Goal: Task Accomplishment & Management: Complete application form

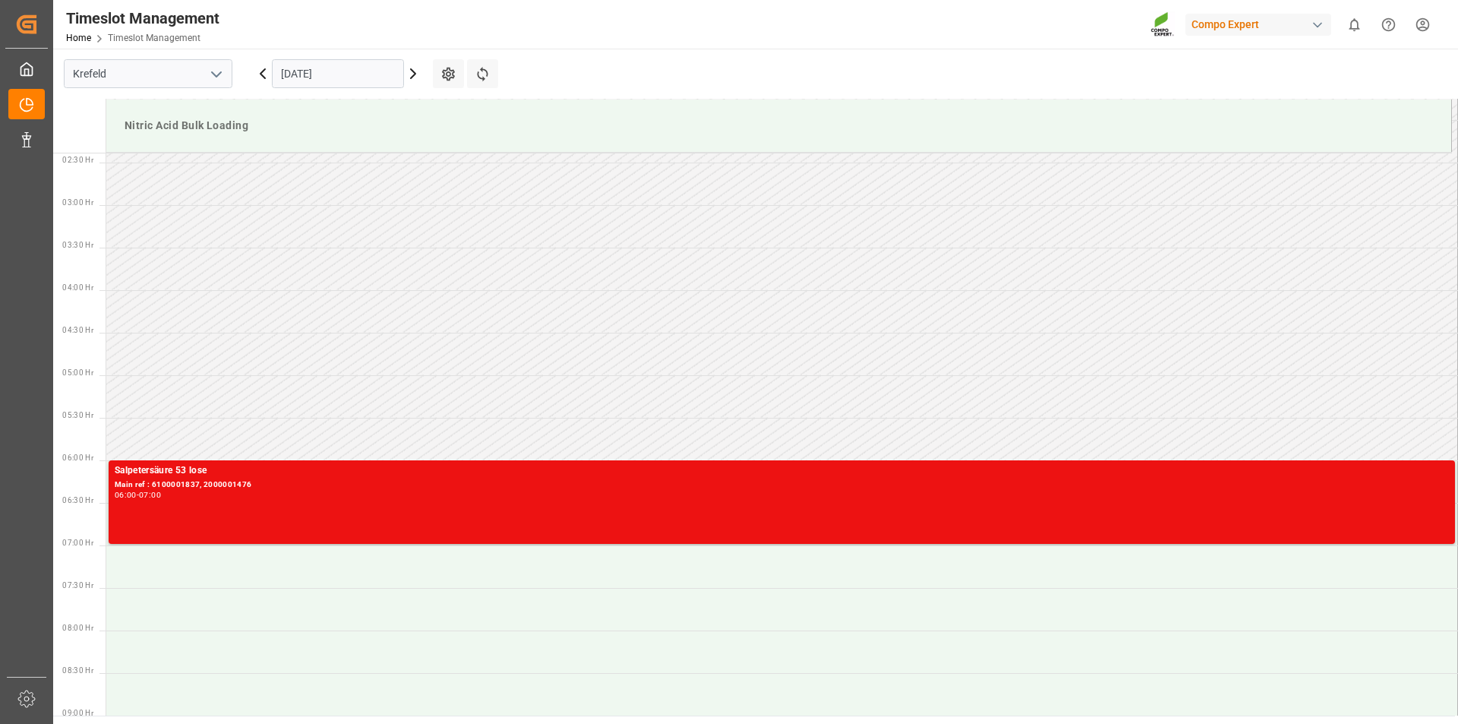
scroll to position [279, 0]
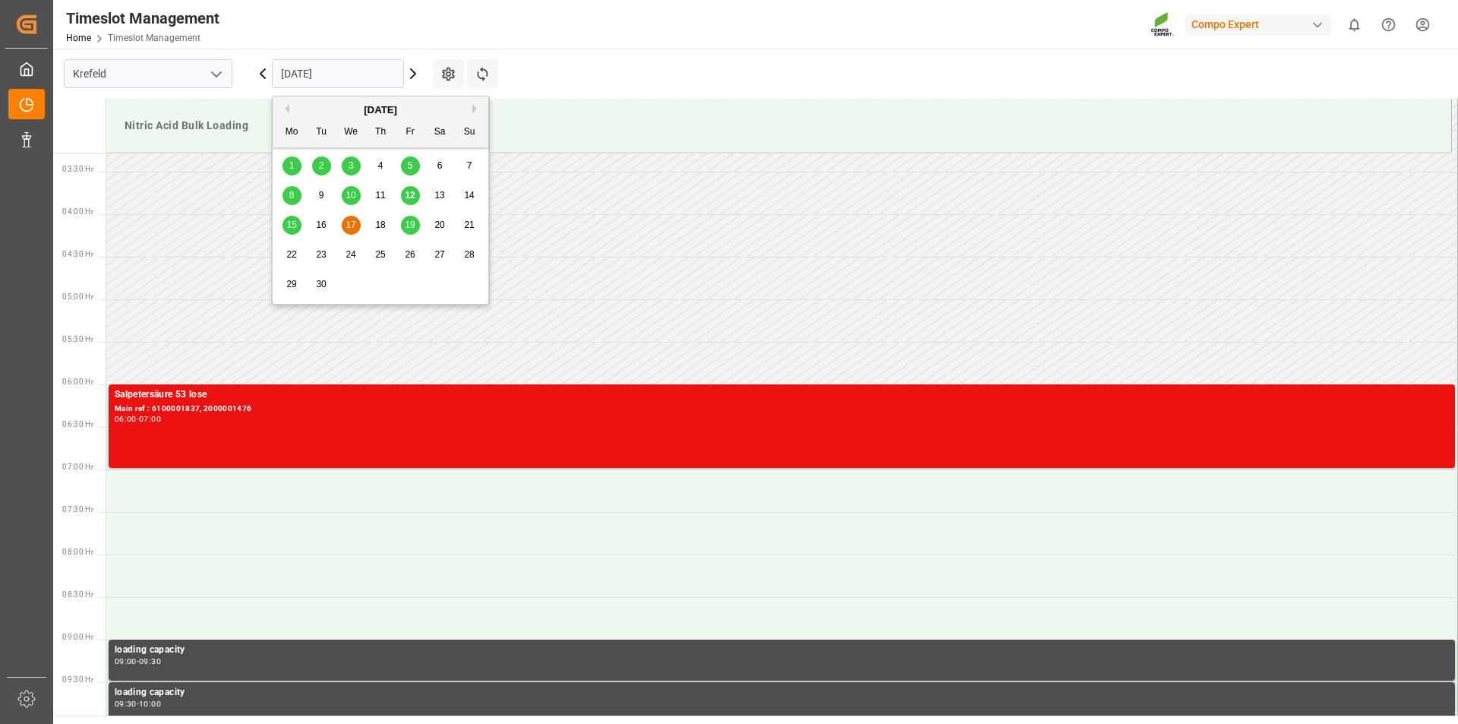
click at [368, 74] on input "[DATE]" at bounding box center [338, 73] width 132 height 29
click at [290, 224] on span "15" at bounding box center [291, 224] width 10 height 11
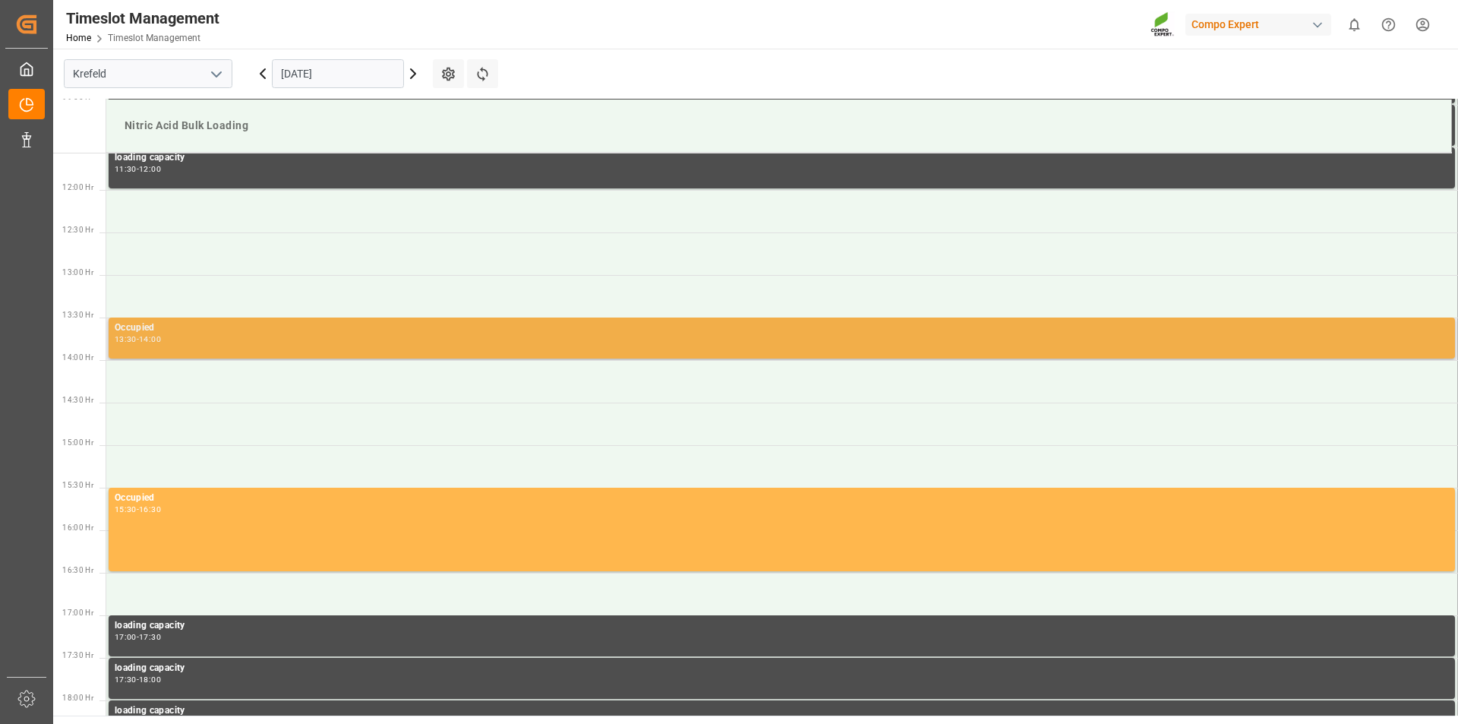
scroll to position [1211, 0]
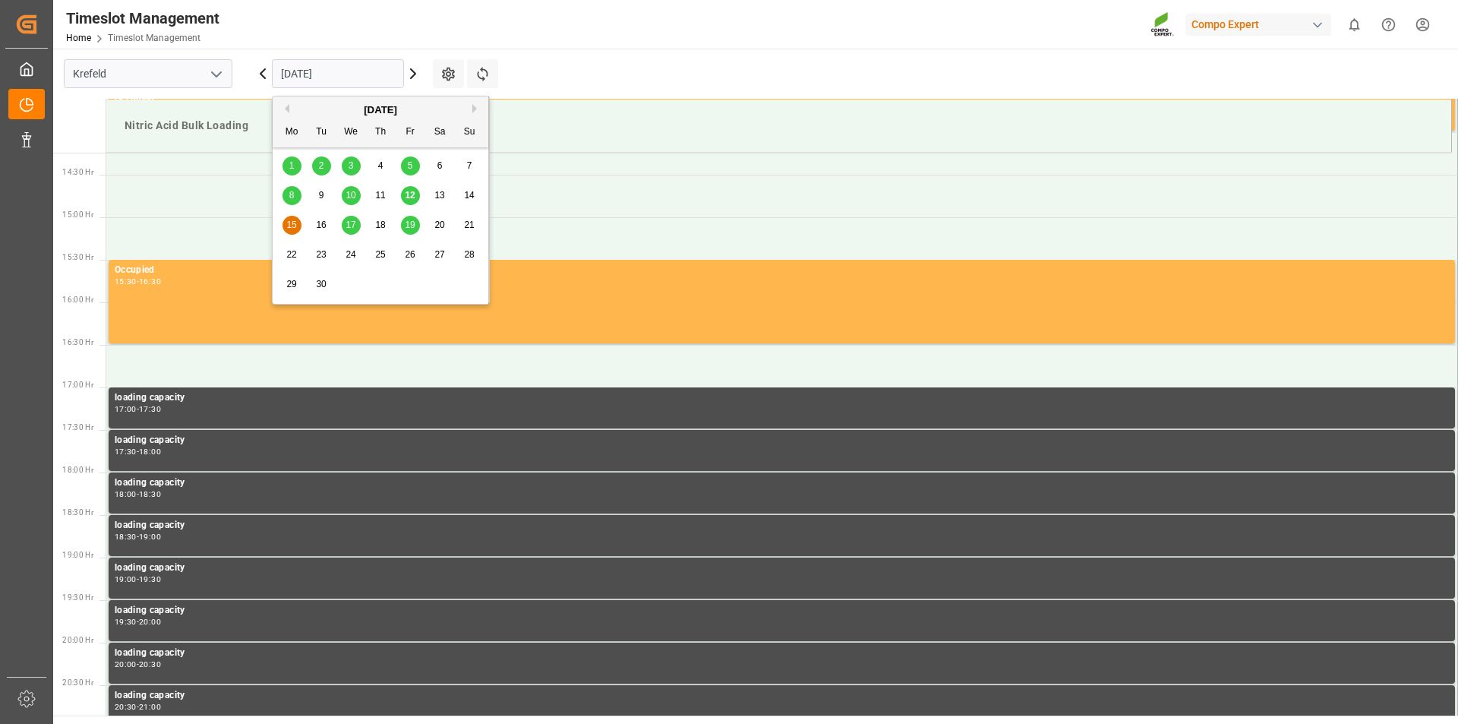
click at [376, 73] on input "15.09.2025" at bounding box center [338, 73] width 132 height 29
click at [408, 192] on span "12" at bounding box center [410, 195] width 10 height 11
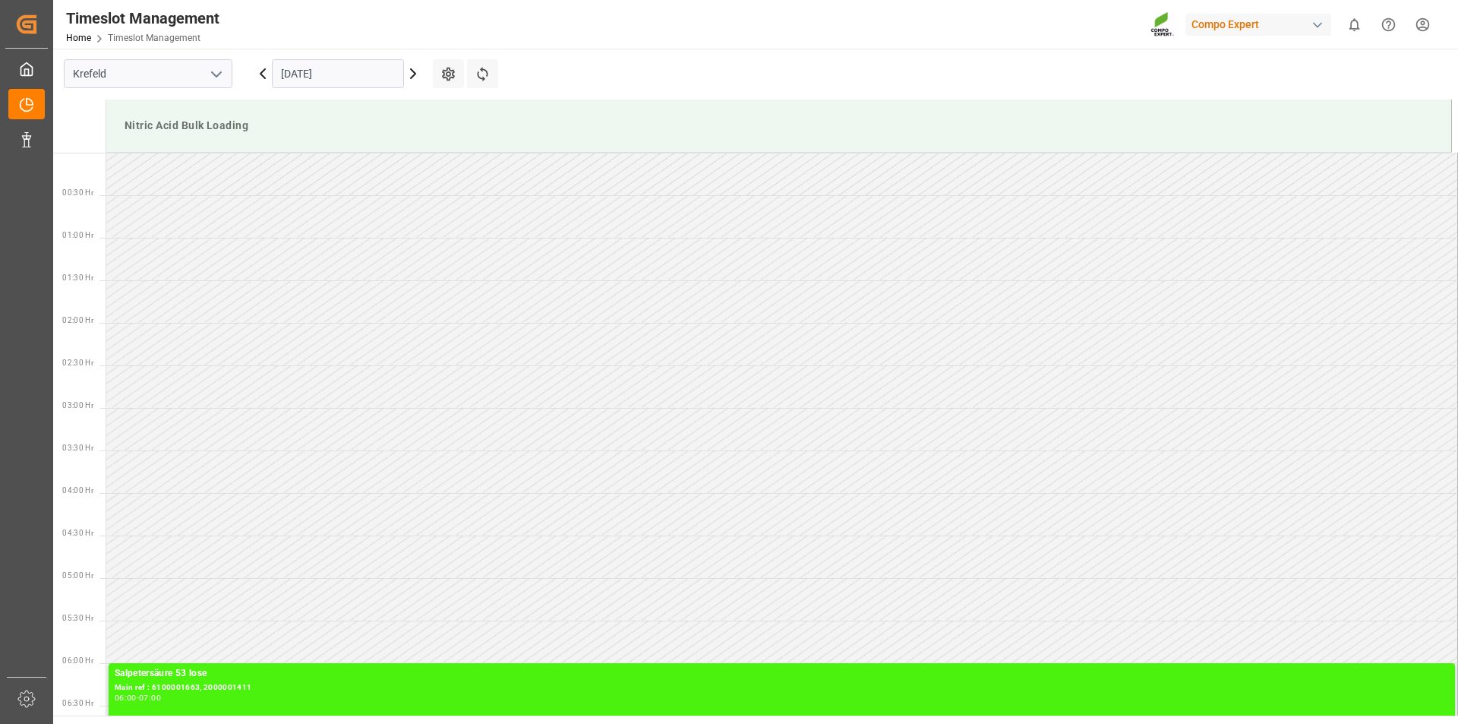
scroll to position [841, 0]
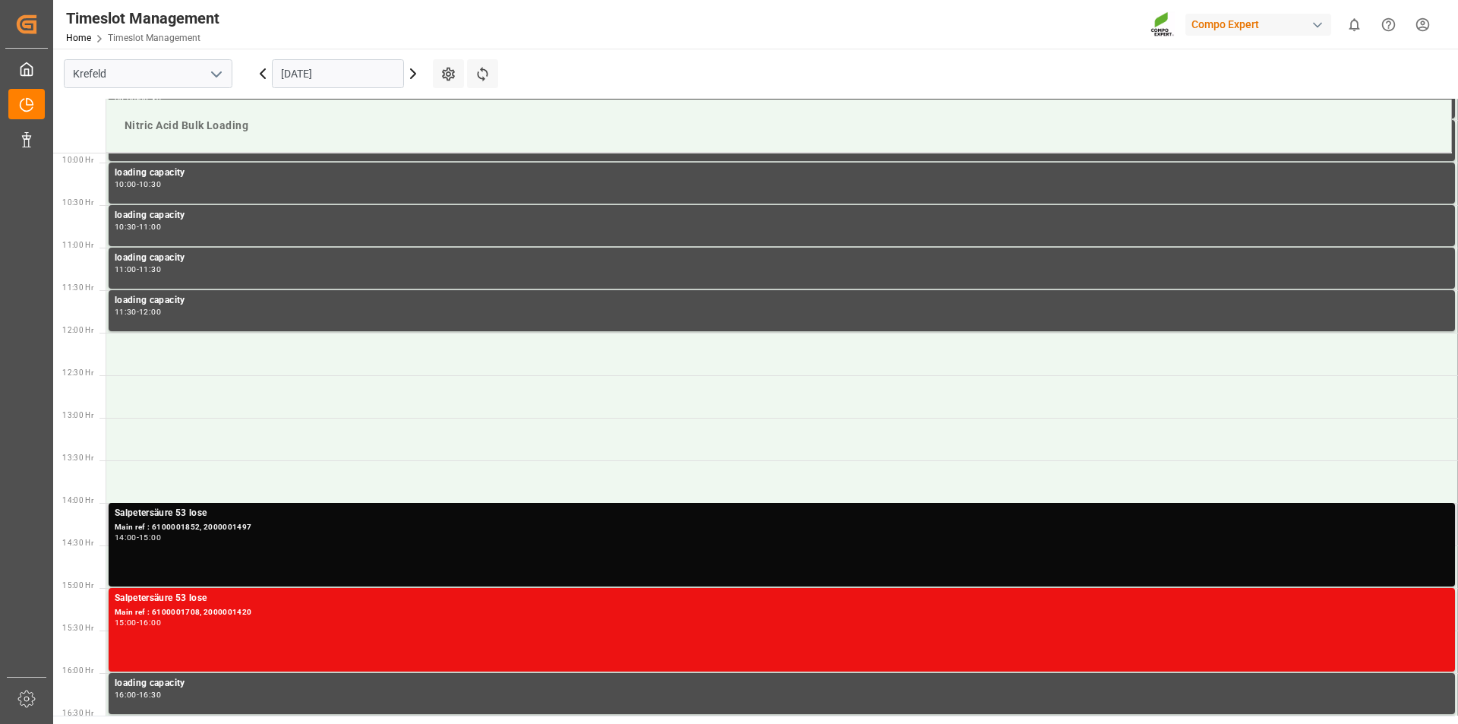
click at [276, 539] on div "14:00 - 15:00" at bounding box center [782, 538] width 1334 height 8
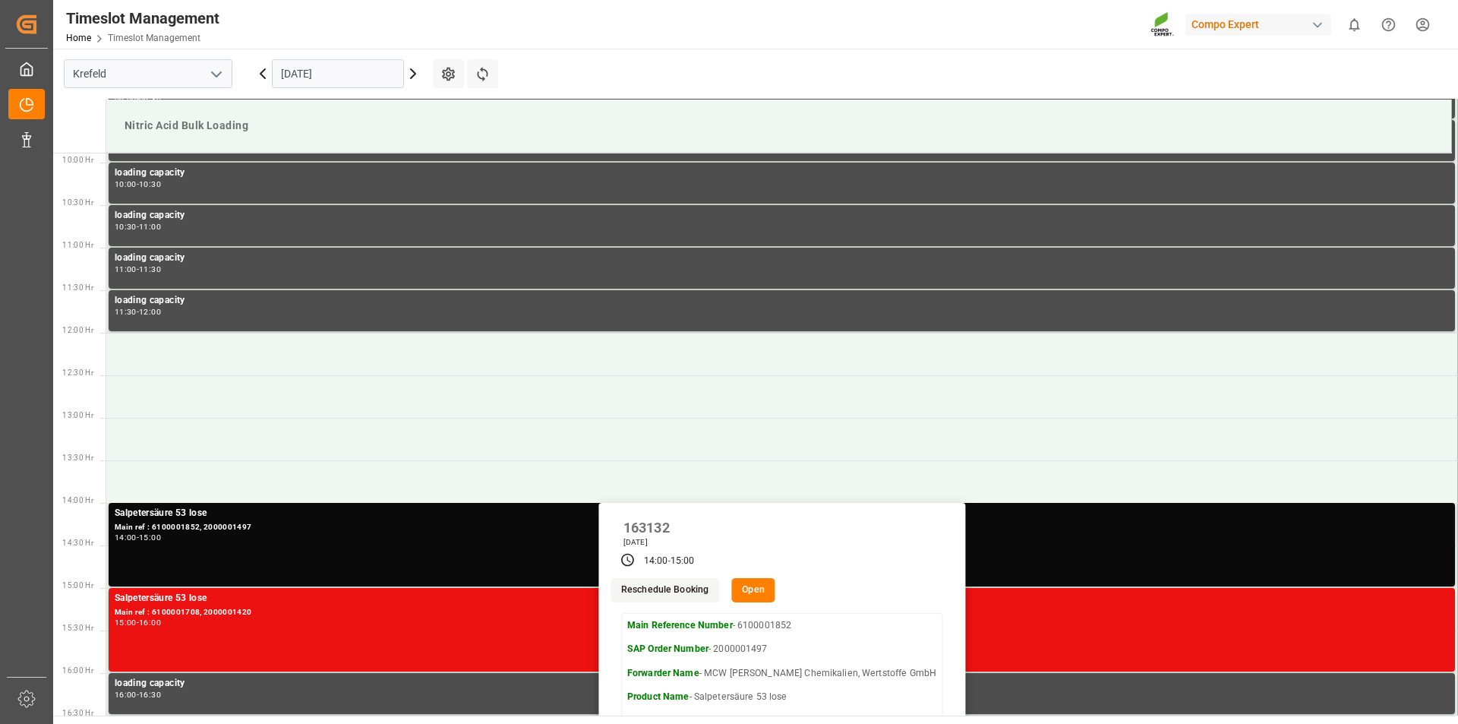
click at [775, 596] on button "Open" at bounding box center [753, 590] width 44 height 24
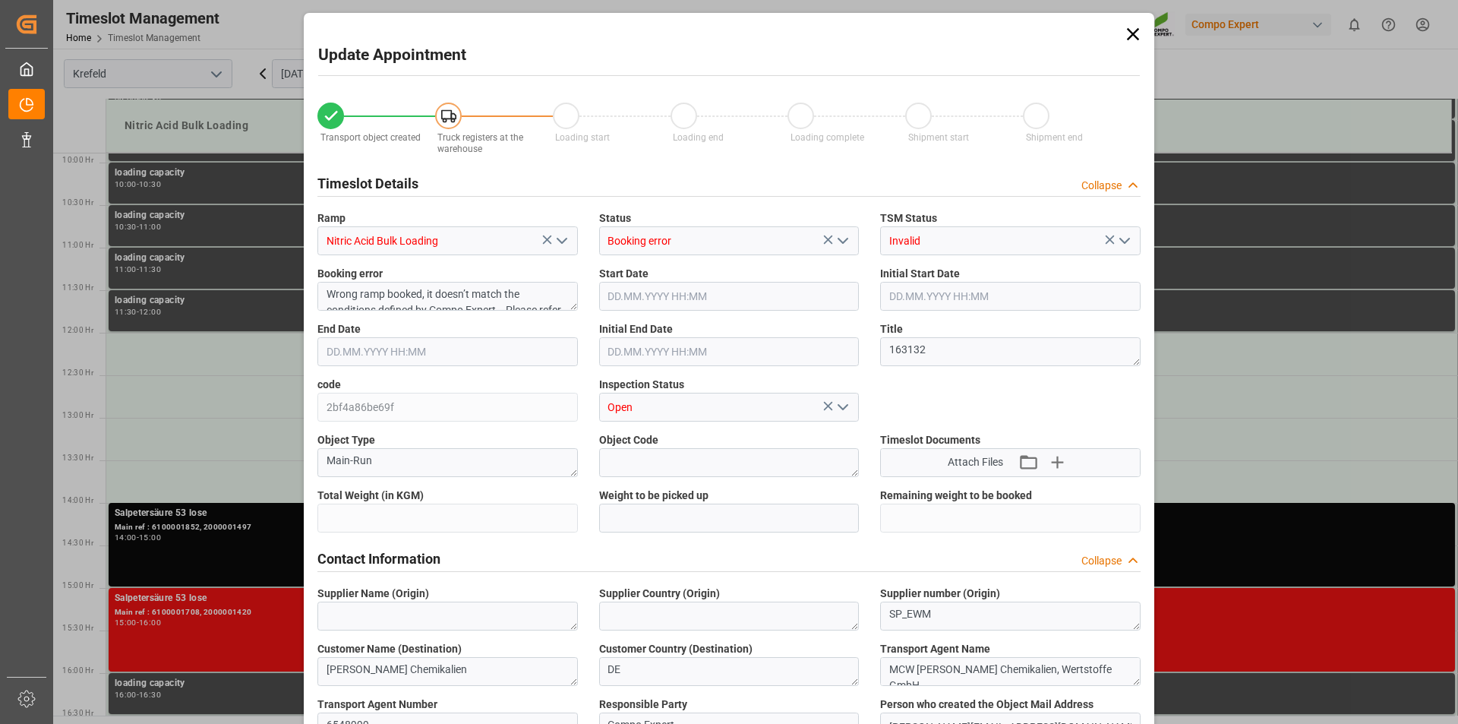
type input "23000"
type input "0"
type input "12.09.2025 14:00"
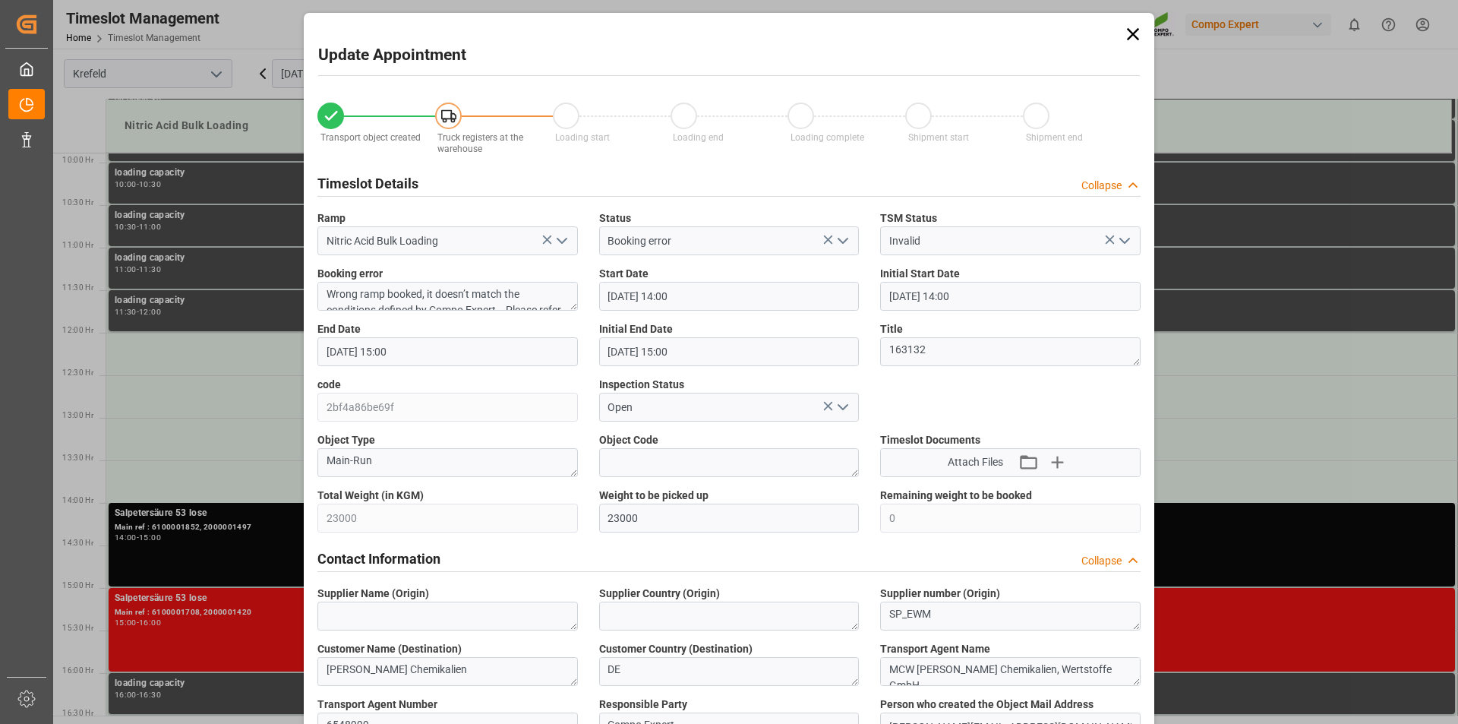
type input "12.09.2025 14:00"
type input "12.09.2025 15:00"
type input "10.09.2025 10:57"
type input "10.09.2025 09:25"
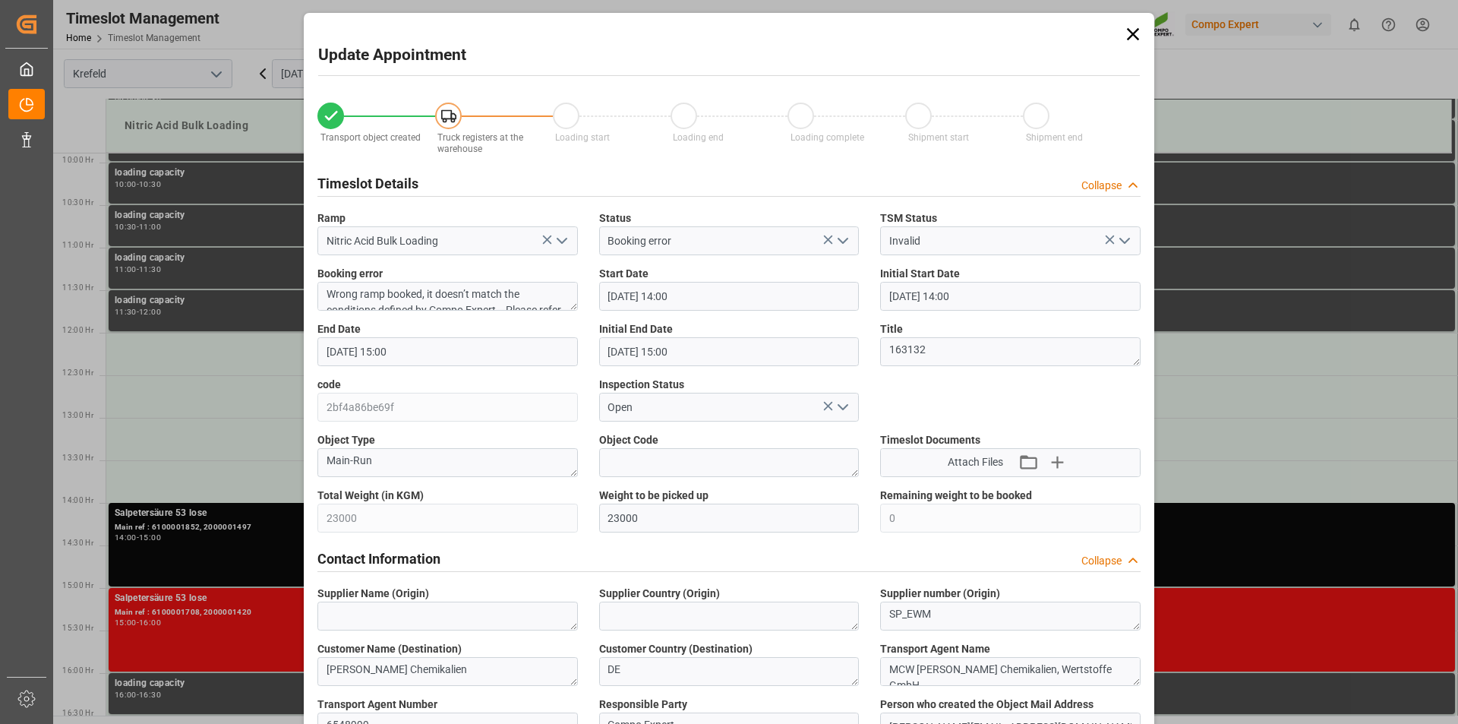
click at [1130, 33] on icon at bounding box center [1133, 34] width 12 height 12
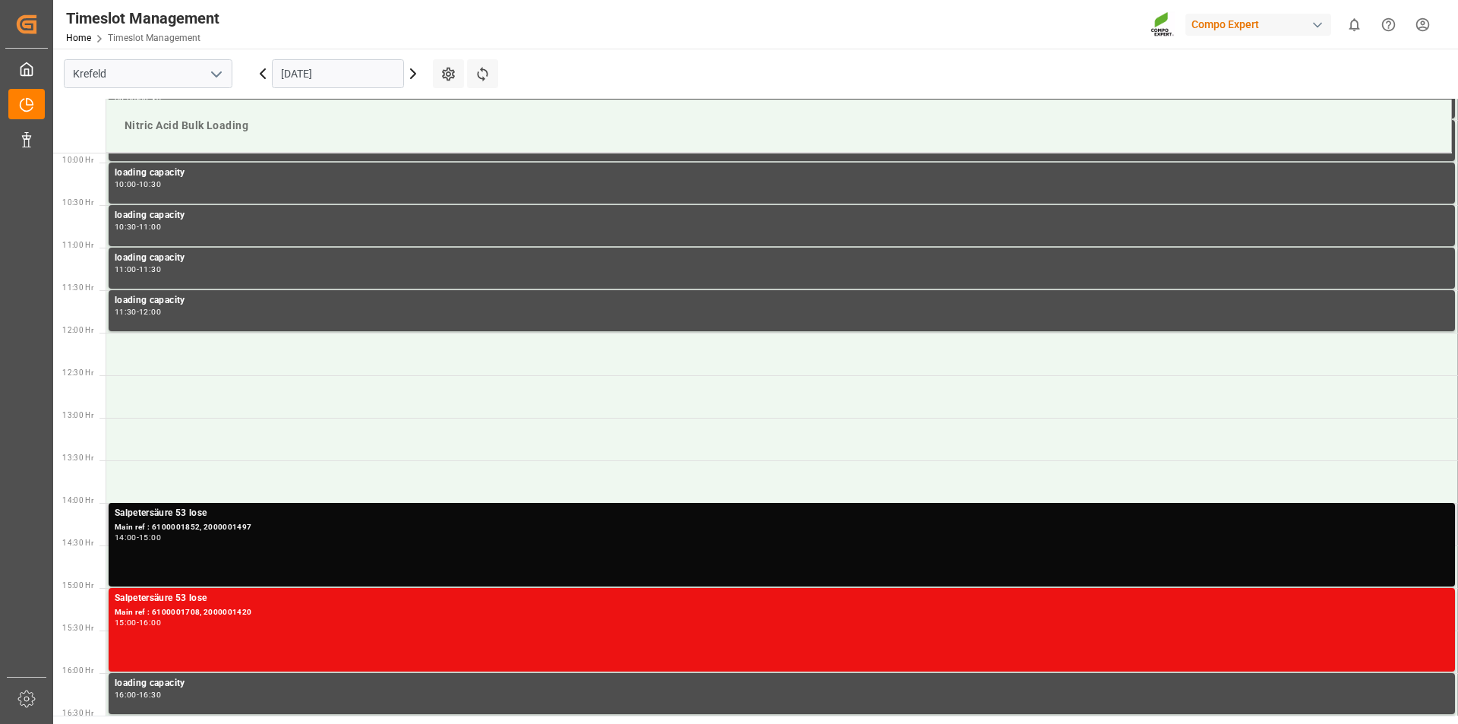
click at [418, 524] on div "Main ref : 6100001852, 2000001497" at bounding box center [782, 527] width 1334 height 13
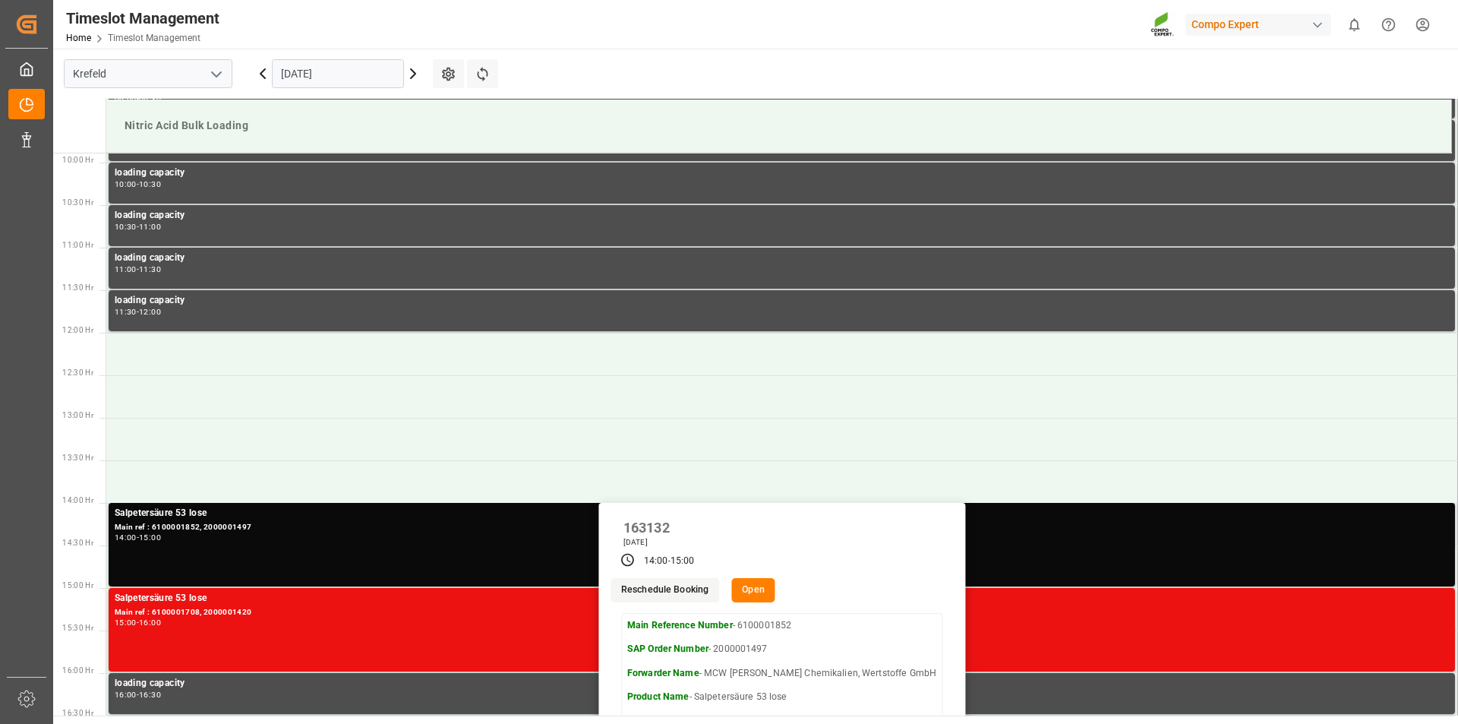
click at [678, 588] on button "Reschedule Booking" at bounding box center [664, 590] width 109 height 24
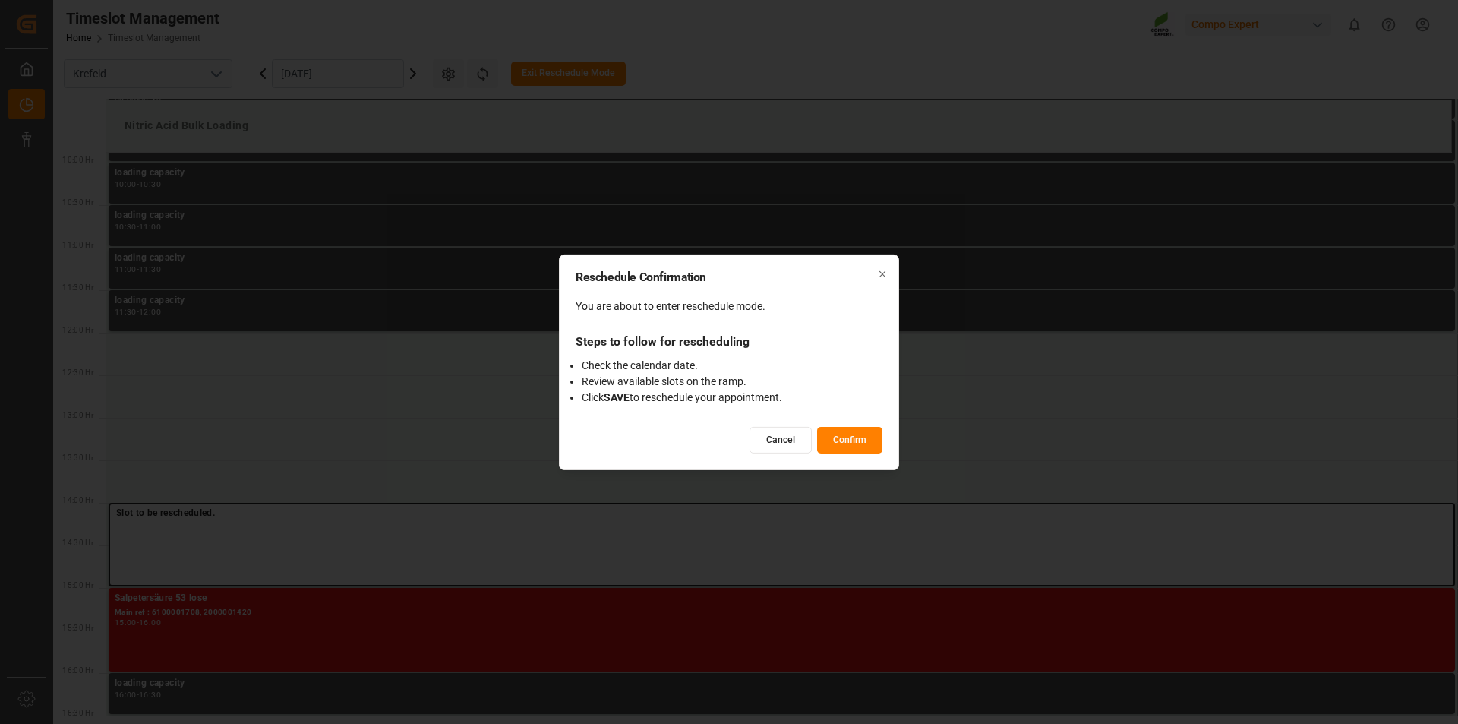
click at [849, 443] on button "Confirm" at bounding box center [849, 440] width 65 height 27
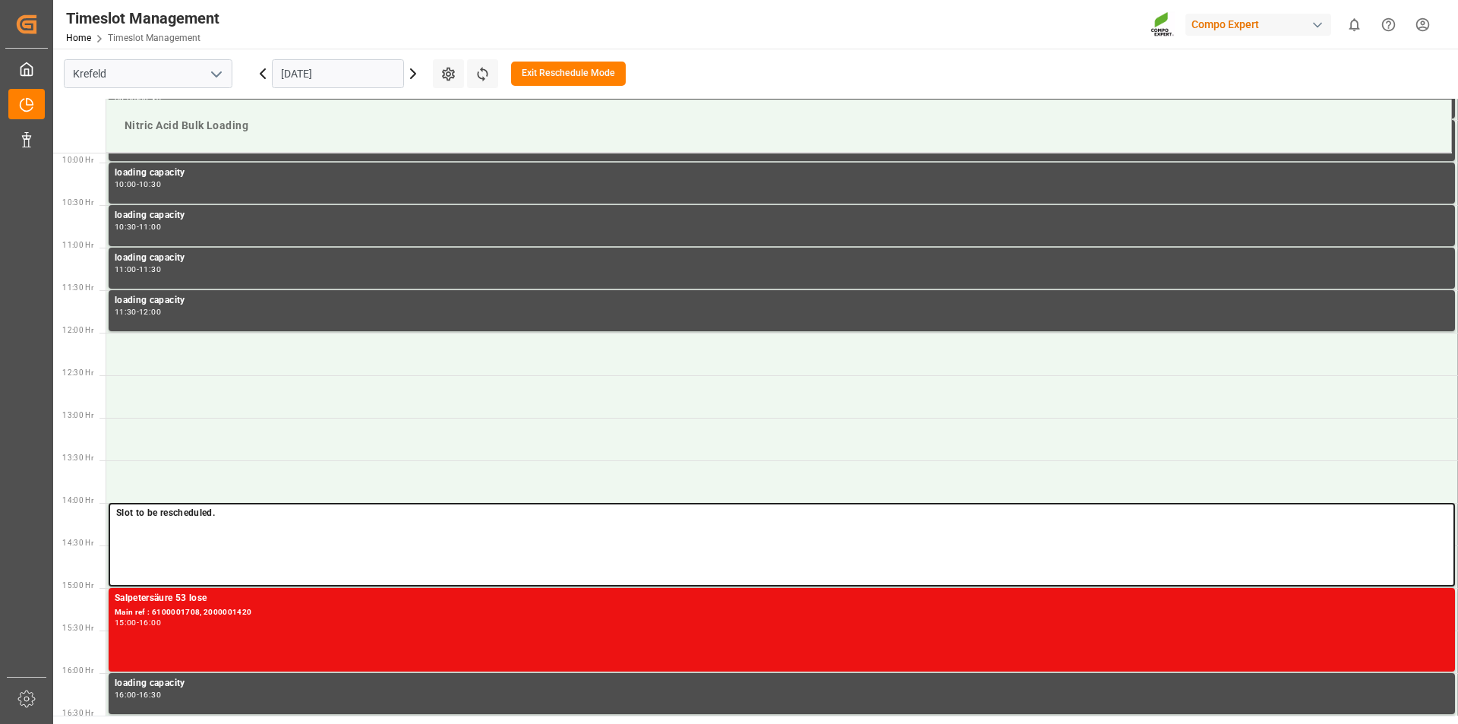
click at [412, 71] on icon at bounding box center [413, 73] width 5 height 9
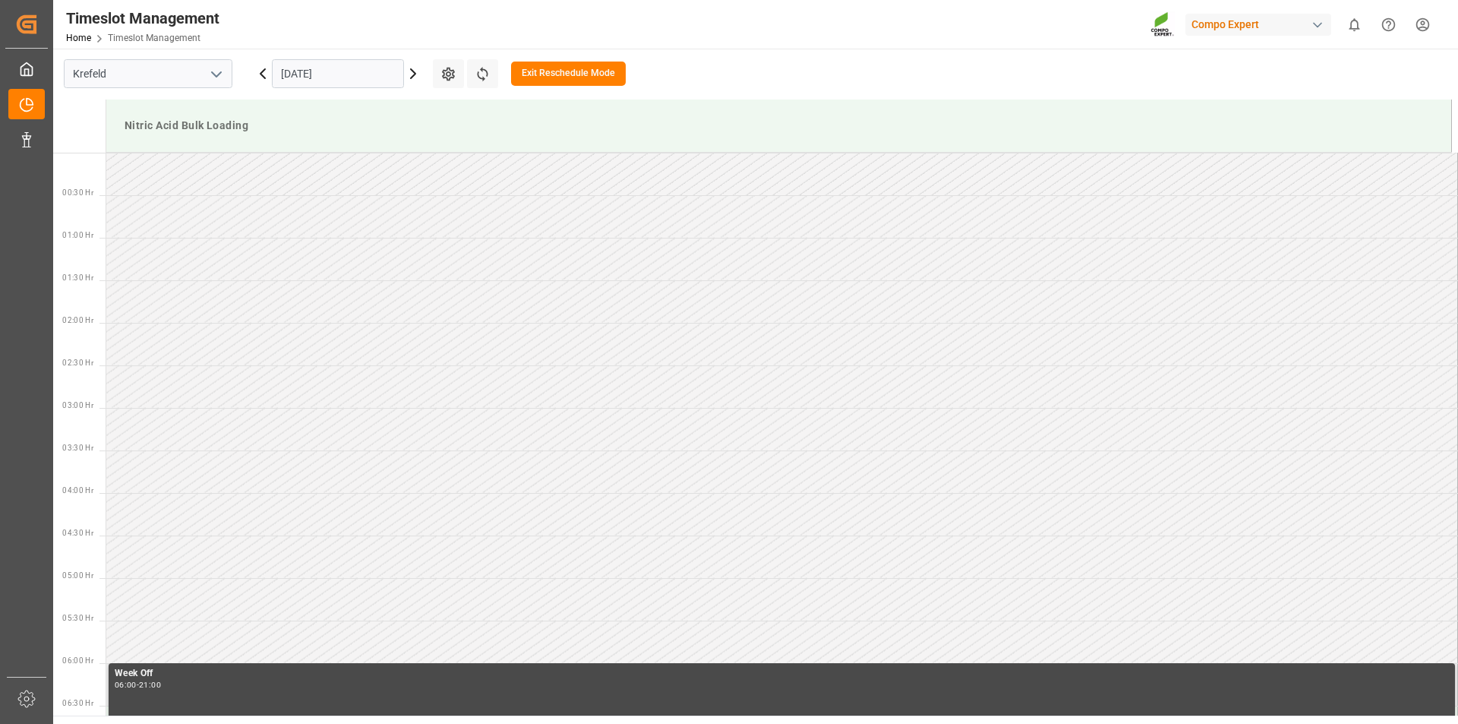
scroll to position [841, 0]
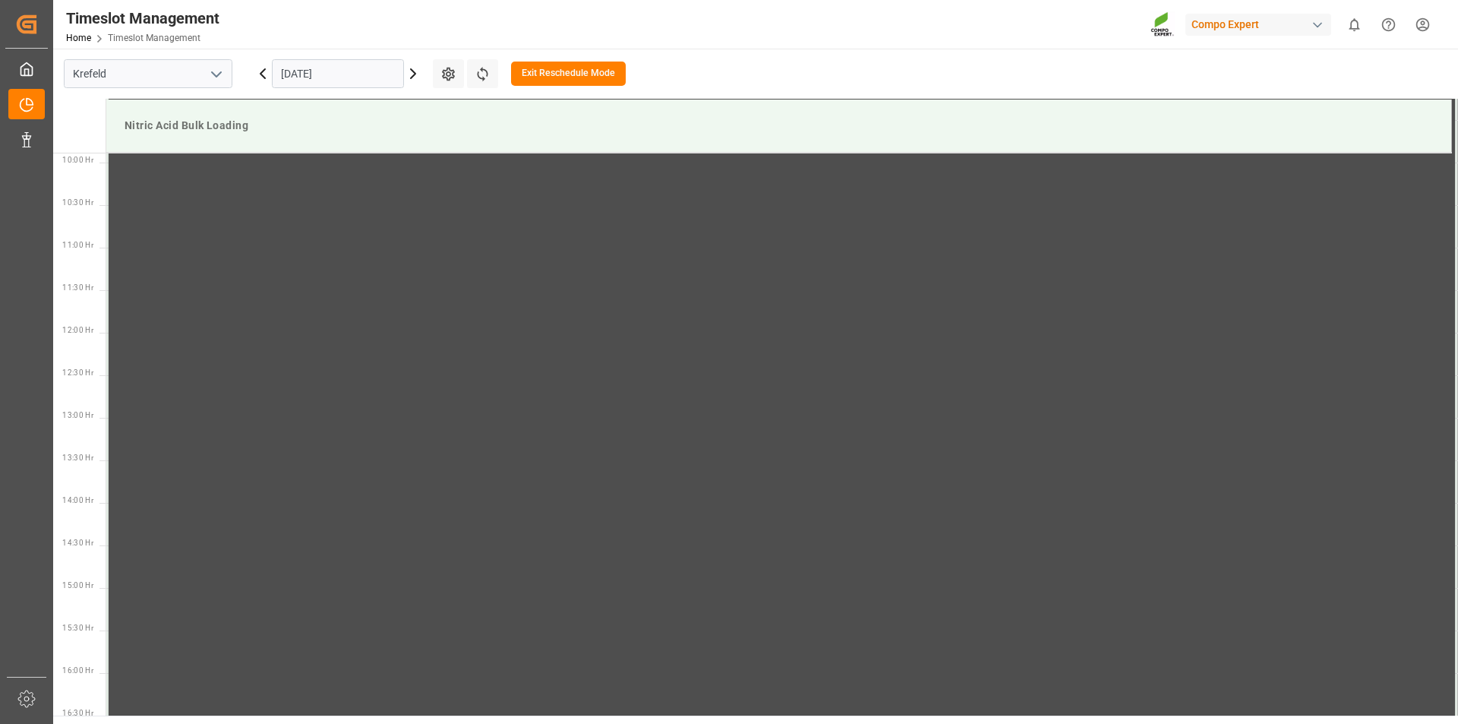
click at [383, 72] on input "13.09.2025" at bounding box center [338, 73] width 132 height 29
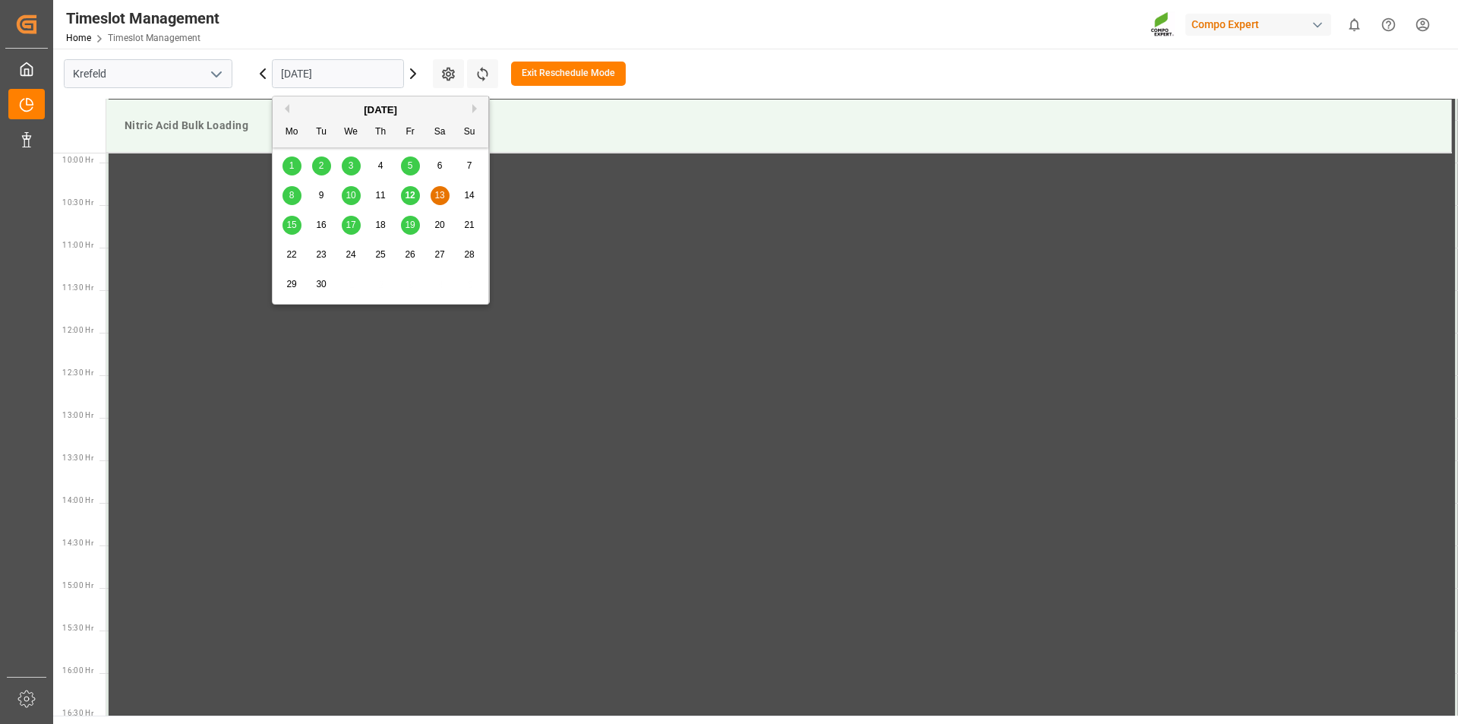
click at [321, 224] on span "16" at bounding box center [321, 224] width 10 height 11
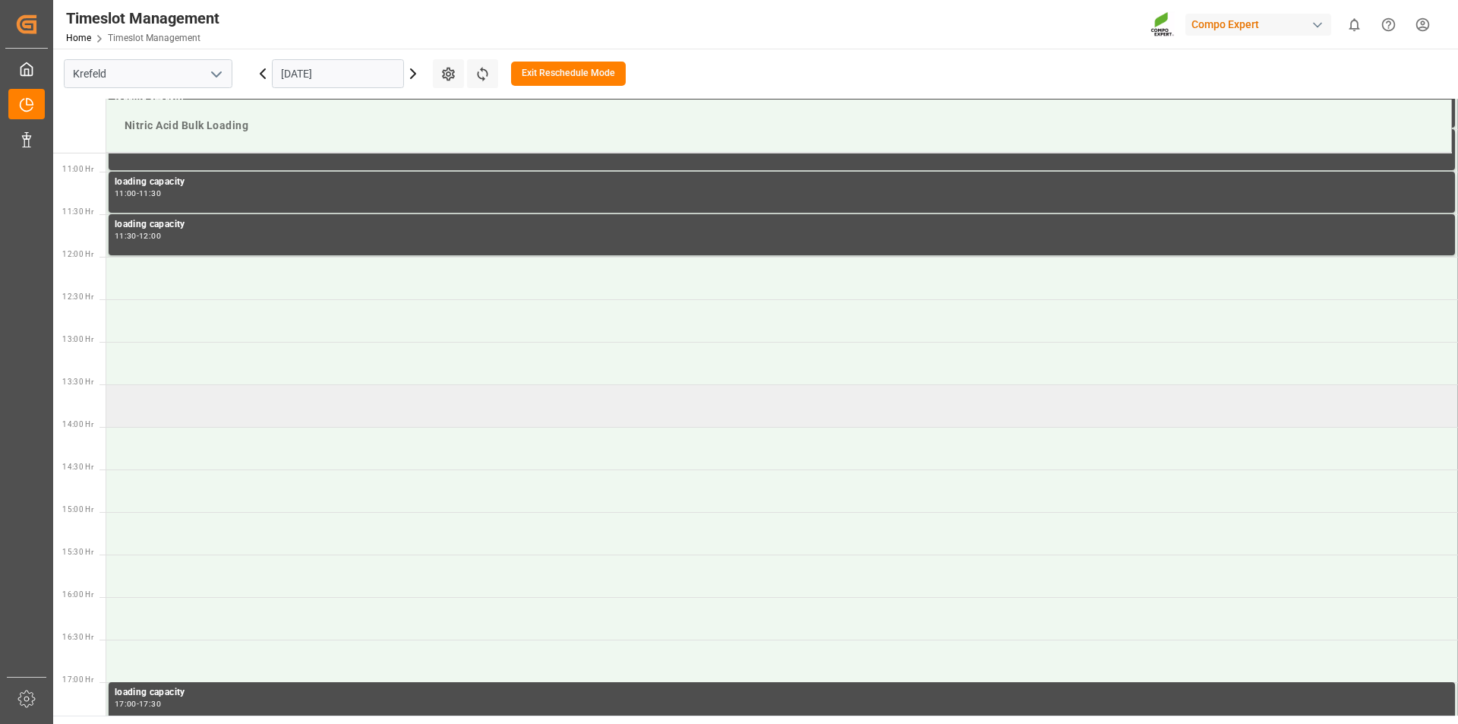
scroll to position [1144, 0]
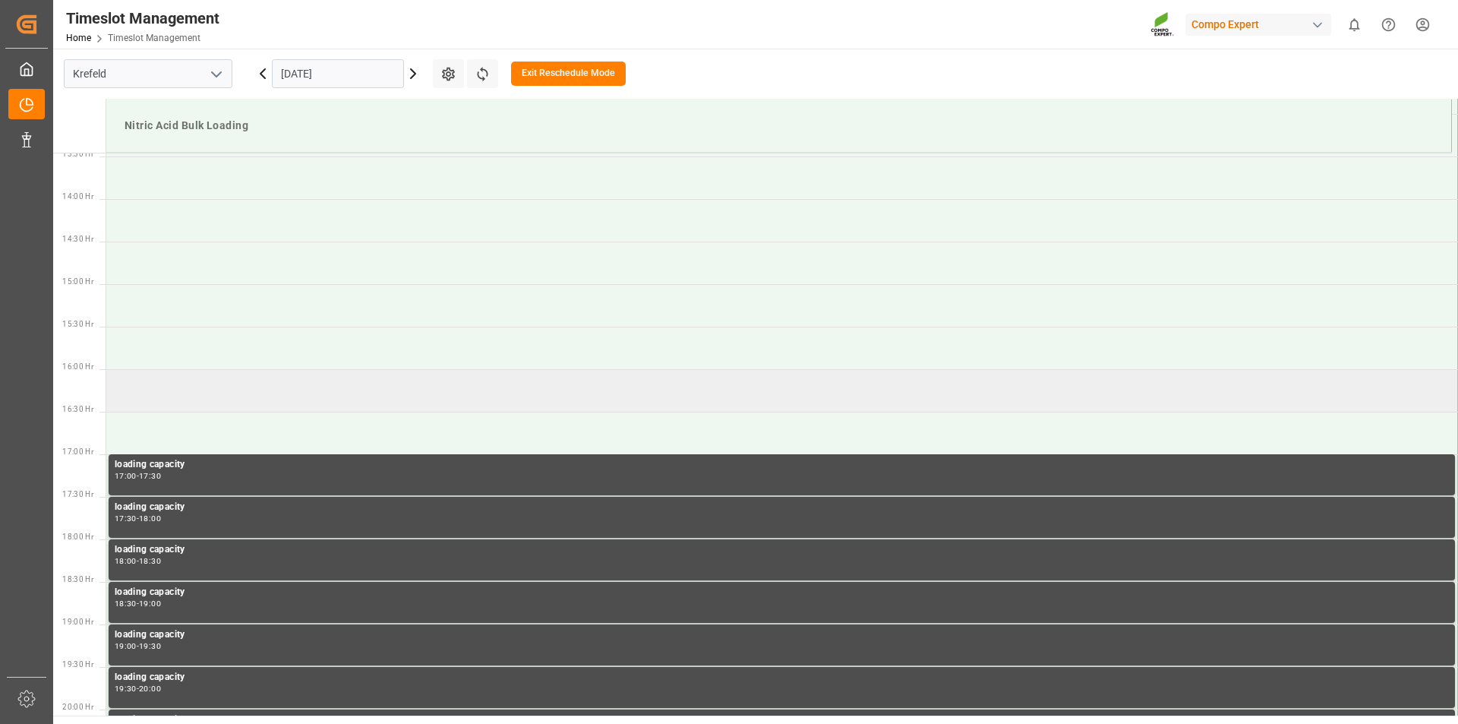
click at [222, 390] on td at bounding box center [782, 390] width 1352 height 43
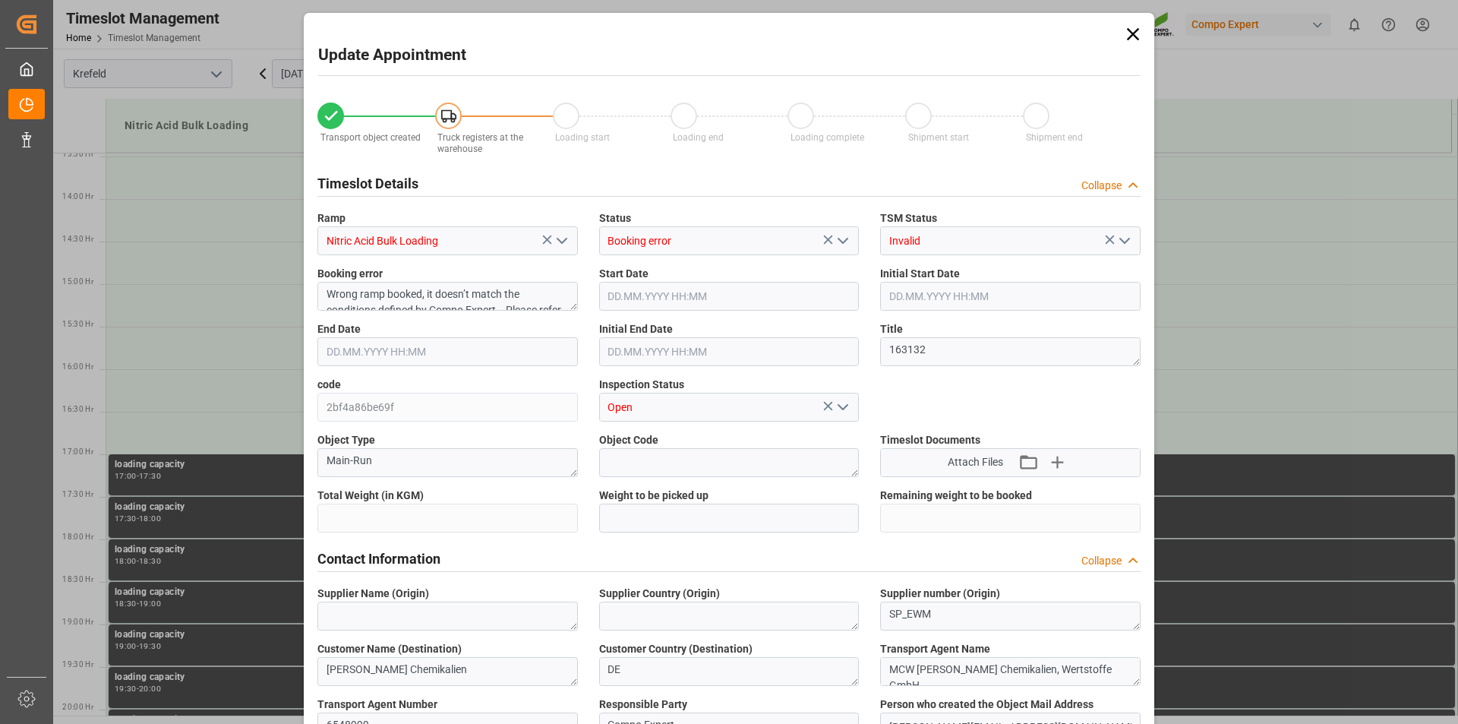
type input "23000"
type input "0"
type input "16.09.2025 16:00"
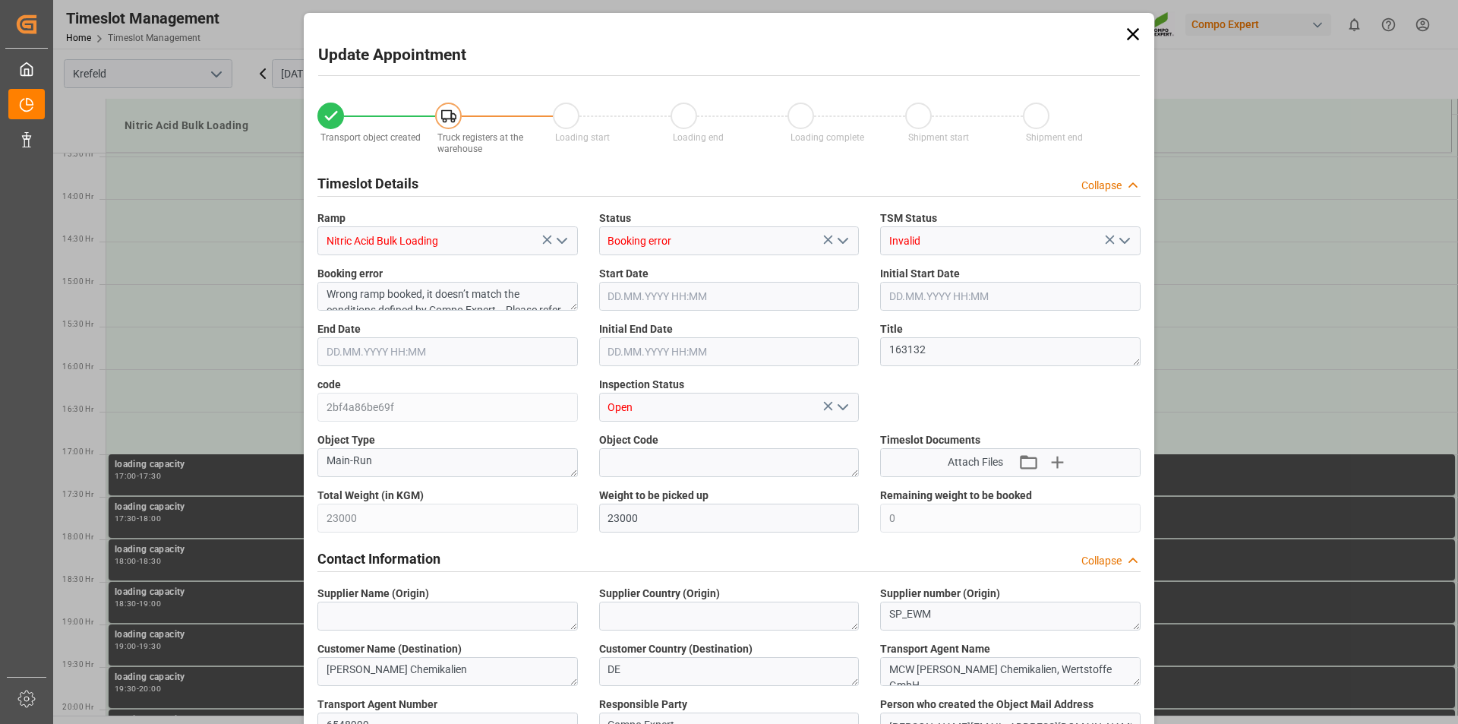
type input "12.09.2025 14:00"
type input "16.09.2025 16:30"
type input "12.09.2025 15:00"
type input "10.09.2025 10:57"
type input "10.09.2025 09:25"
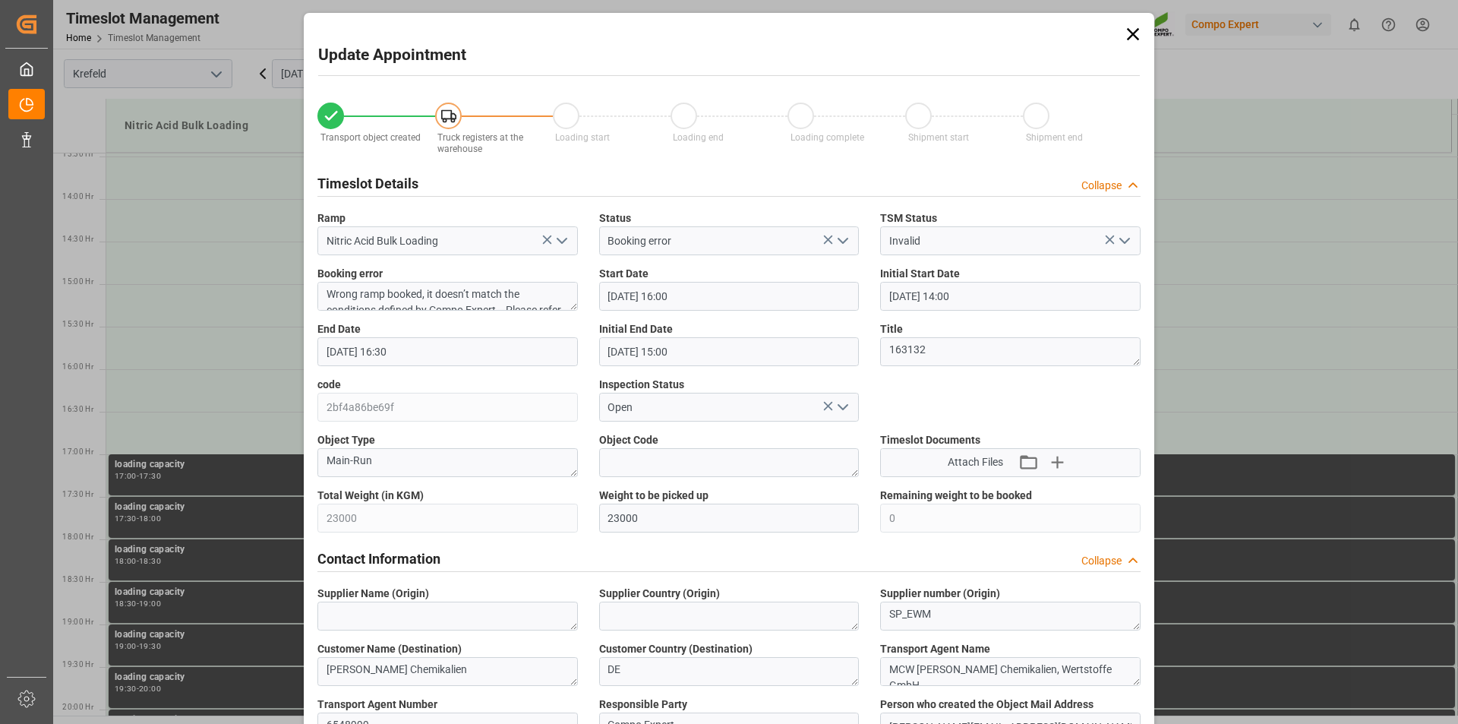
click at [515, 349] on input "16.09.2025 16:30" at bounding box center [447, 351] width 260 height 29
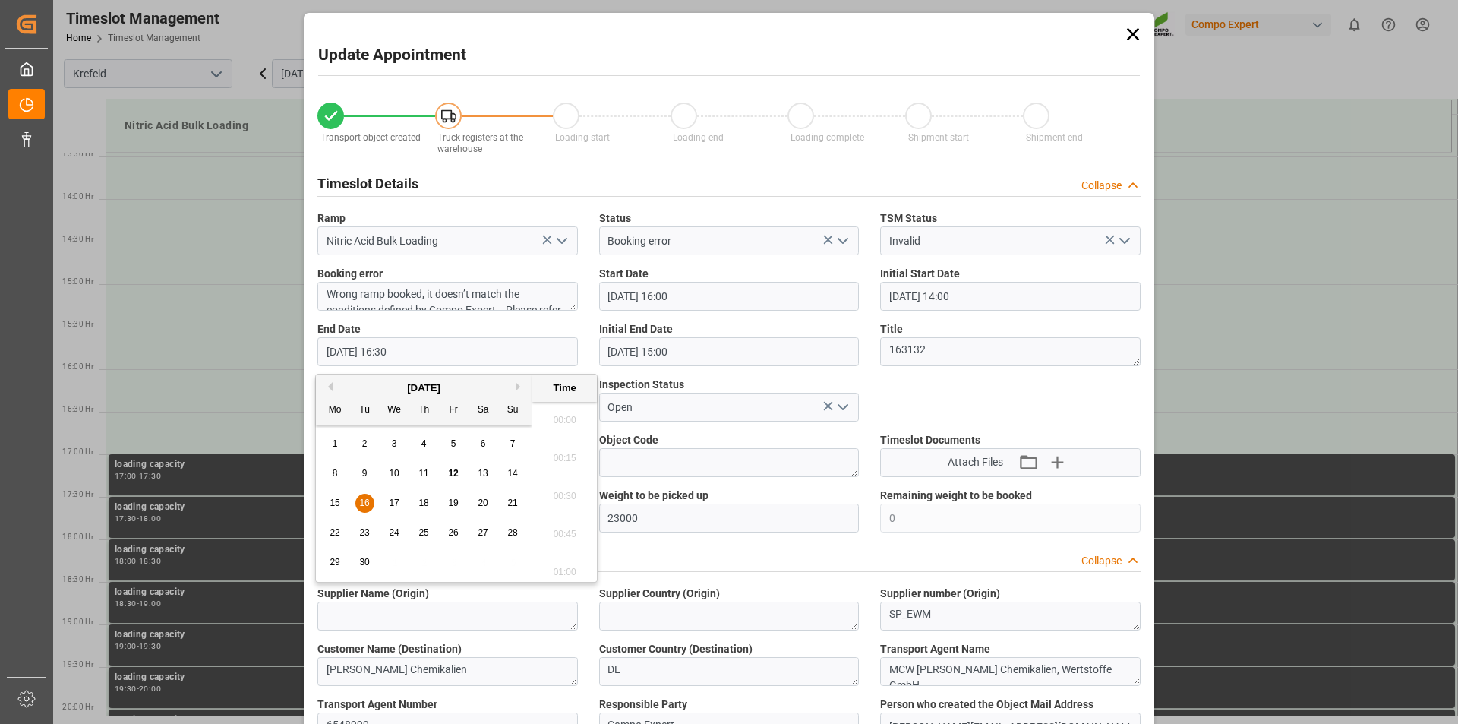
scroll to position [2435, 0]
click at [362, 507] on span "16" at bounding box center [364, 502] width 10 height 11
click at [562, 568] on li "17:00" at bounding box center [564, 567] width 65 height 38
type input "16.09.2025 17:00"
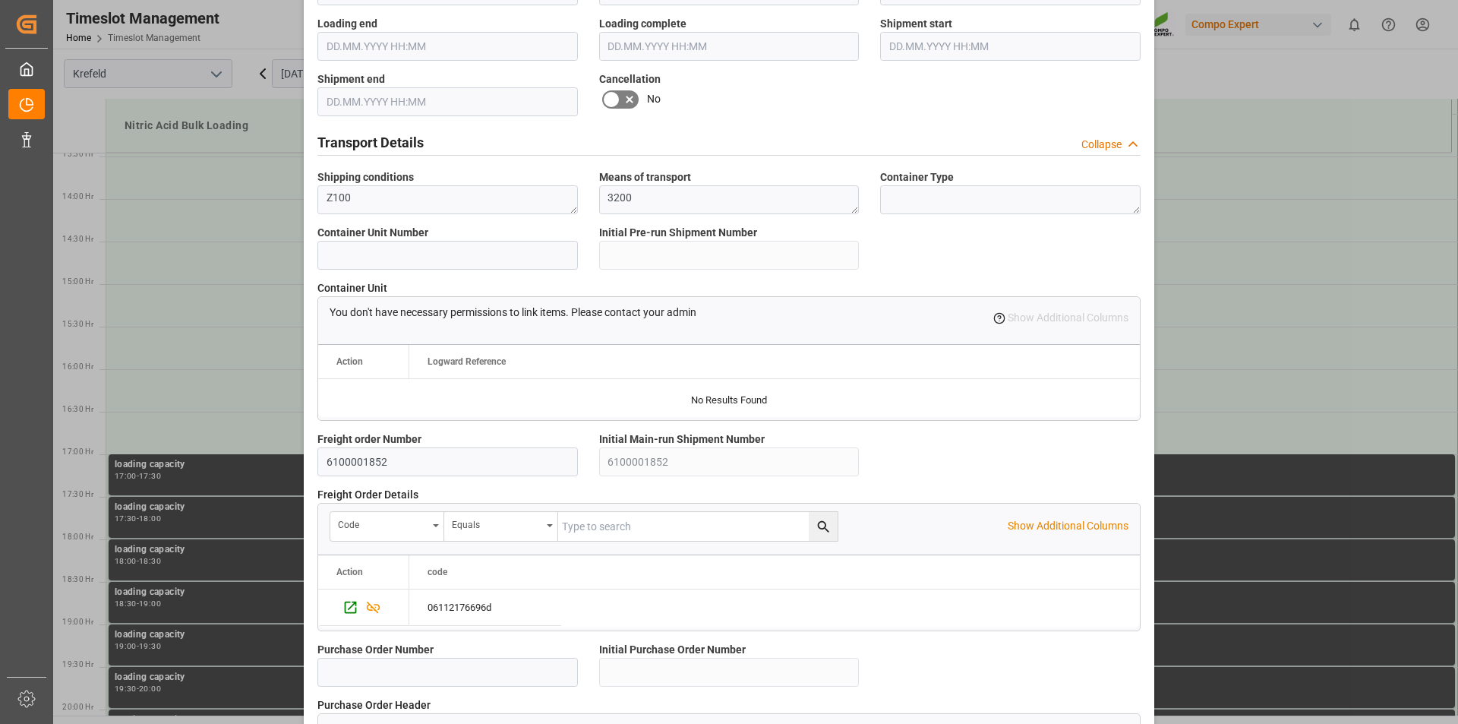
scroll to position [1276, 0]
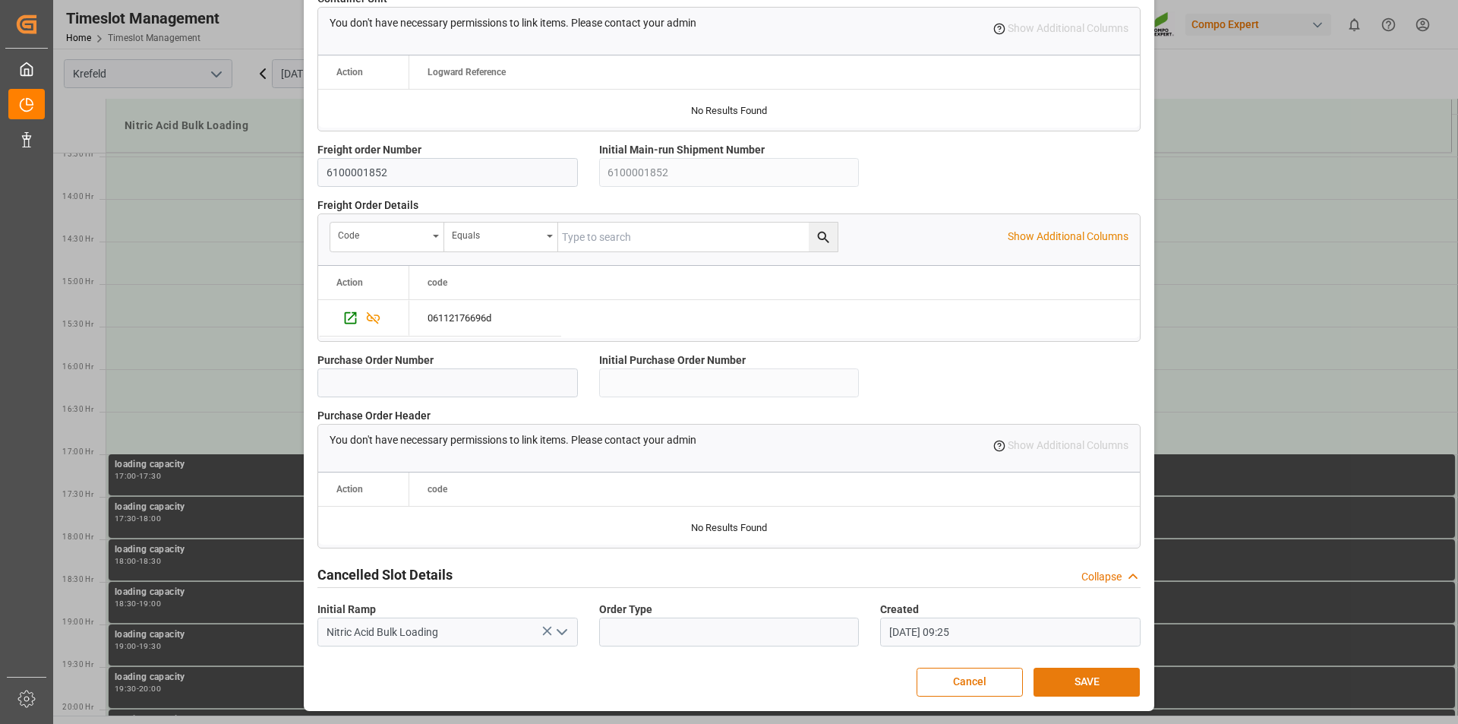
click at [1085, 682] on button "SAVE" at bounding box center [1086, 681] width 106 height 29
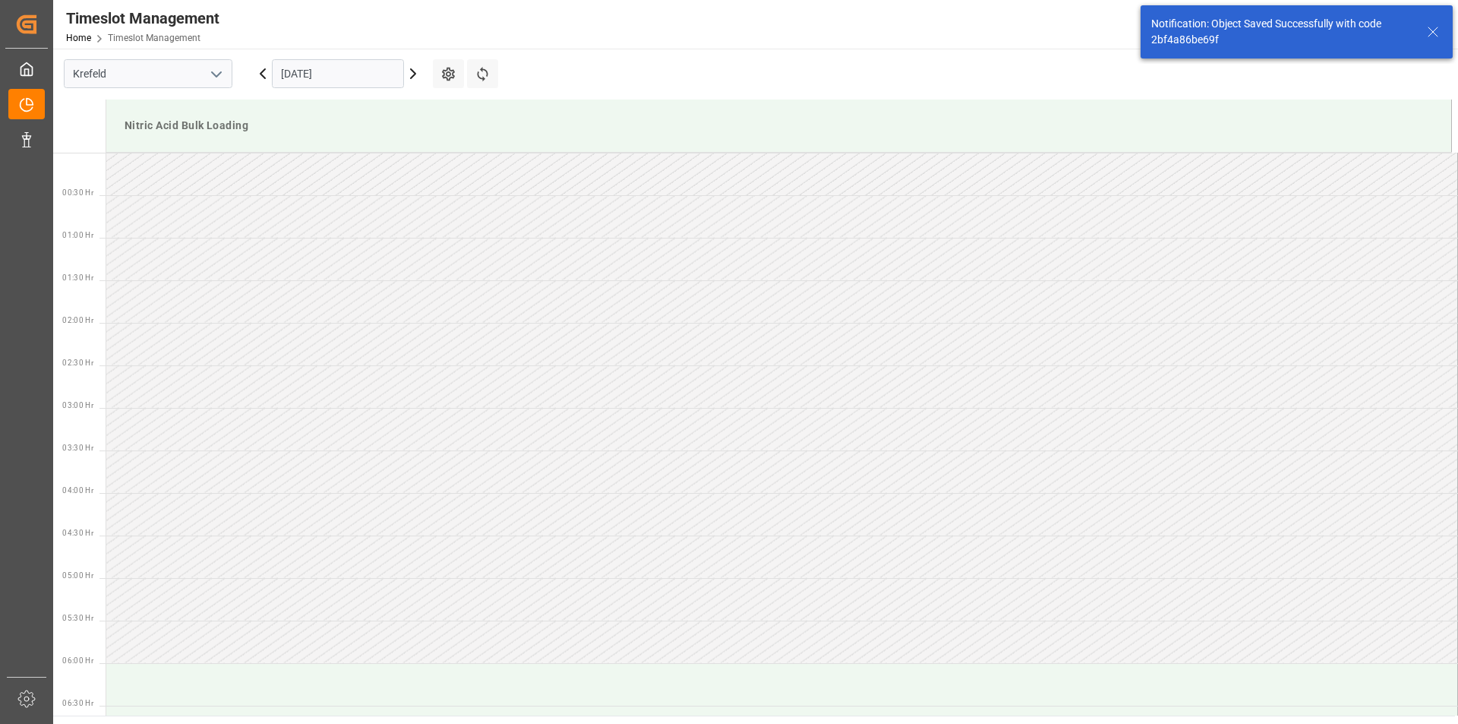
scroll to position [1266, 0]
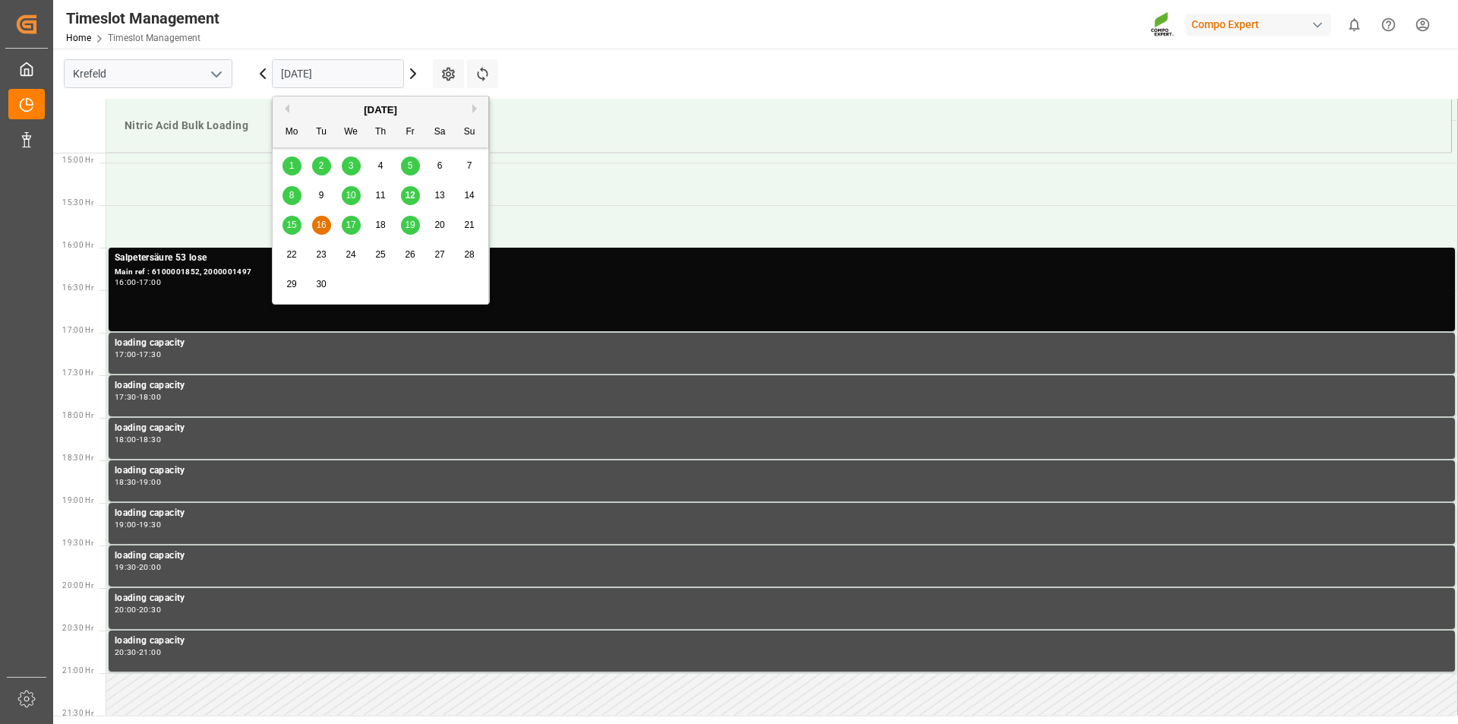
click at [367, 74] on input "16.09.2025" at bounding box center [338, 73] width 132 height 29
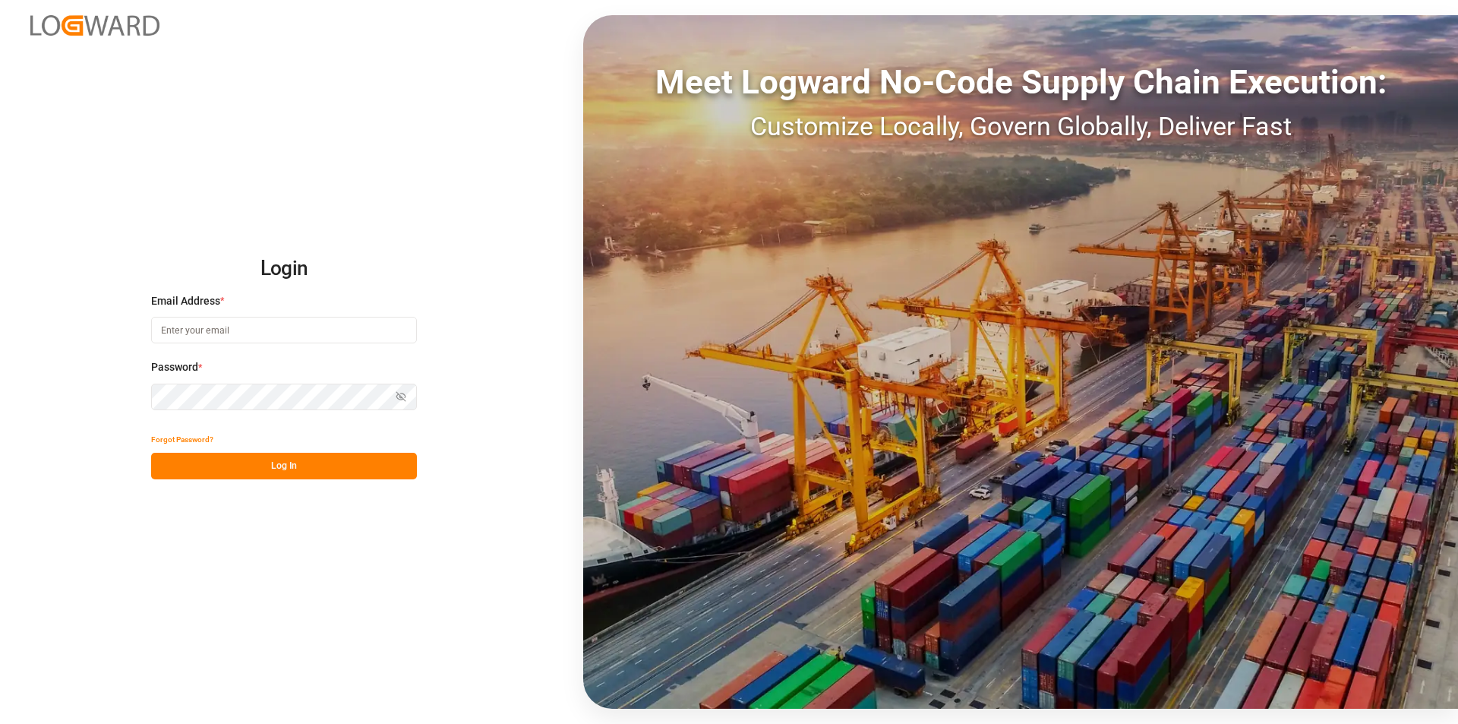
type input "e.delwaulle@mueller-chemikalien.de"
click at [273, 472] on button "Log In" at bounding box center [284, 466] width 266 height 27
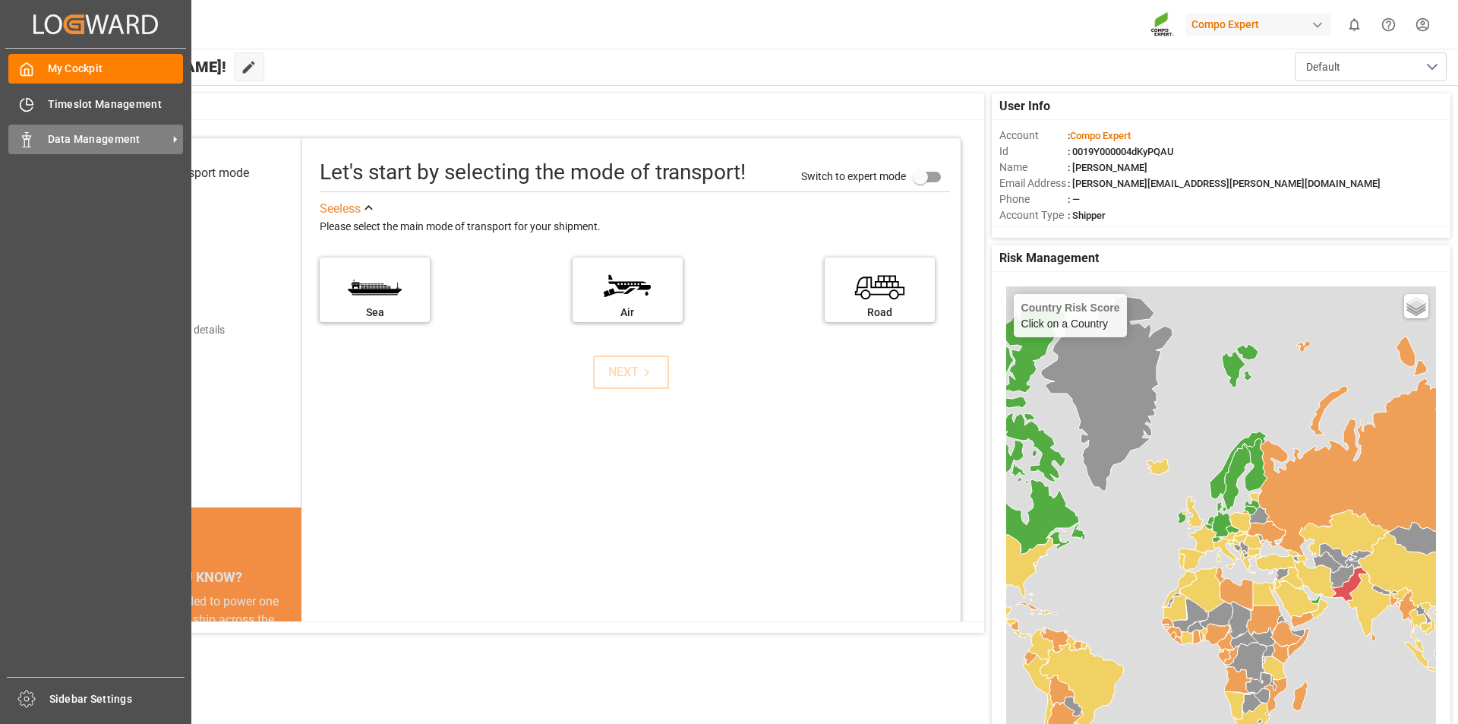
click at [27, 141] on icon at bounding box center [26, 139] width 15 height 15
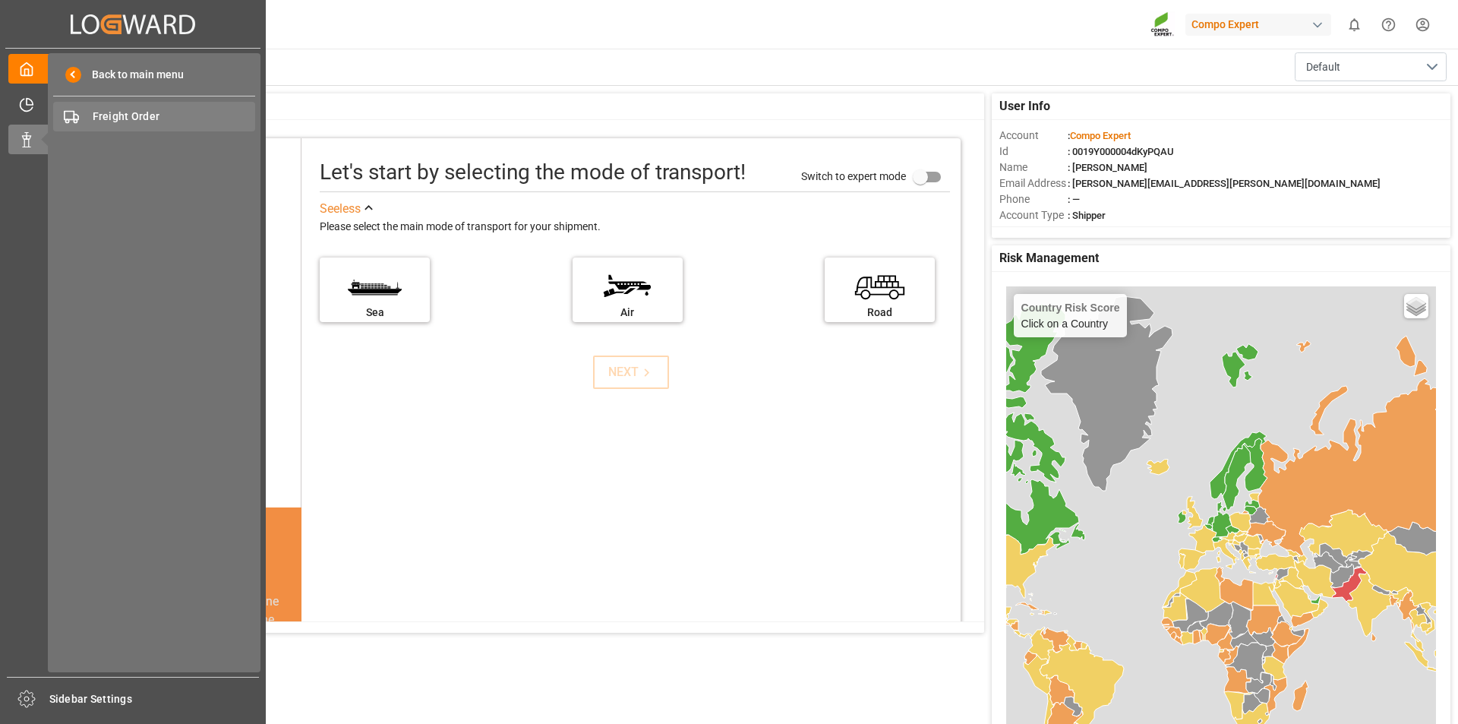
click at [166, 112] on span "Freight Order" at bounding box center [174, 117] width 163 height 16
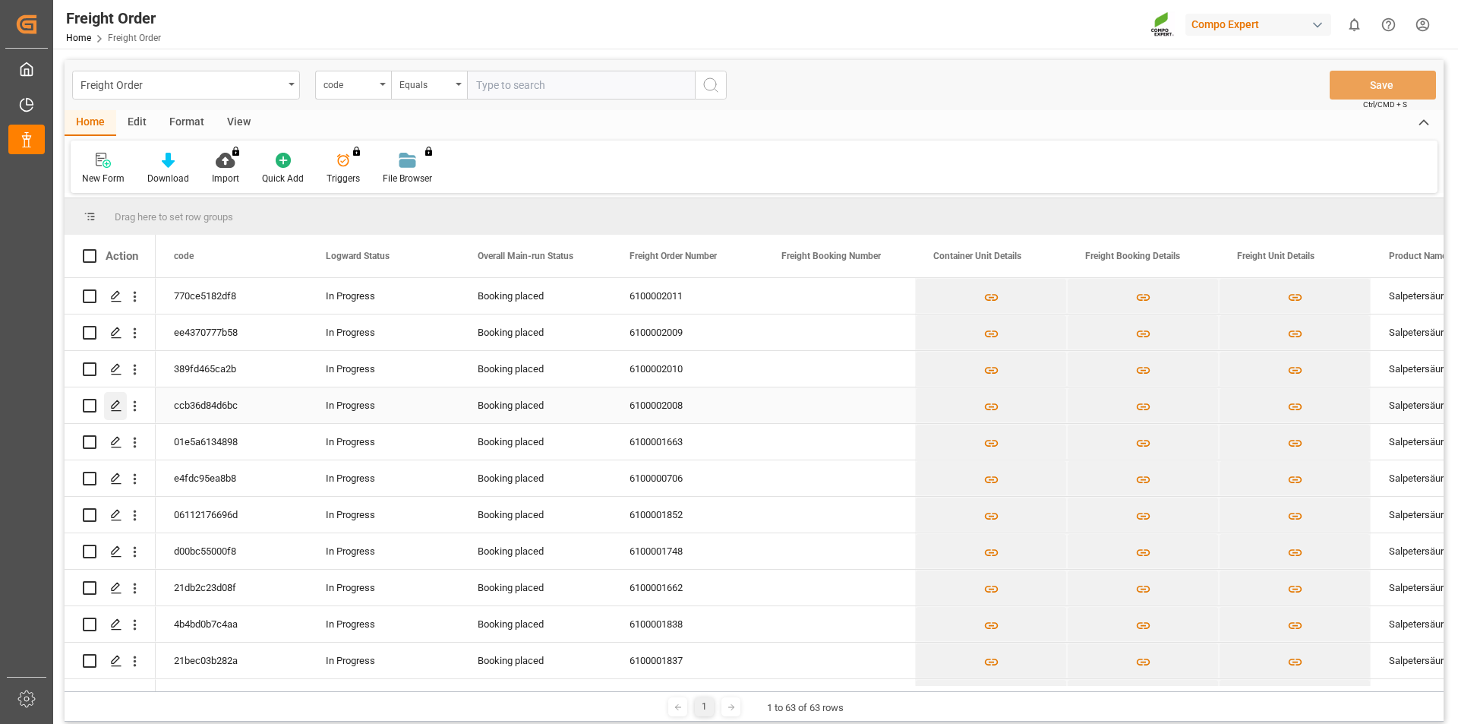
click at [114, 404] on polygon "Press SPACE to select this row." at bounding box center [116, 405] width 8 height 8
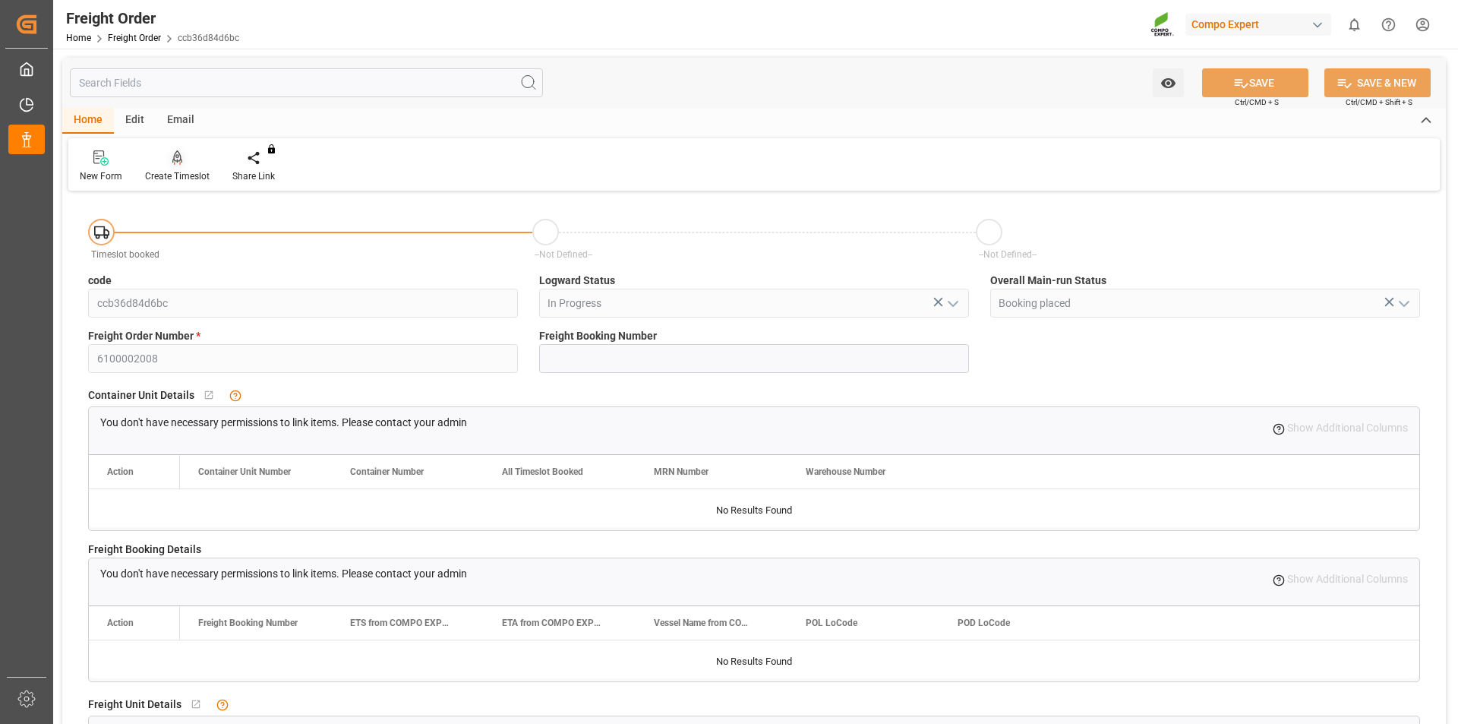
click at [177, 159] on icon at bounding box center [177, 157] width 11 height 15
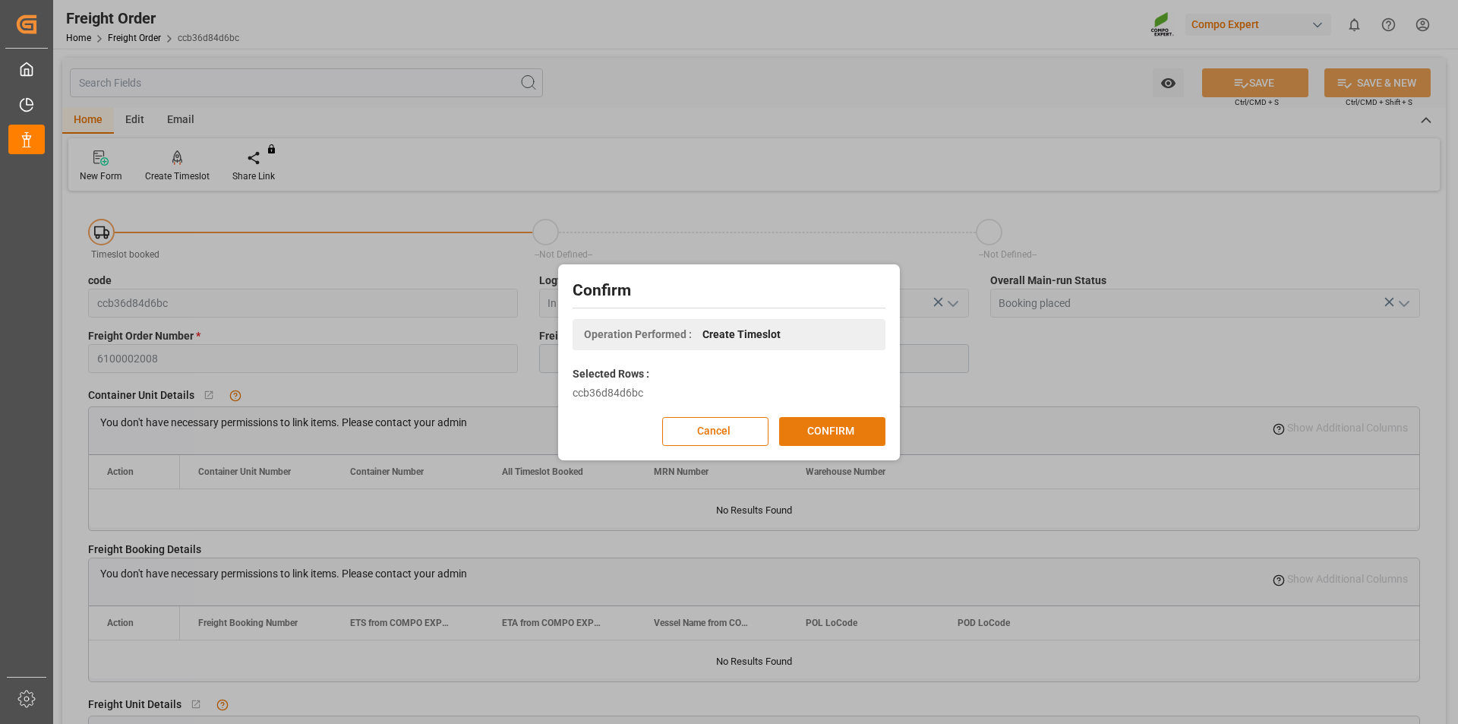
click at [848, 427] on button "CONFIRM" at bounding box center [832, 431] width 106 height 29
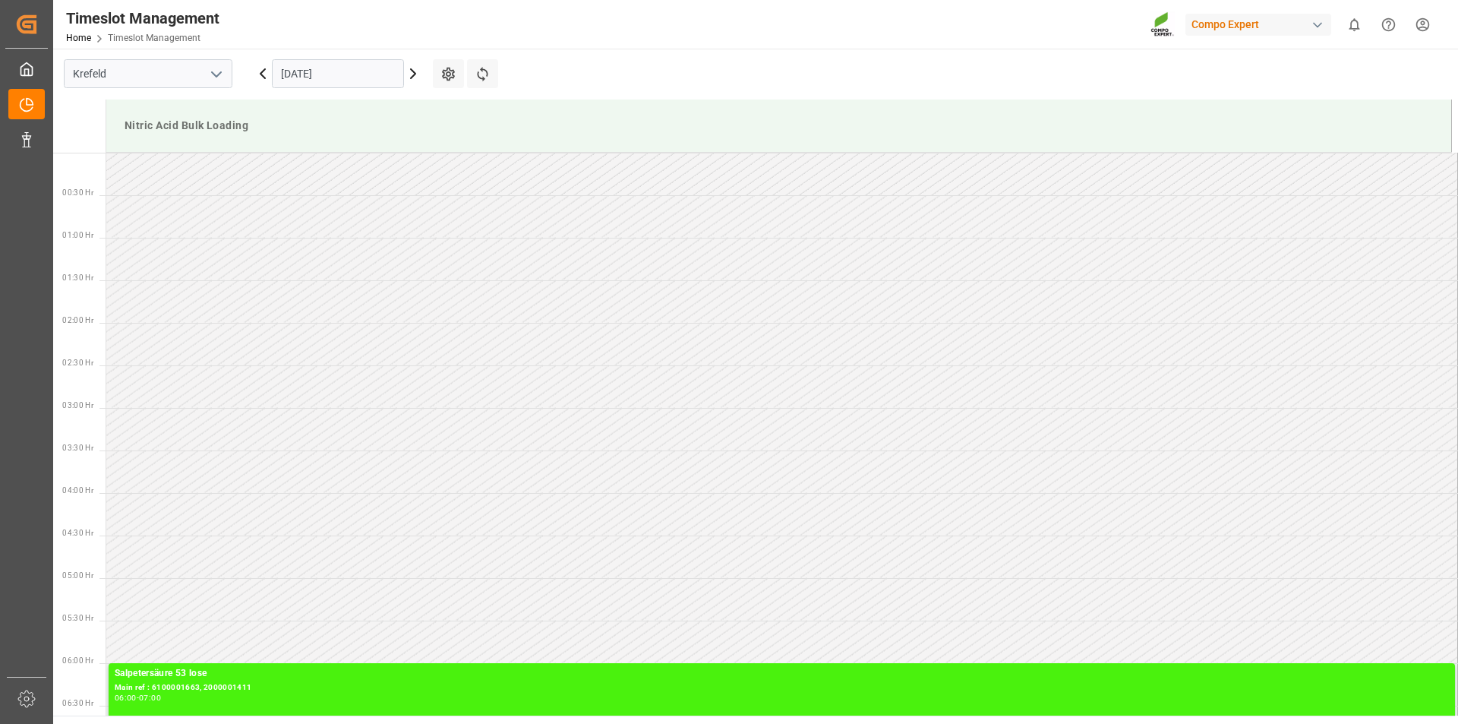
scroll to position [841, 0]
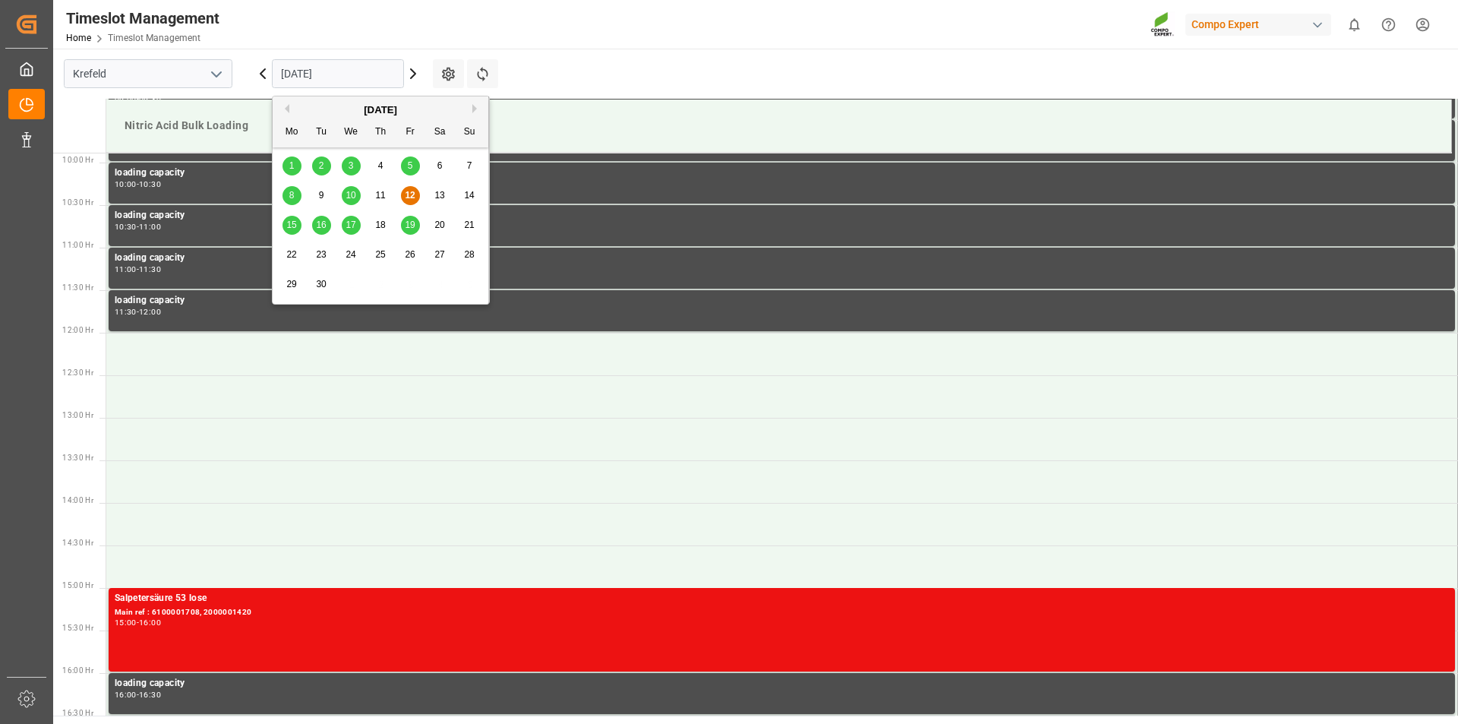
click at [353, 74] on input "[DATE]" at bounding box center [338, 73] width 132 height 29
click at [292, 253] on span "22" at bounding box center [291, 254] width 10 height 11
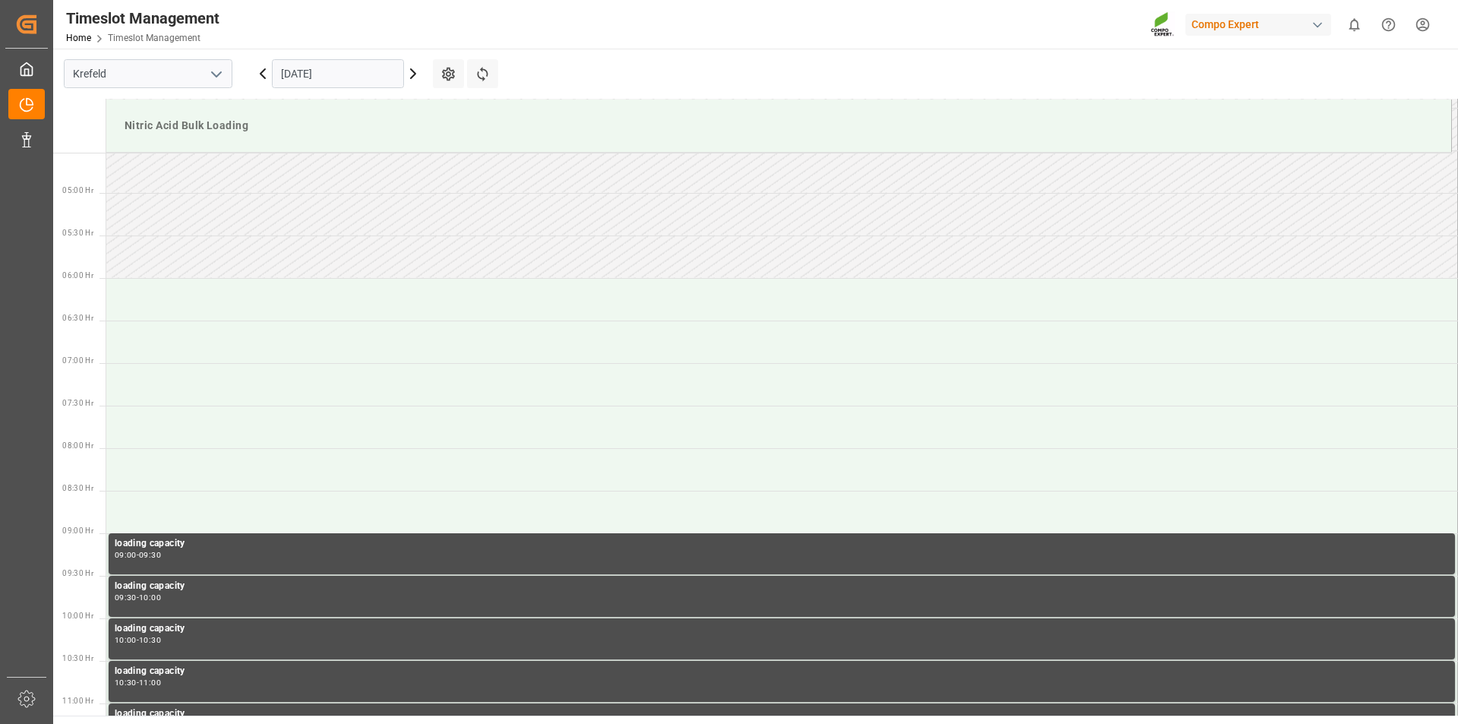
scroll to position [309, 0]
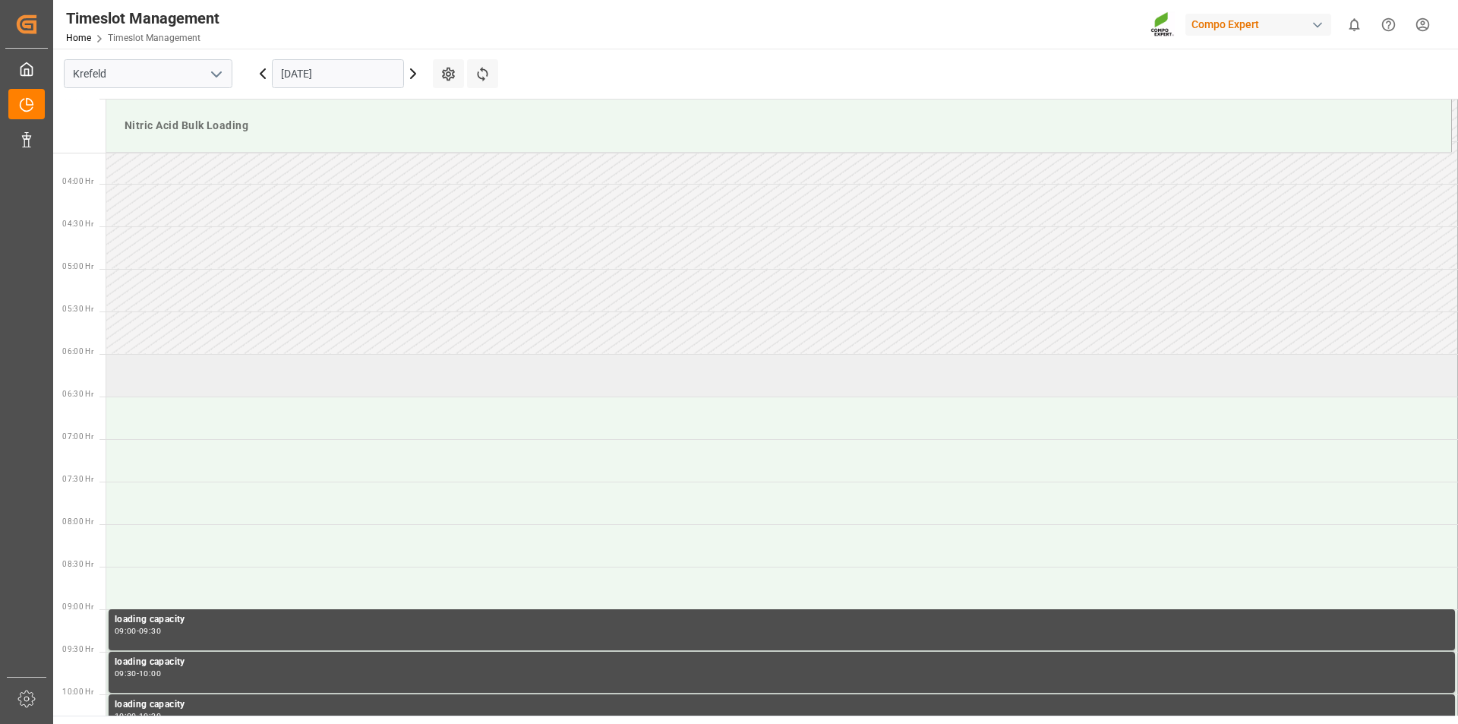
click at [207, 382] on td at bounding box center [782, 375] width 1352 height 43
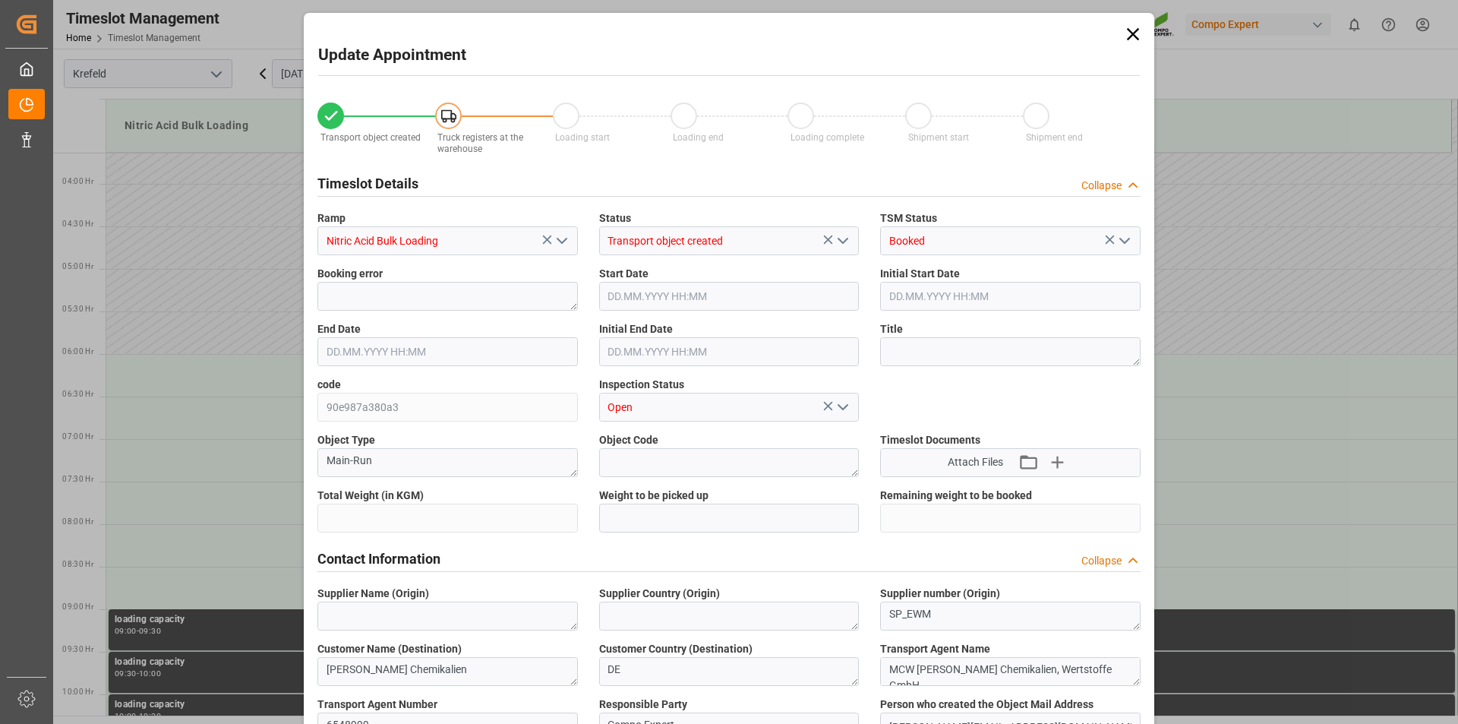
type input "7000"
type input "0"
type input "22.09.2025 06:00"
type input "22.09.2025 06:30"
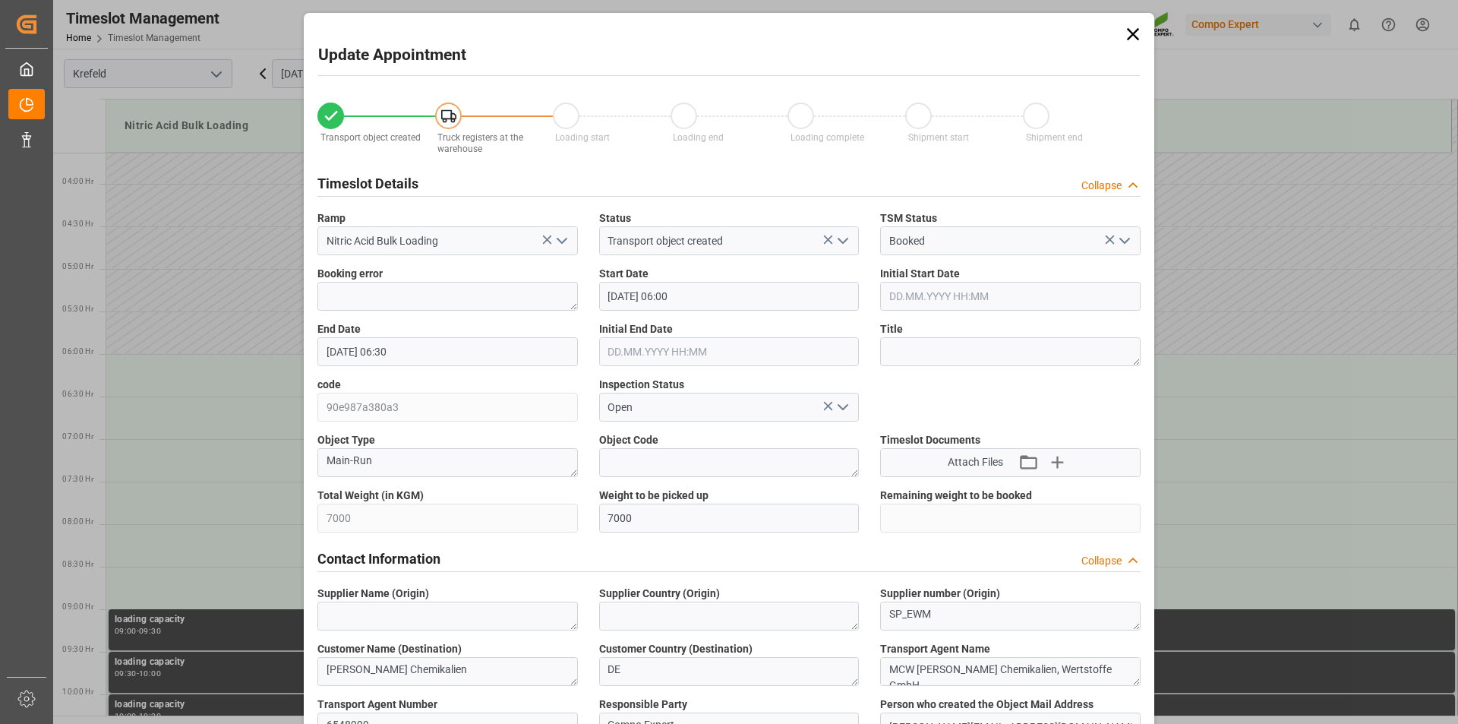
type input "[DATE] 09:31"
type input "12.09.2025 08:46"
click at [424, 354] on input "22.09.2025 06:30" at bounding box center [447, 351] width 260 height 29
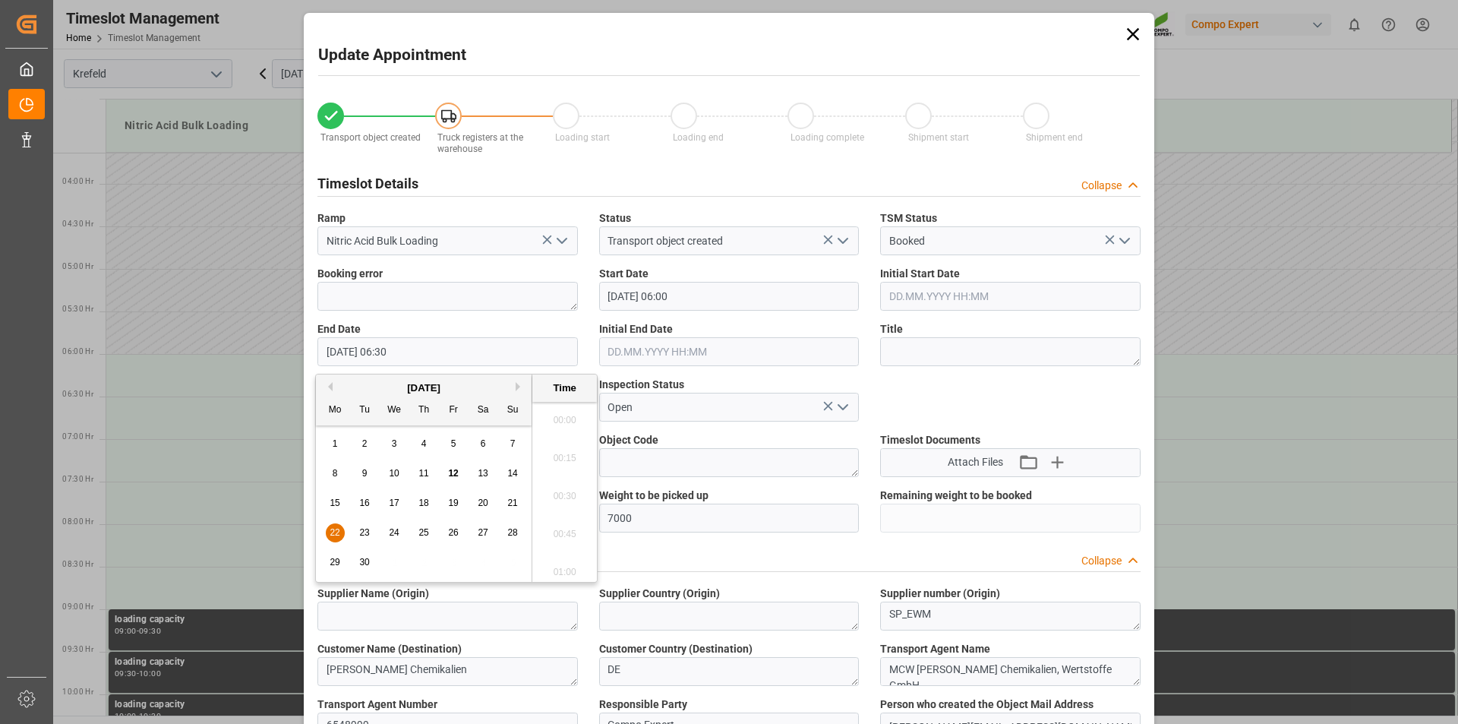
scroll to position [916, 0]
click at [336, 530] on span "22" at bounding box center [335, 532] width 10 height 11
click at [557, 564] on li "07:00" at bounding box center [564, 567] width 65 height 38
type input "22.09.2025 07:00"
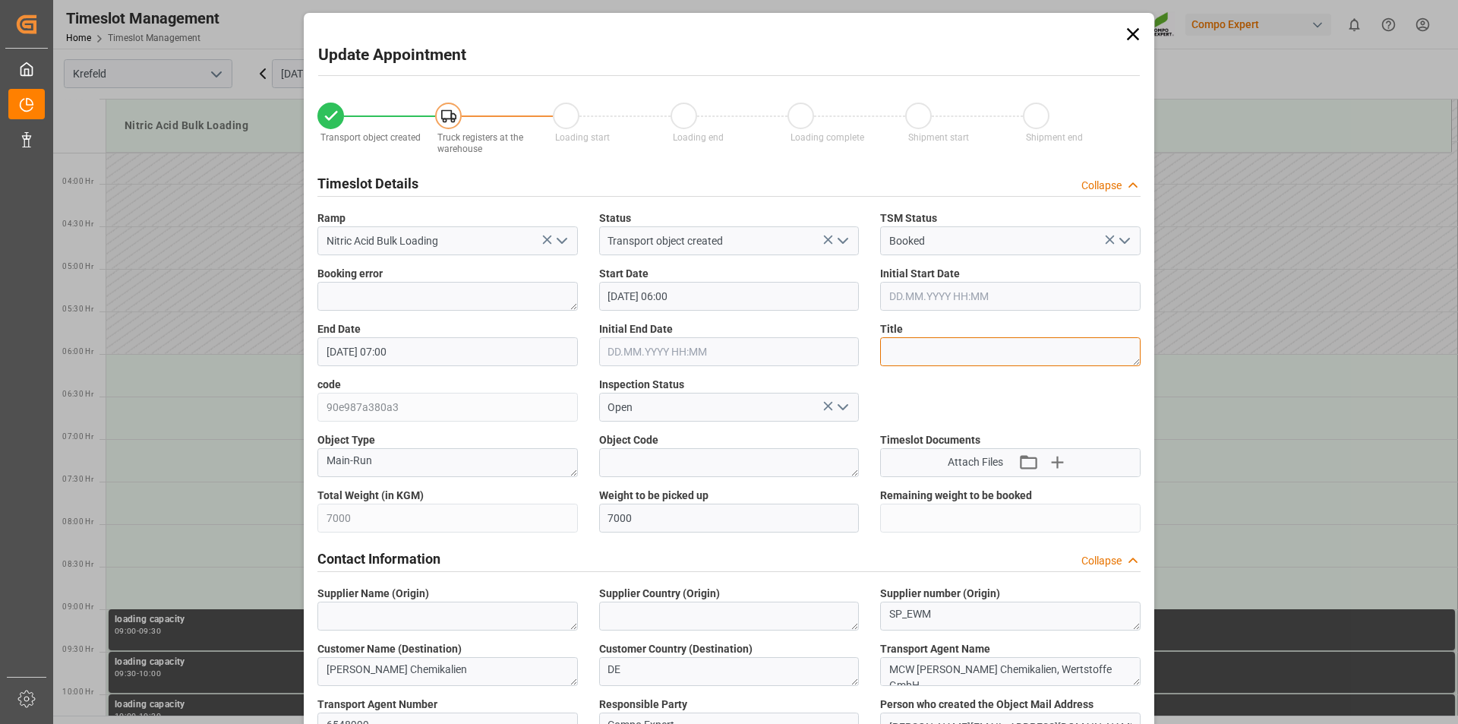
click at [960, 345] on textarea at bounding box center [1010, 351] width 260 height 29
type textarea "163172"
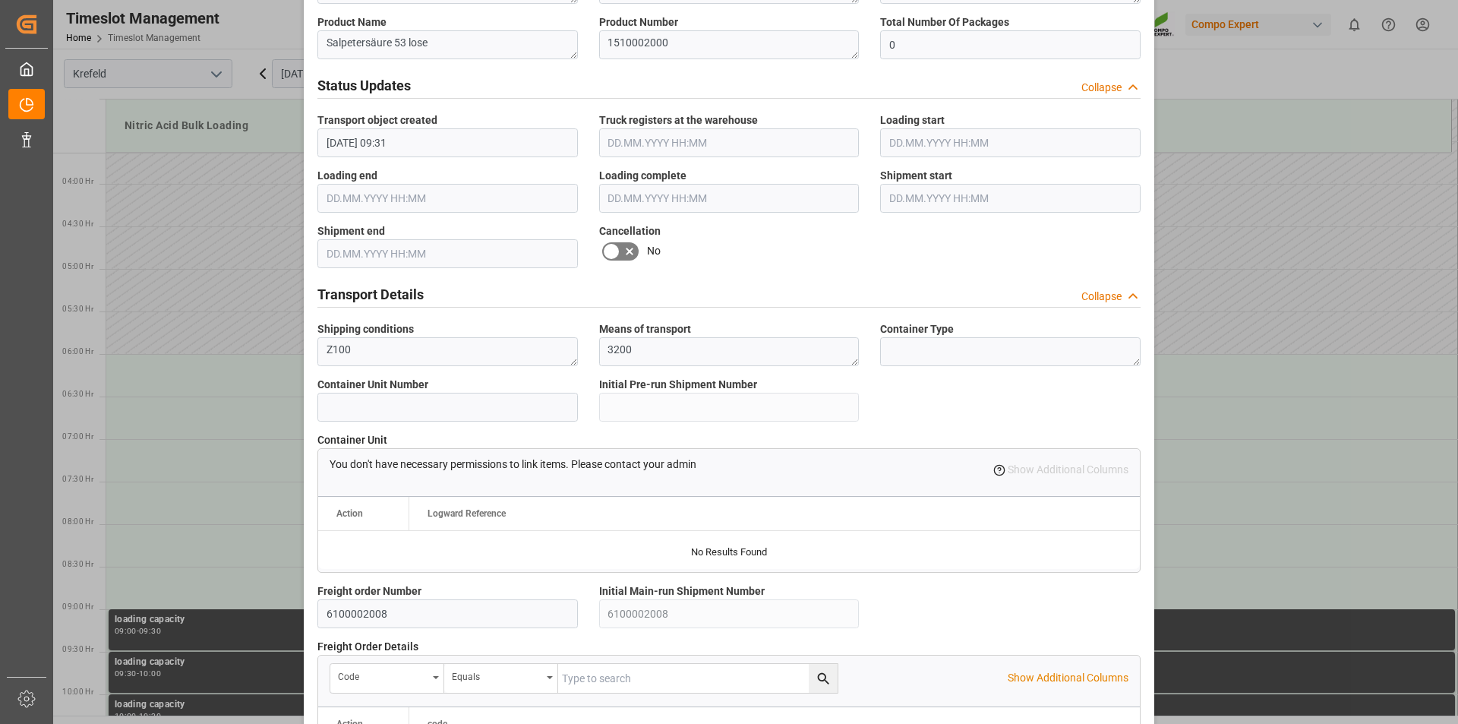
scroll to position [1276, 0]
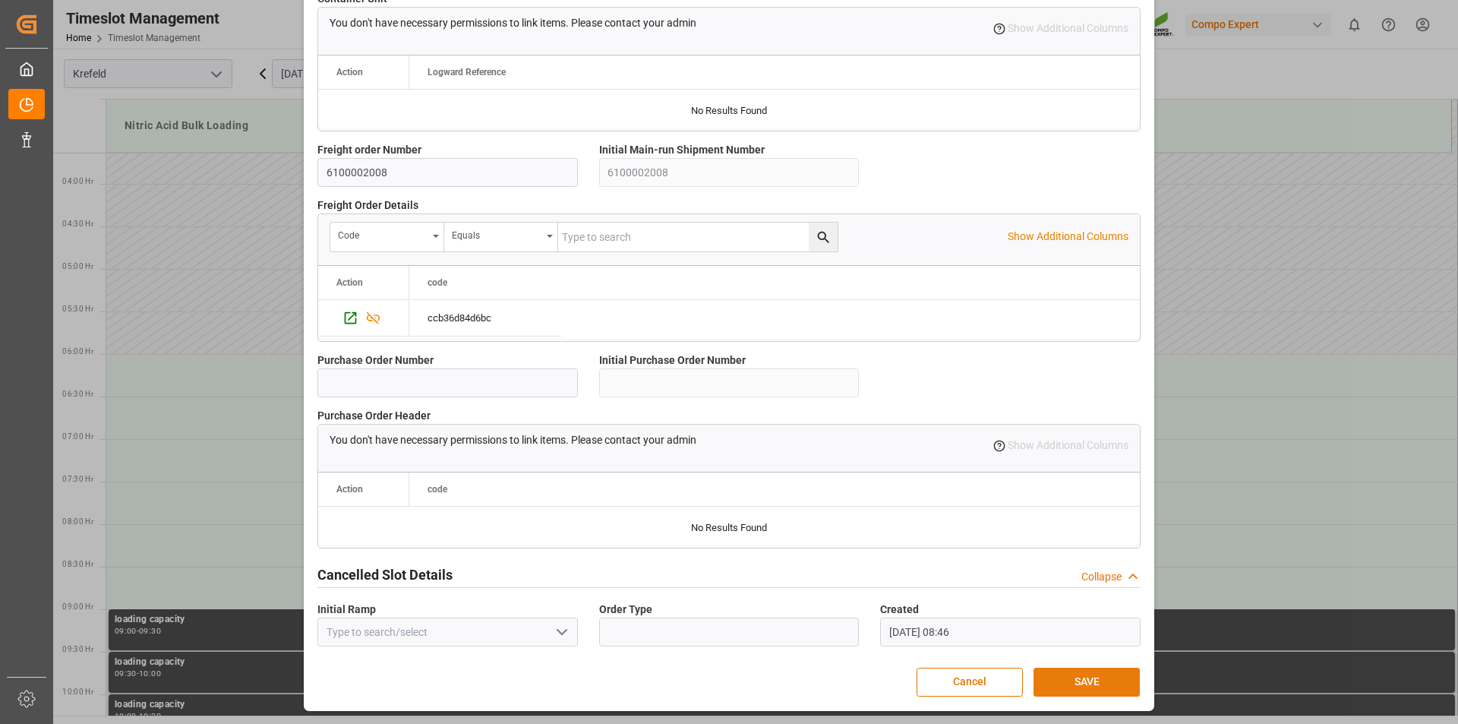
click at [1098, 688] on button "SAVE" at bounding box center [1086, 681] width 106 height 29
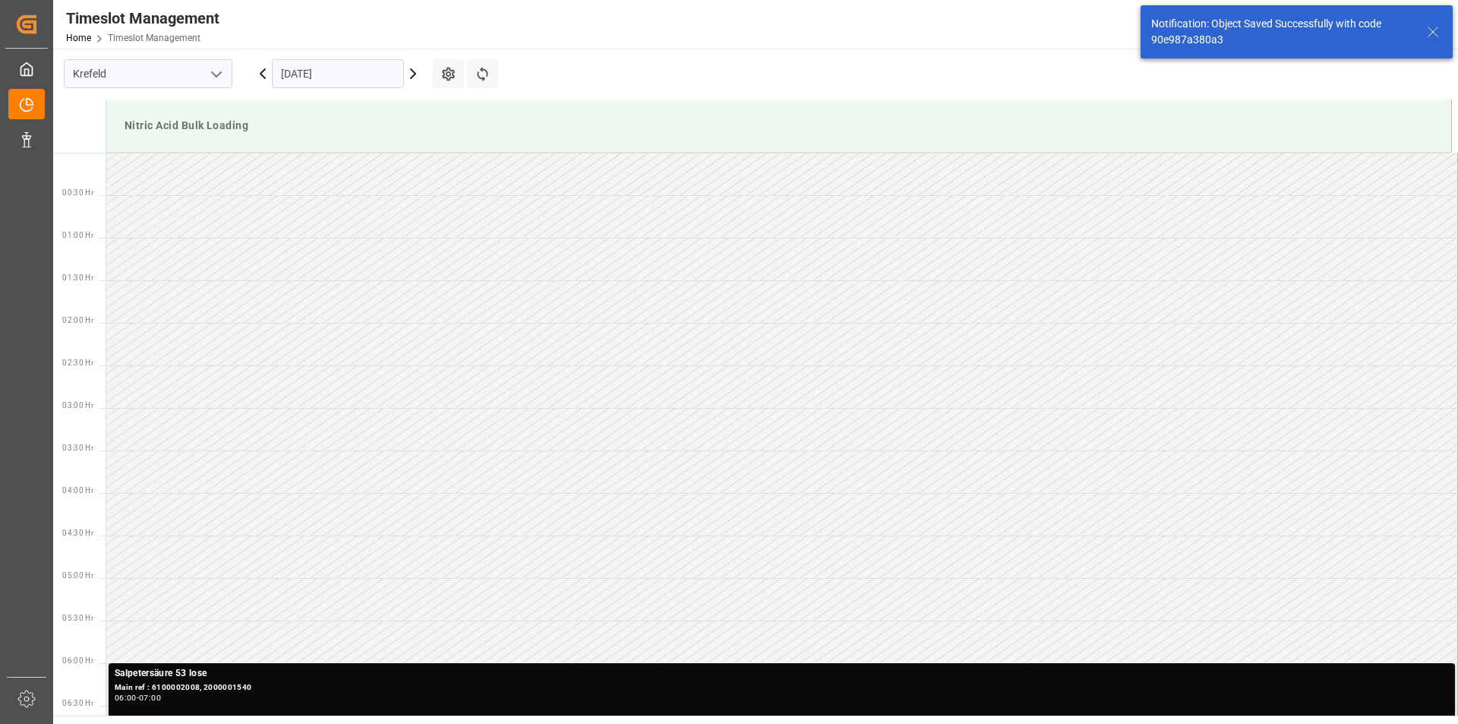
scroll to position [415, 0]
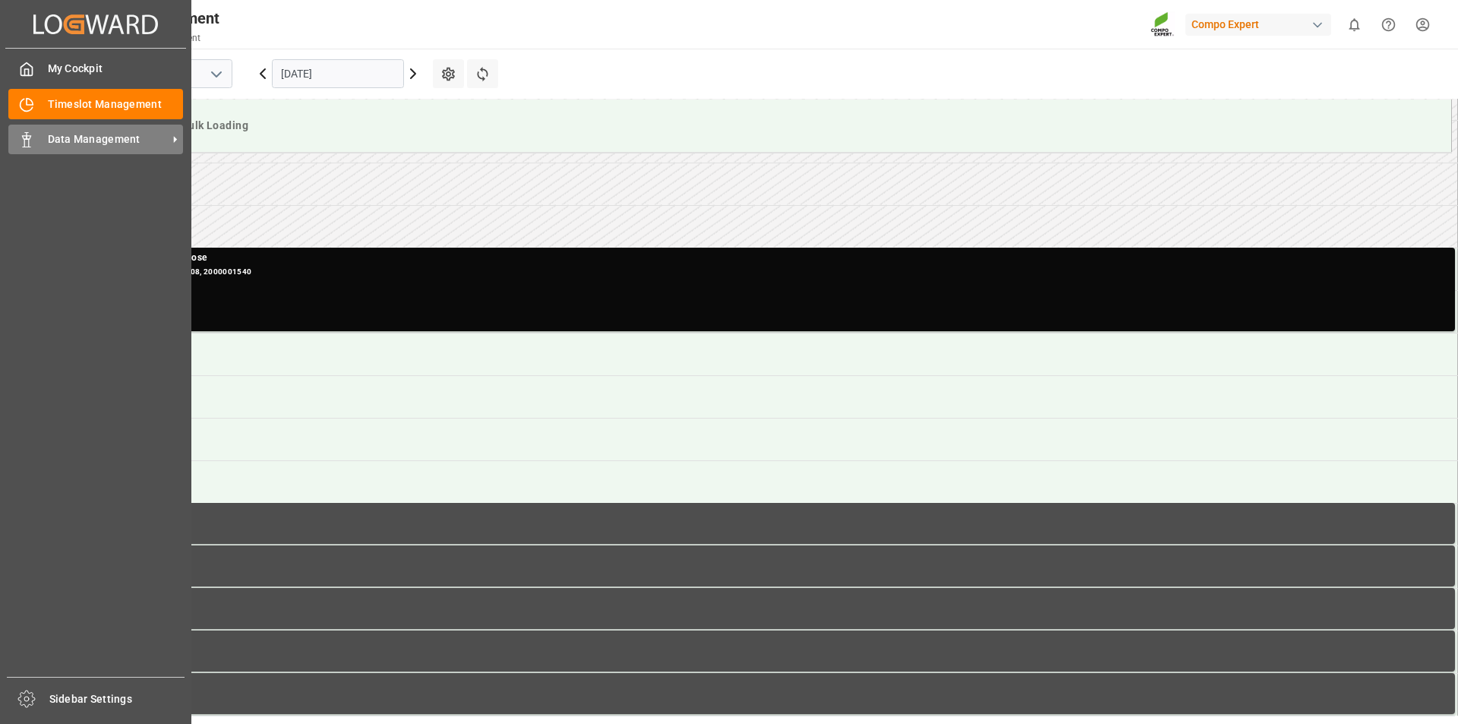
click at [27, 136] on polygon at bounding box center [29, 137] width 5 height 3
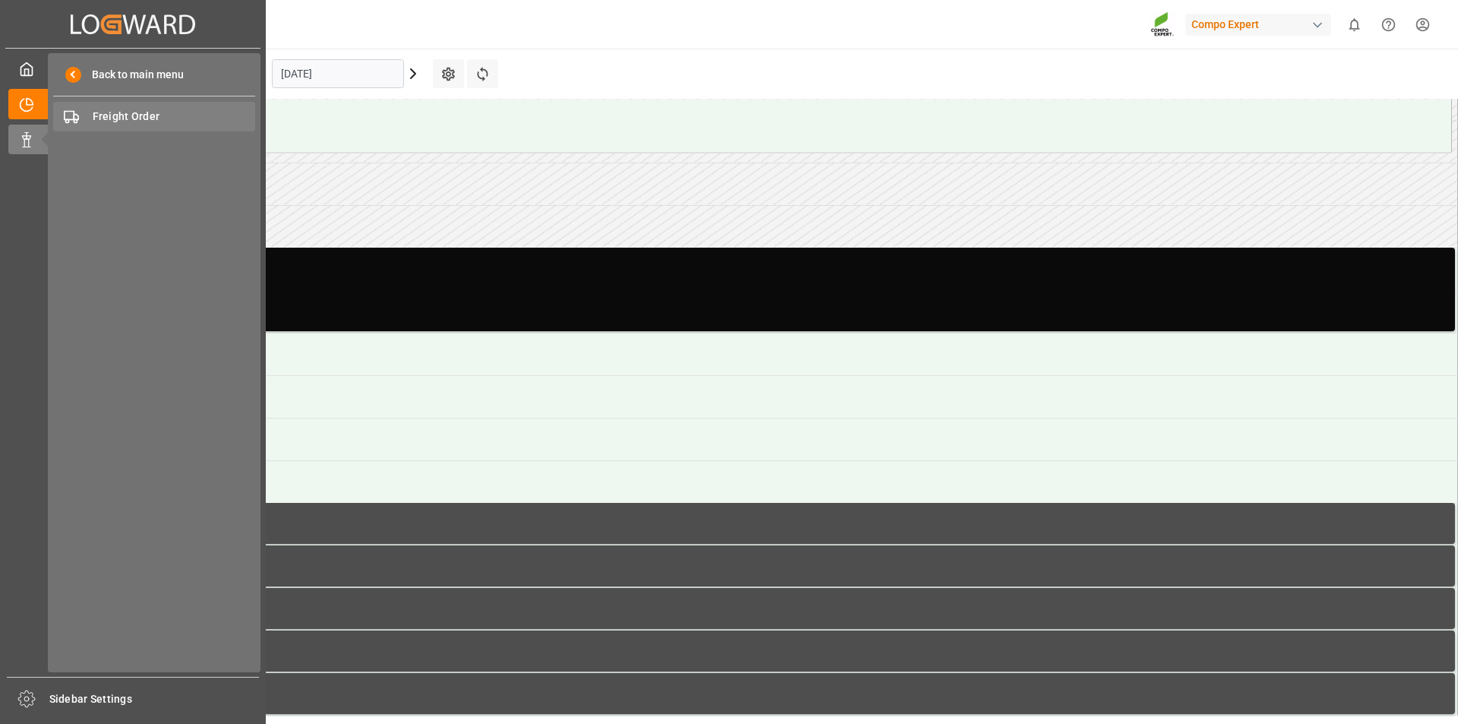
click at [140, 114] on span "Freight Order" at bounding box center [174, 117] width 163 height 16
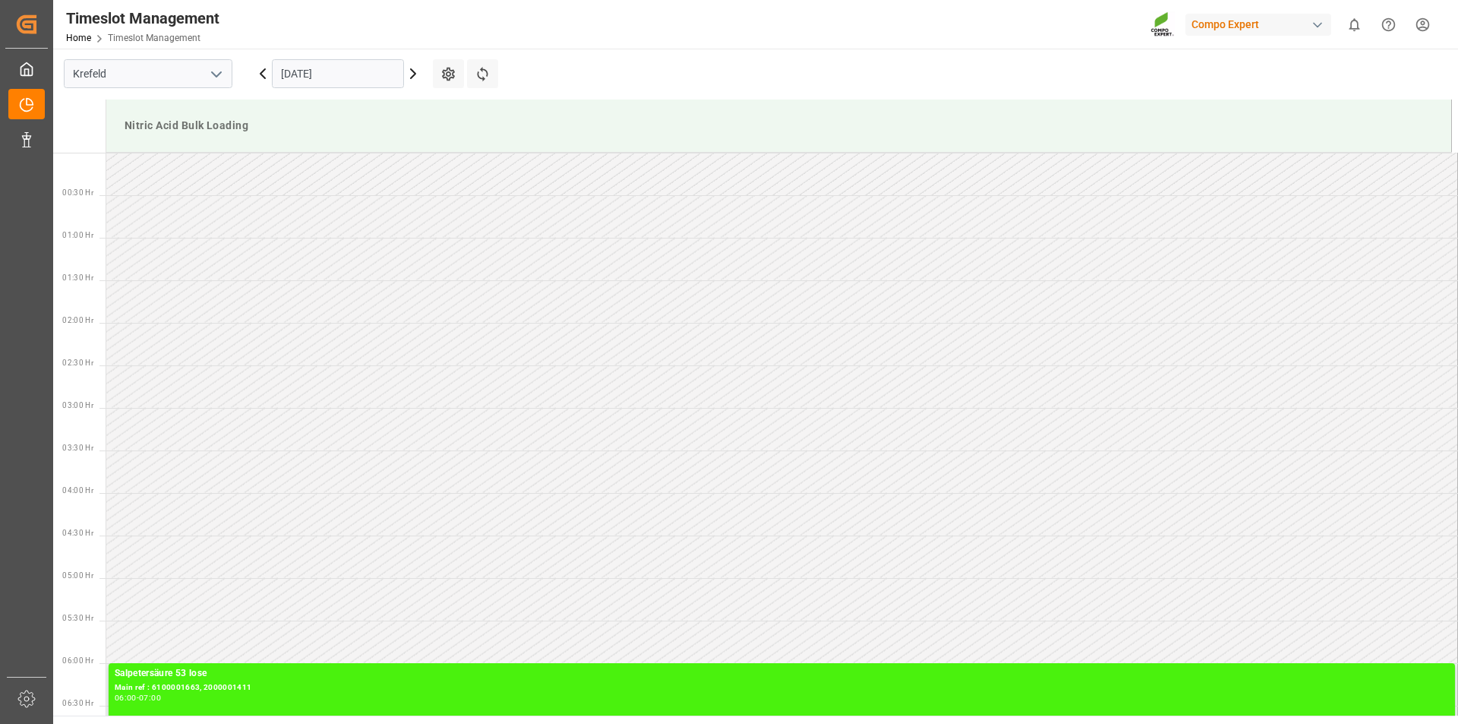
scroll to position [841, 0]
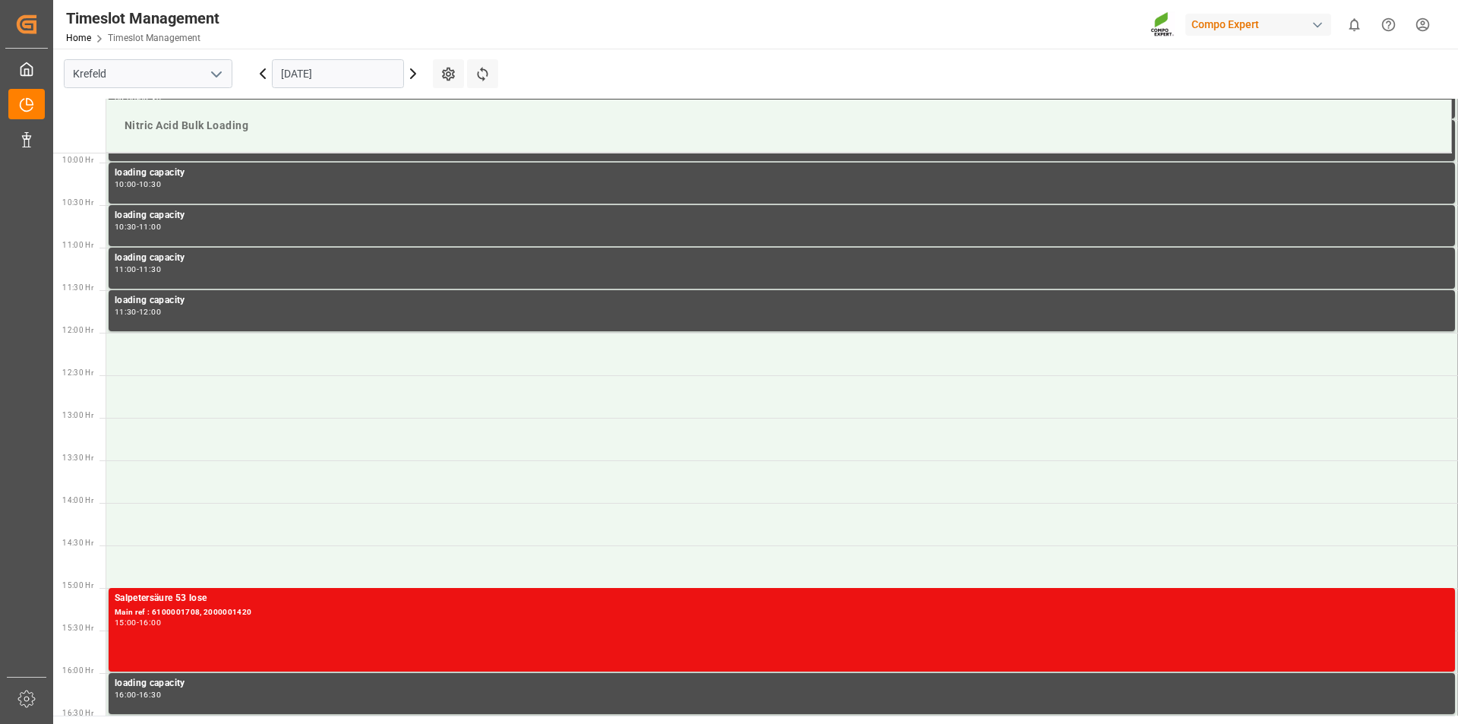
click at [372, 76] on input "12.09.2025" at bounding box center [338, 73] width 132 height 29
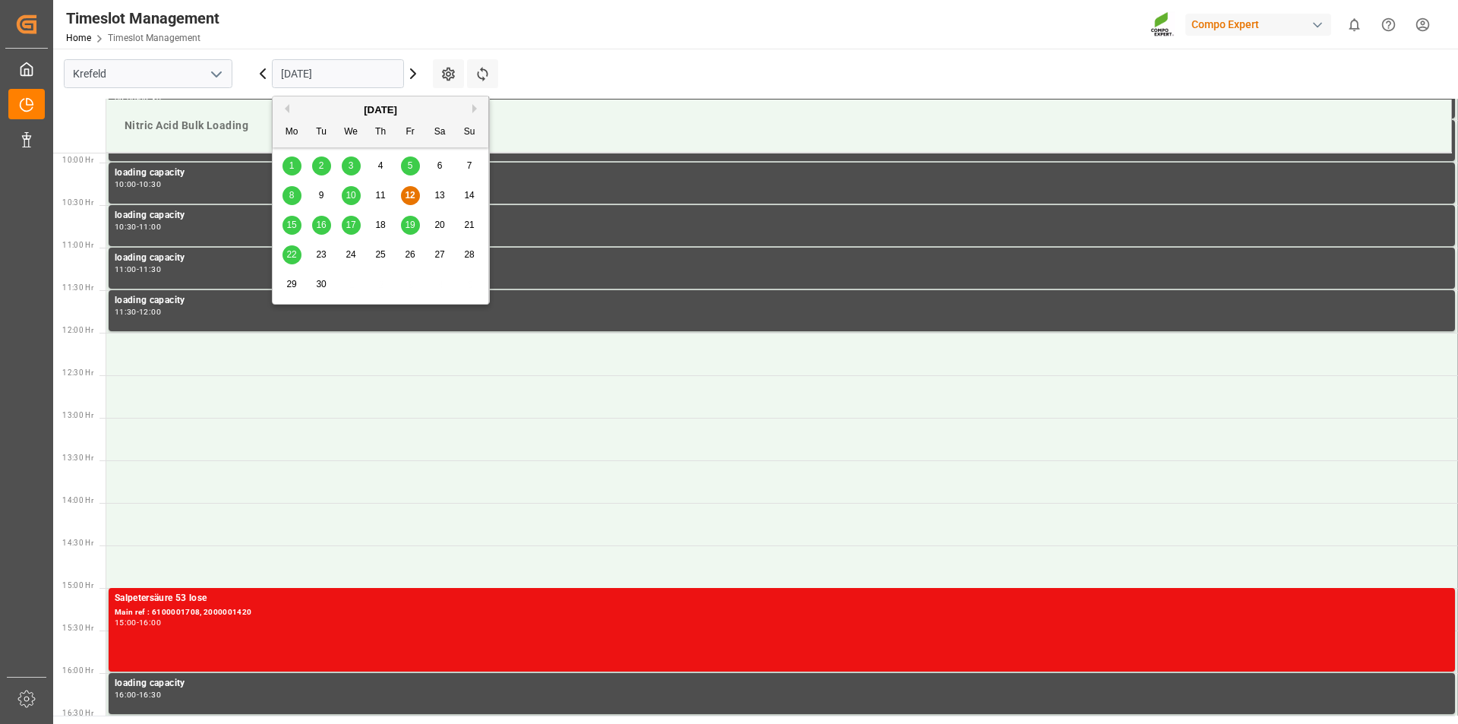
click at [349, 254] on span "24" at bounding box center [350, 254] width 10 height 11
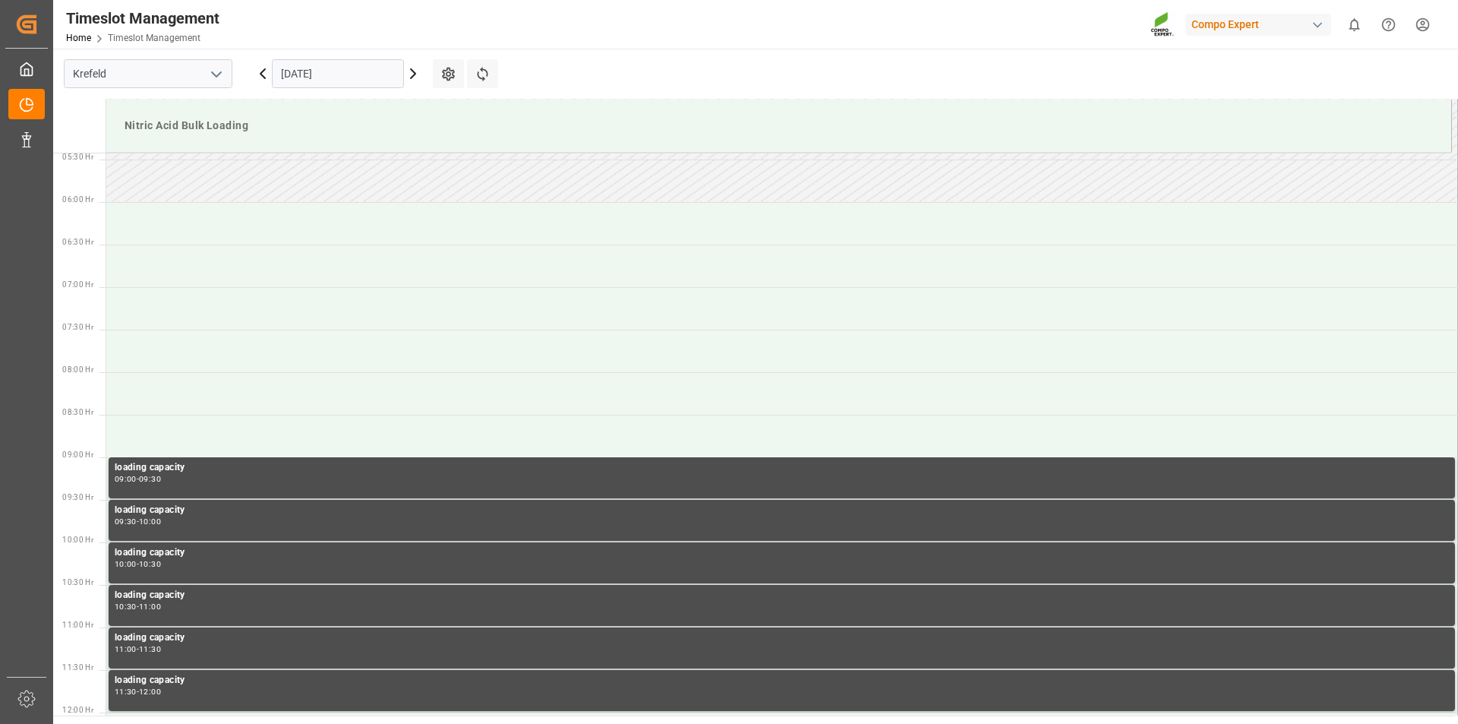
scroll to position [233, 0]
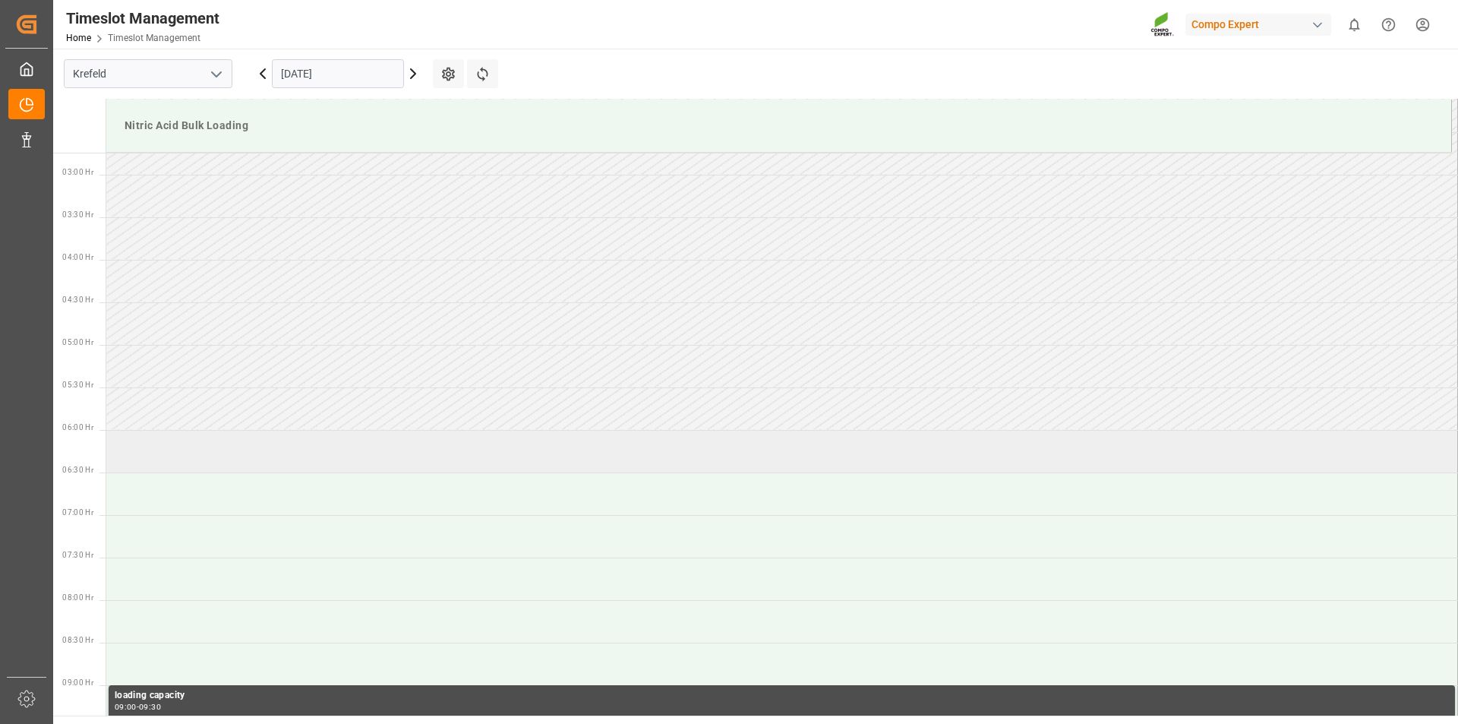
click at [241, 459] on td at bounding box center [782, 451] width 1352 height 43
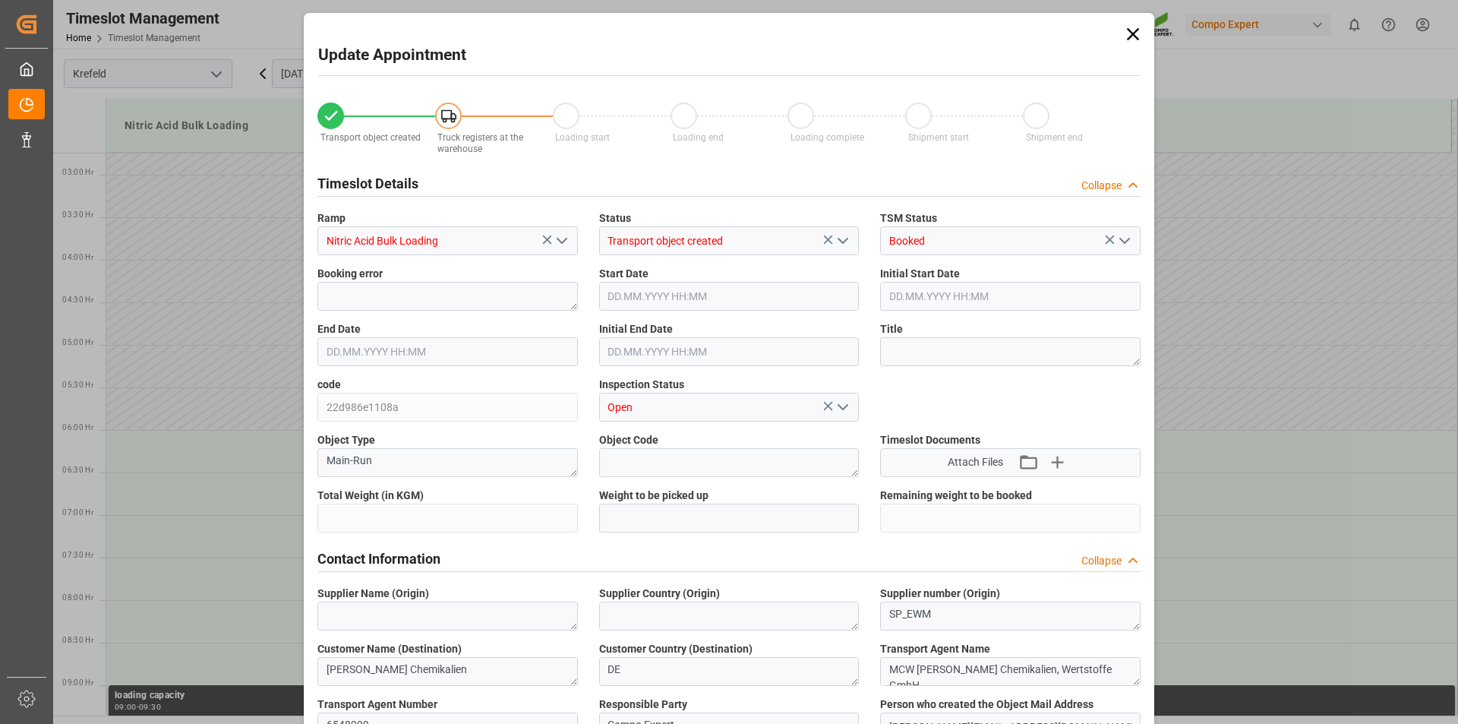
type input "6000"
type input "0"
type input "24.09.2025 06:00"
type input "24.09.2025 06:30"
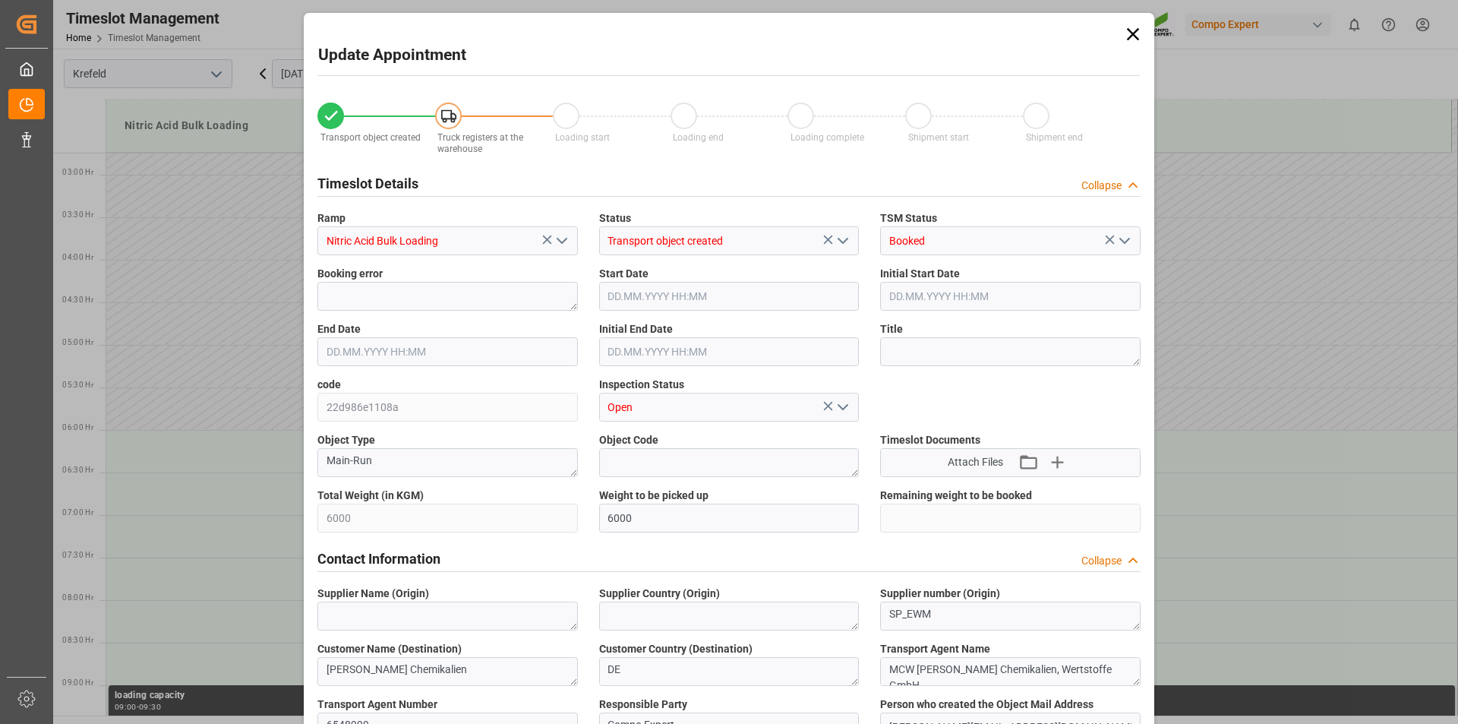
type input "12.09.2025 09:31"
type input "12.09.2025 08:50"
click at [912, 358] on textarea at bounding box center [1010, 351] width 260 height 29
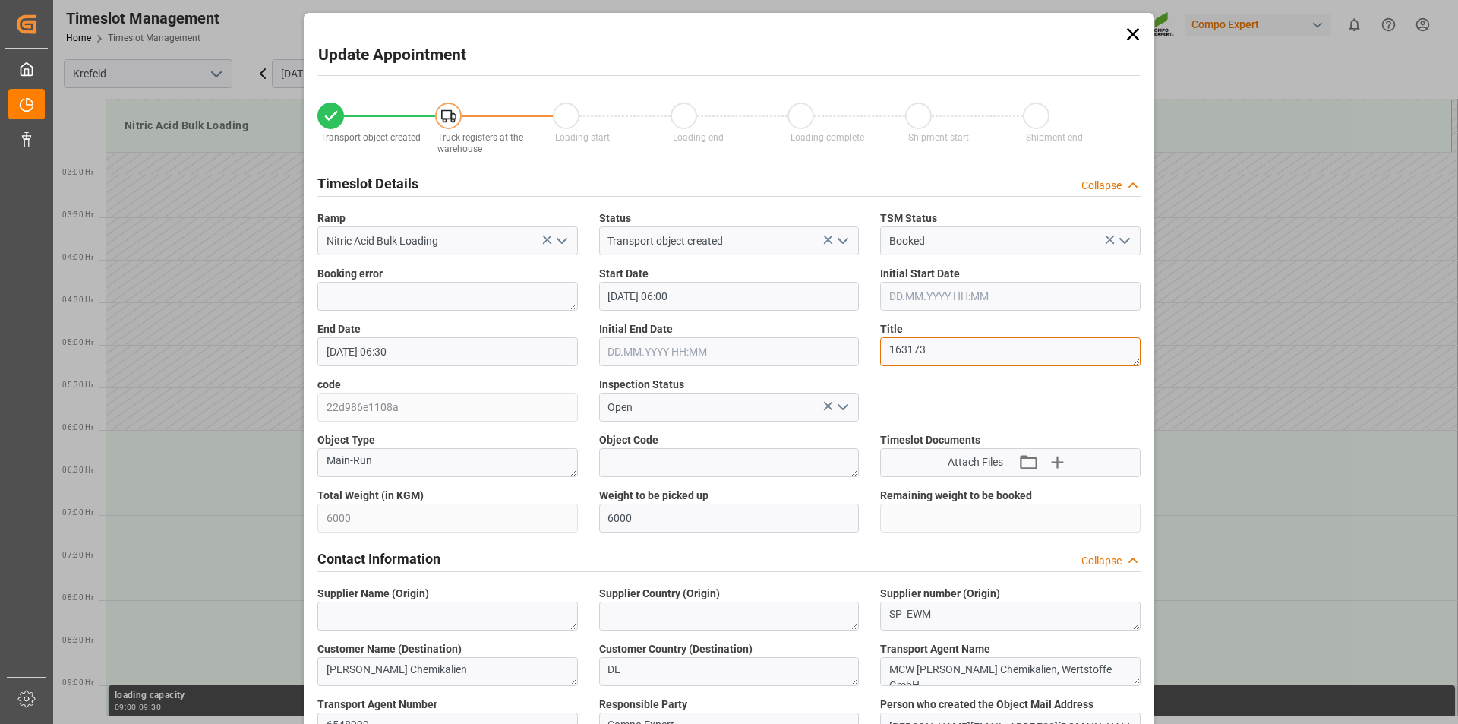
type textarea "163173"
click at [504, 356] on input "24.09.2025 06:30" at bounding box center [447, 351] width 260 height 29
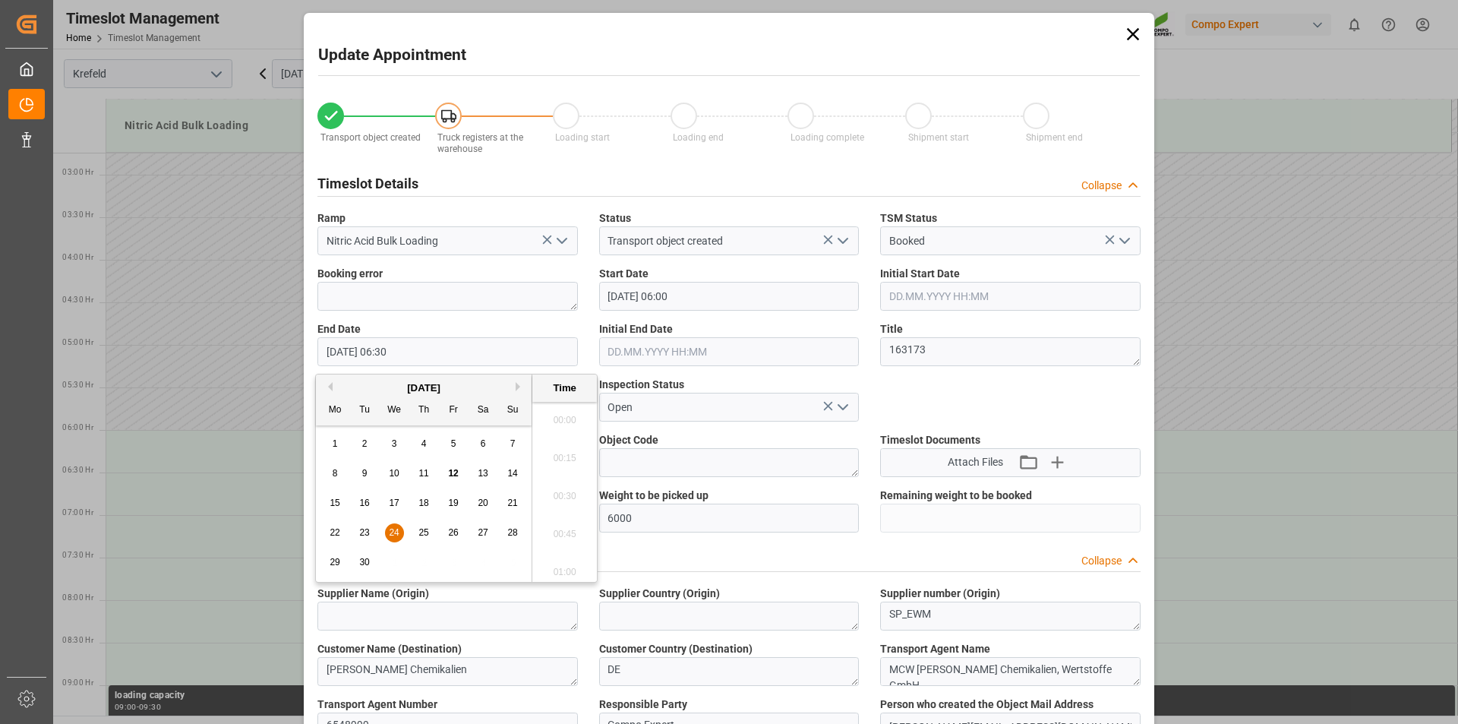
scroll to position [916, 0]
click at [392, 532] on span "24" at bounding box center [394, 532] width 10 height 11
click at [561, 566] on li "07:00" at bounding box center [564, 567] width 65 height 38
type input "24.09.2025 07:00"
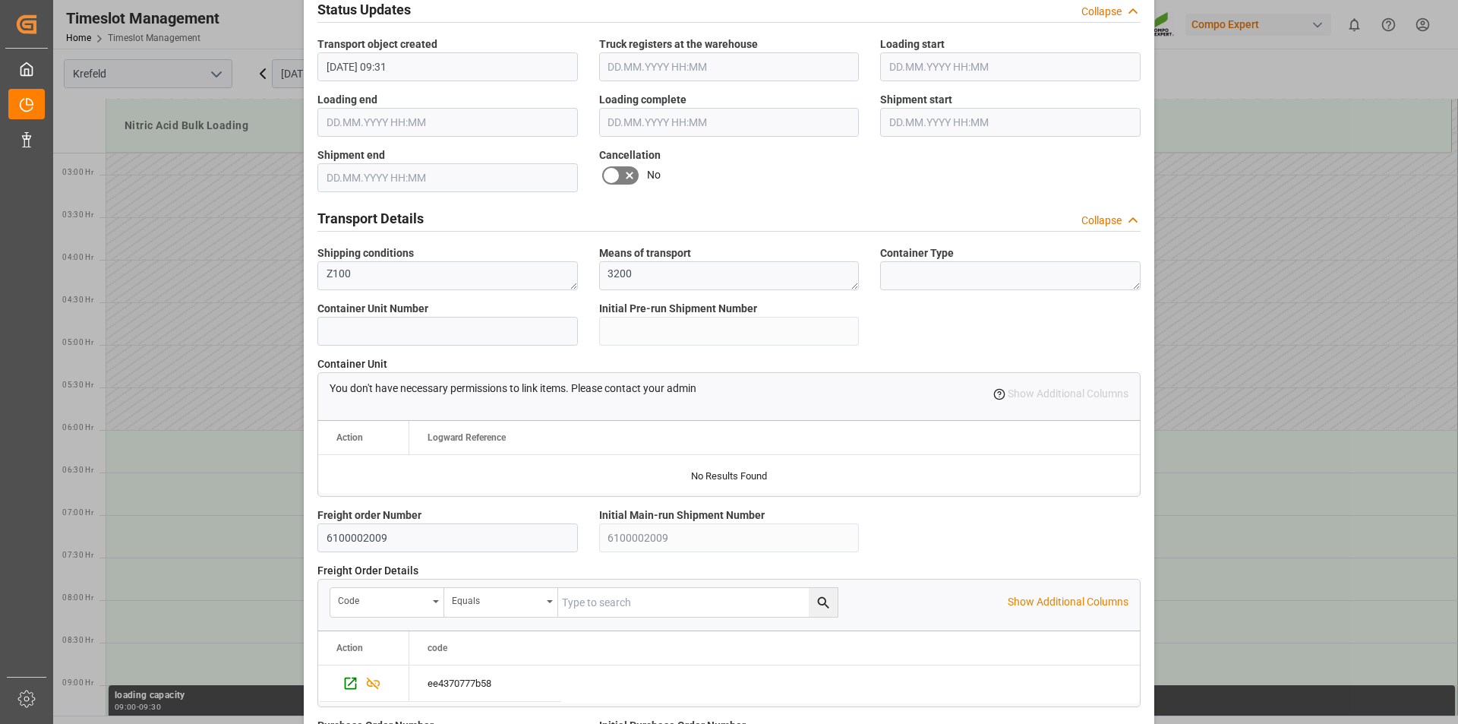
scroll to position [1276, 0]
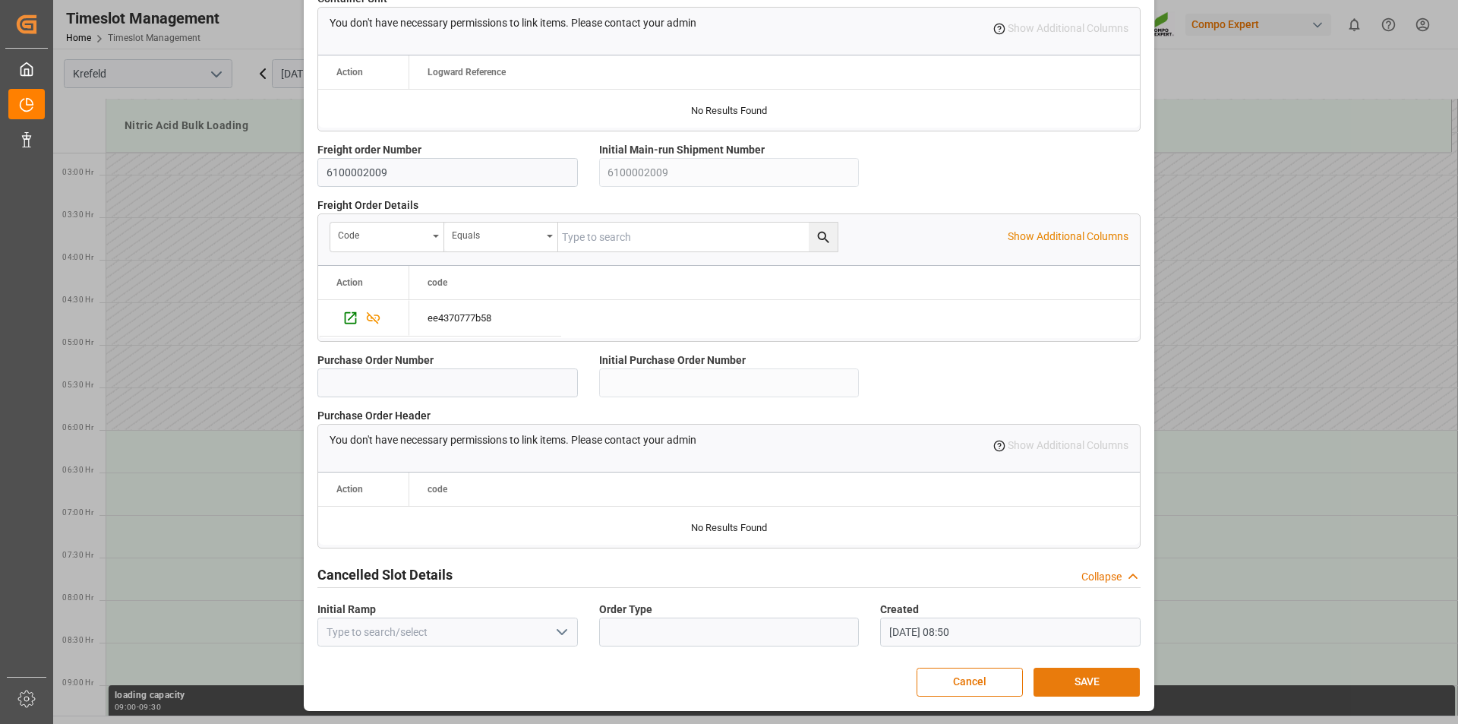
click at [1084, 683] on button "SAVE" at bounding box center [1086, 681] width 106 height 29
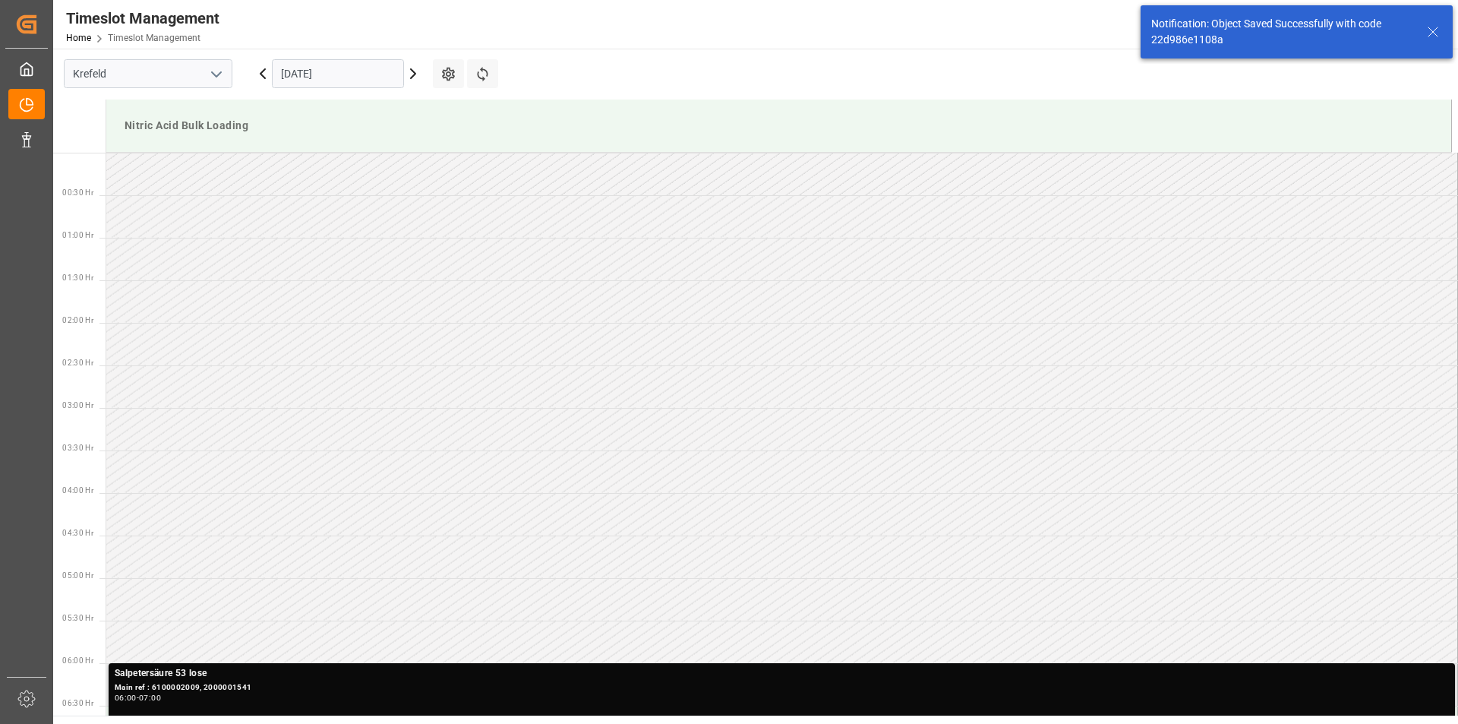
scroll to position [415, 0]
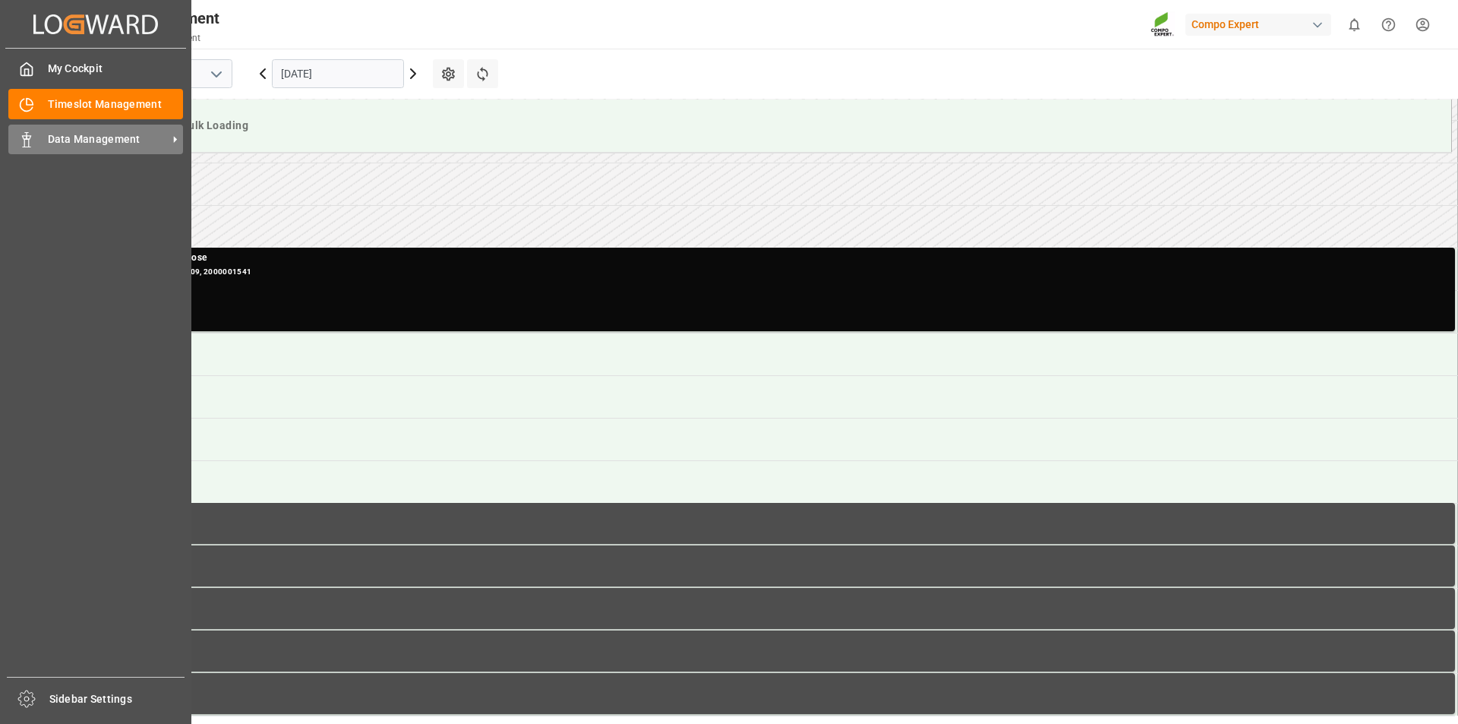
click at [52, 132] on span "Data Management" at bounding box center [108, 139] width 120 height 16
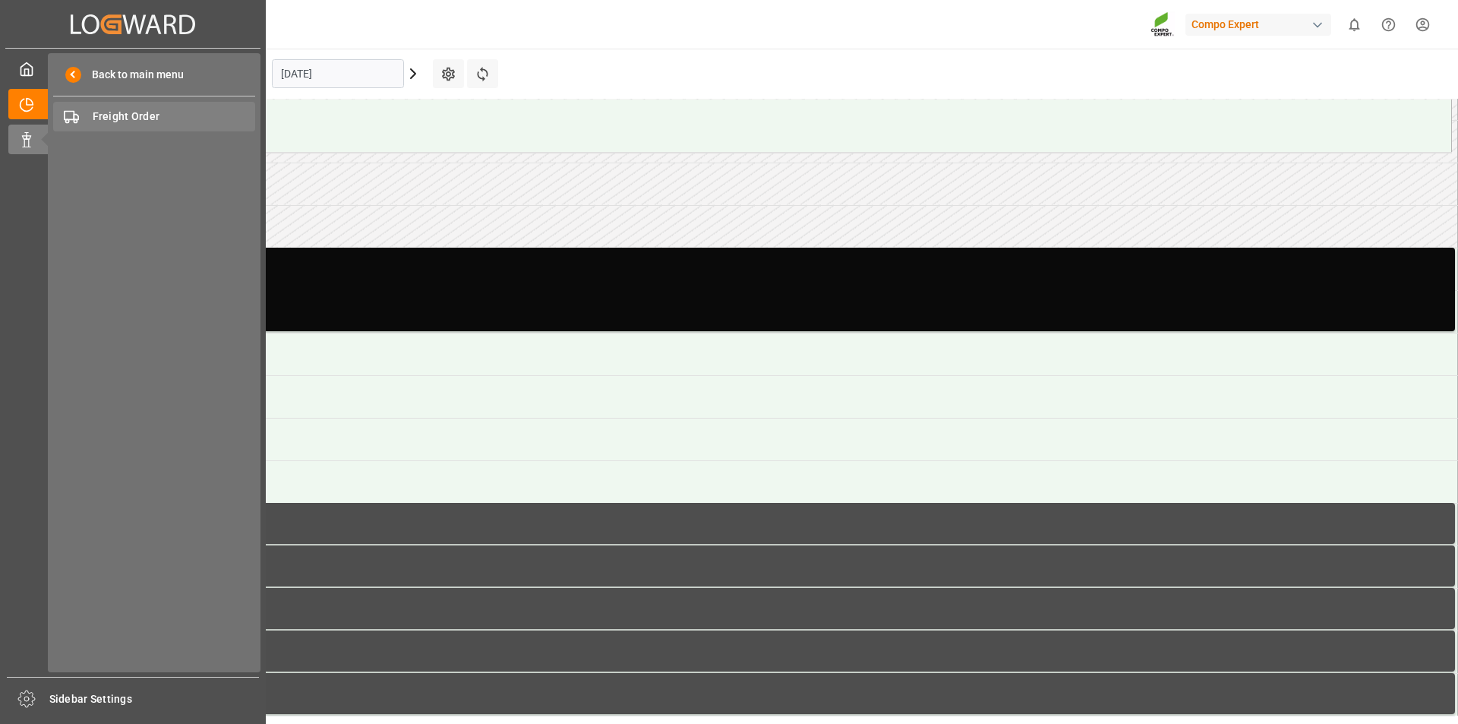
click at [153, 108] on div "Freight Order Freight Order" at bounding box center [154, 117] width 202 height 30
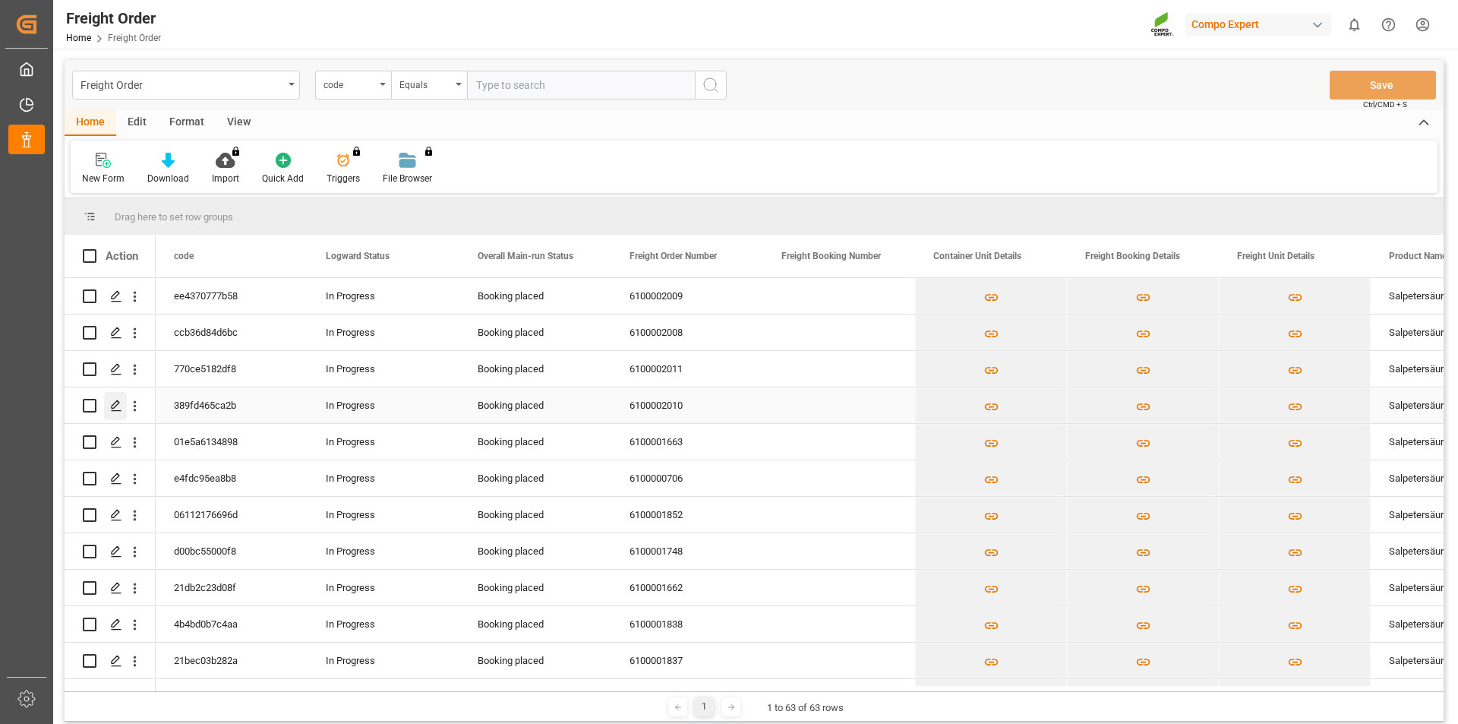
click at [115, 405] on icon "Press SPACE to select this row." at bounding box center [116, 405] width 12 height 12
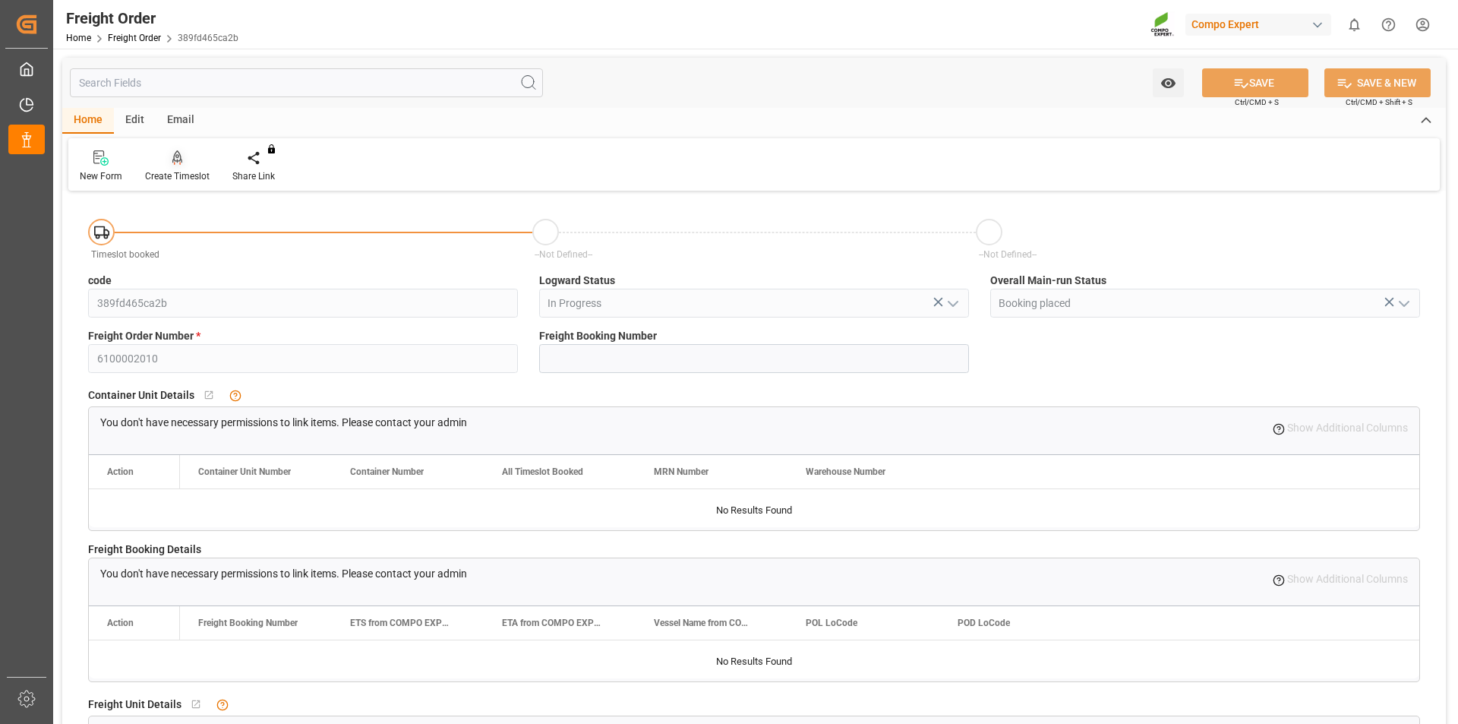
click at [172, 165] on icon at bounding box center [177, 157] width 11 height 15
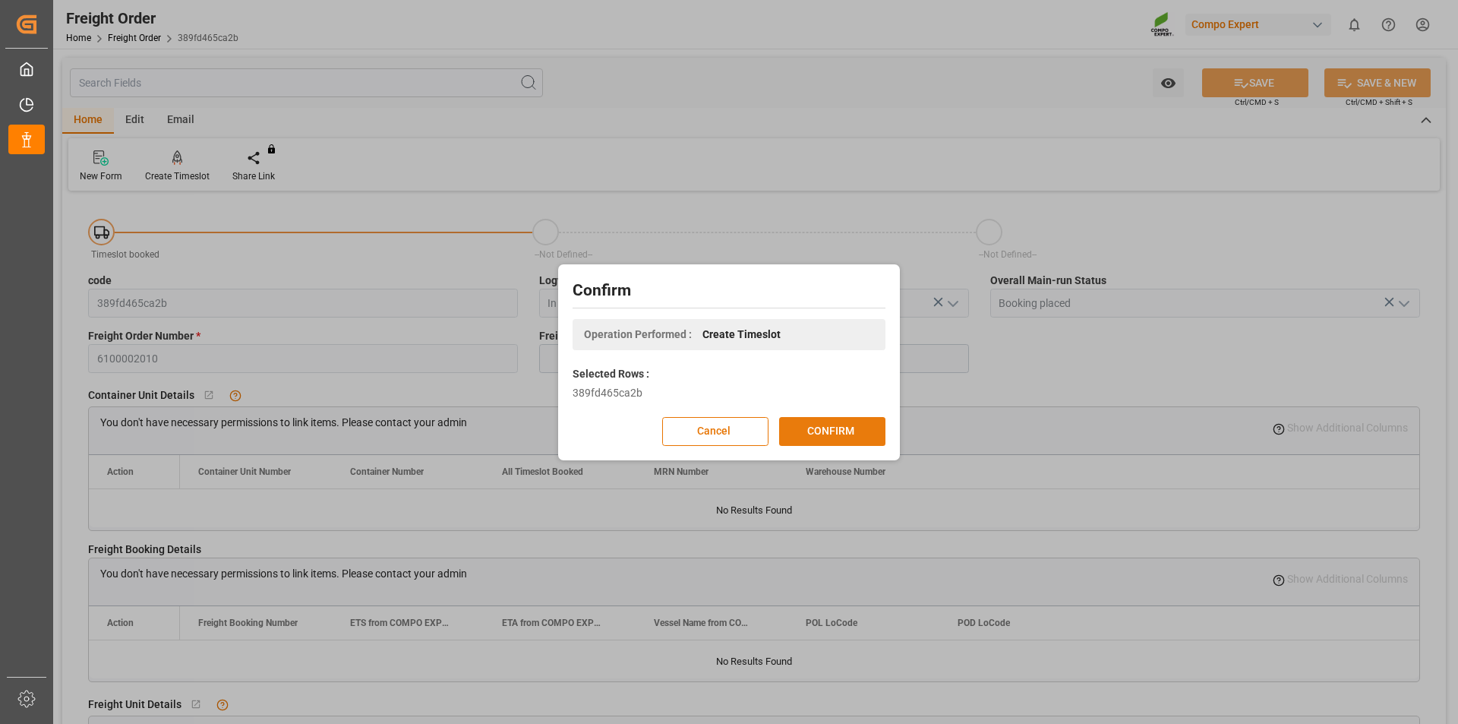
click at [861, 435] on button "CONFIRM" at bounding box center [832, 431] width 106 height 29
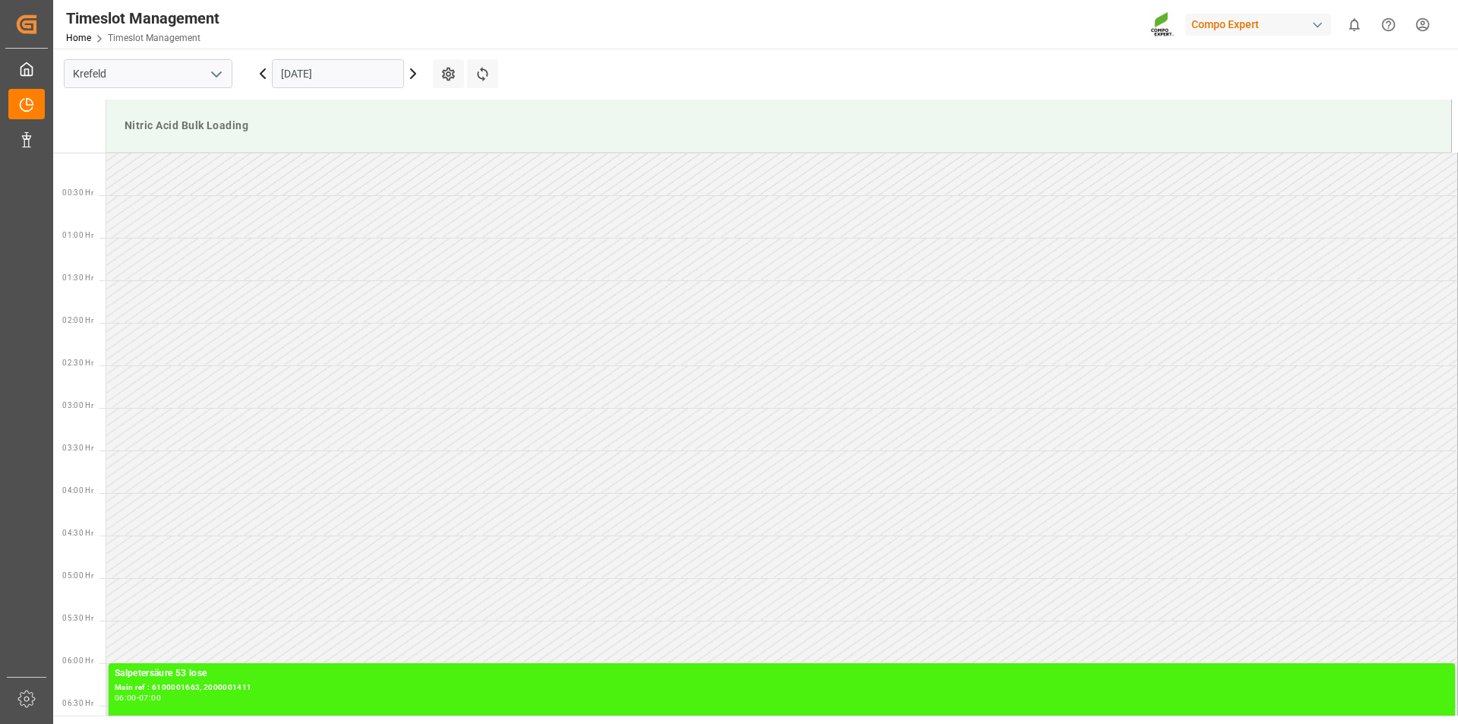
scroll to position [841, 0]
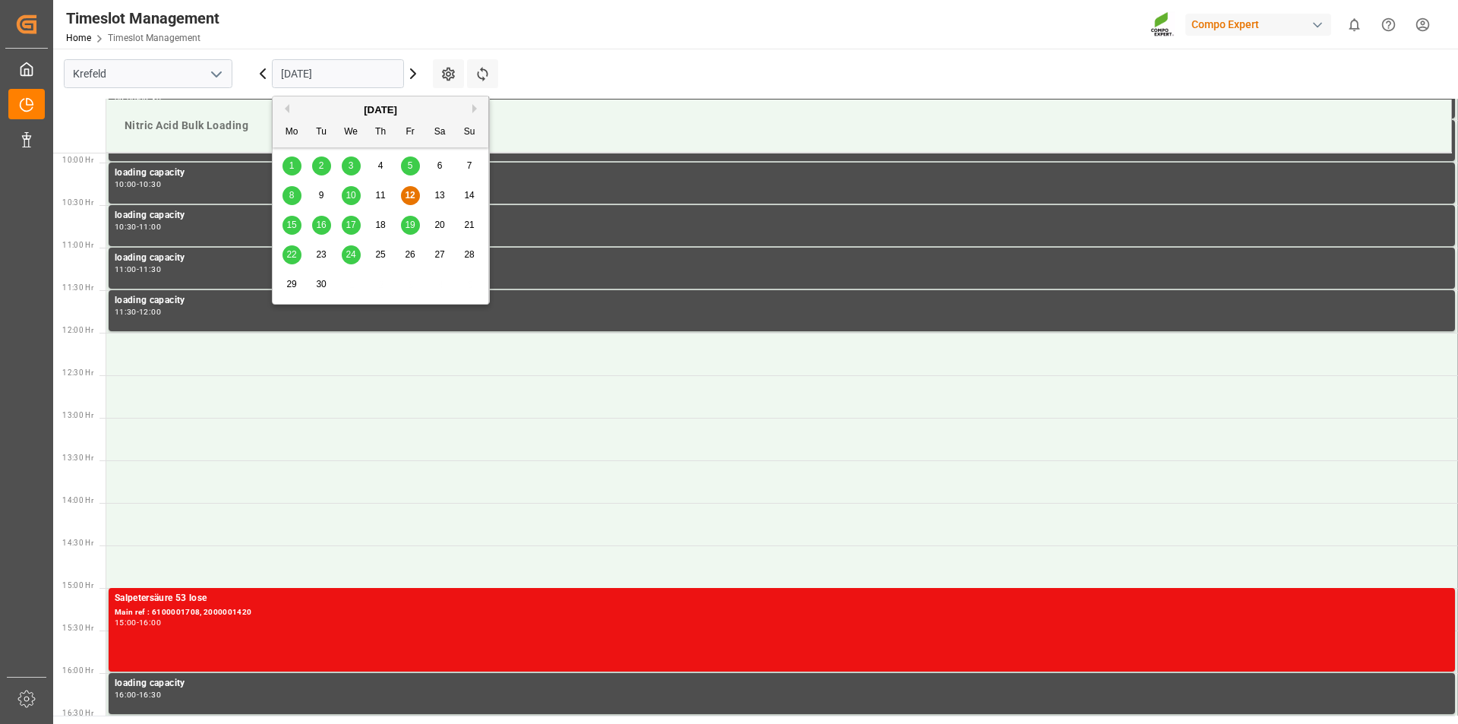
click at [367, 71] on input "[DATE]" at bounding box center [338, 73] width 132 height 29
click at [410, 255] on span "26" at bounding box center [410, 254] width 10 height 11
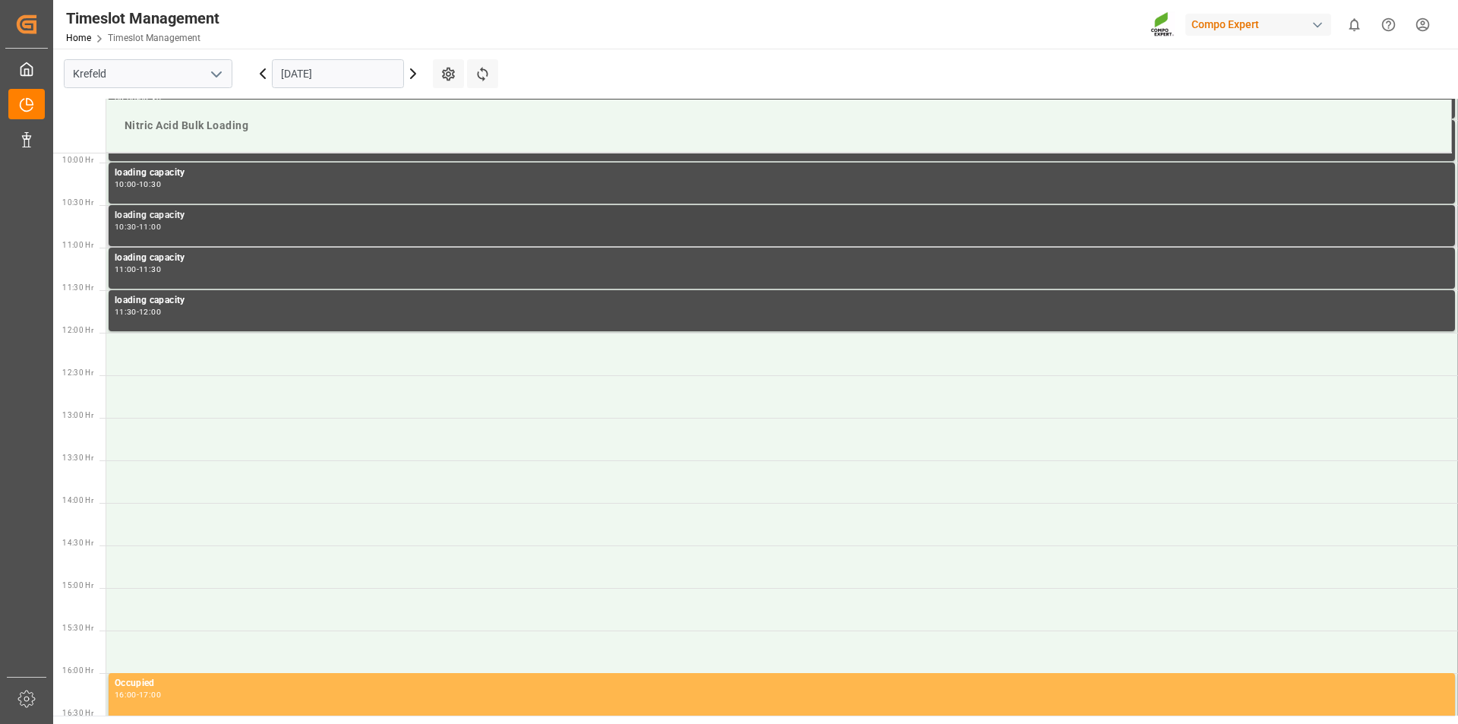
scroll to position [385, 0]
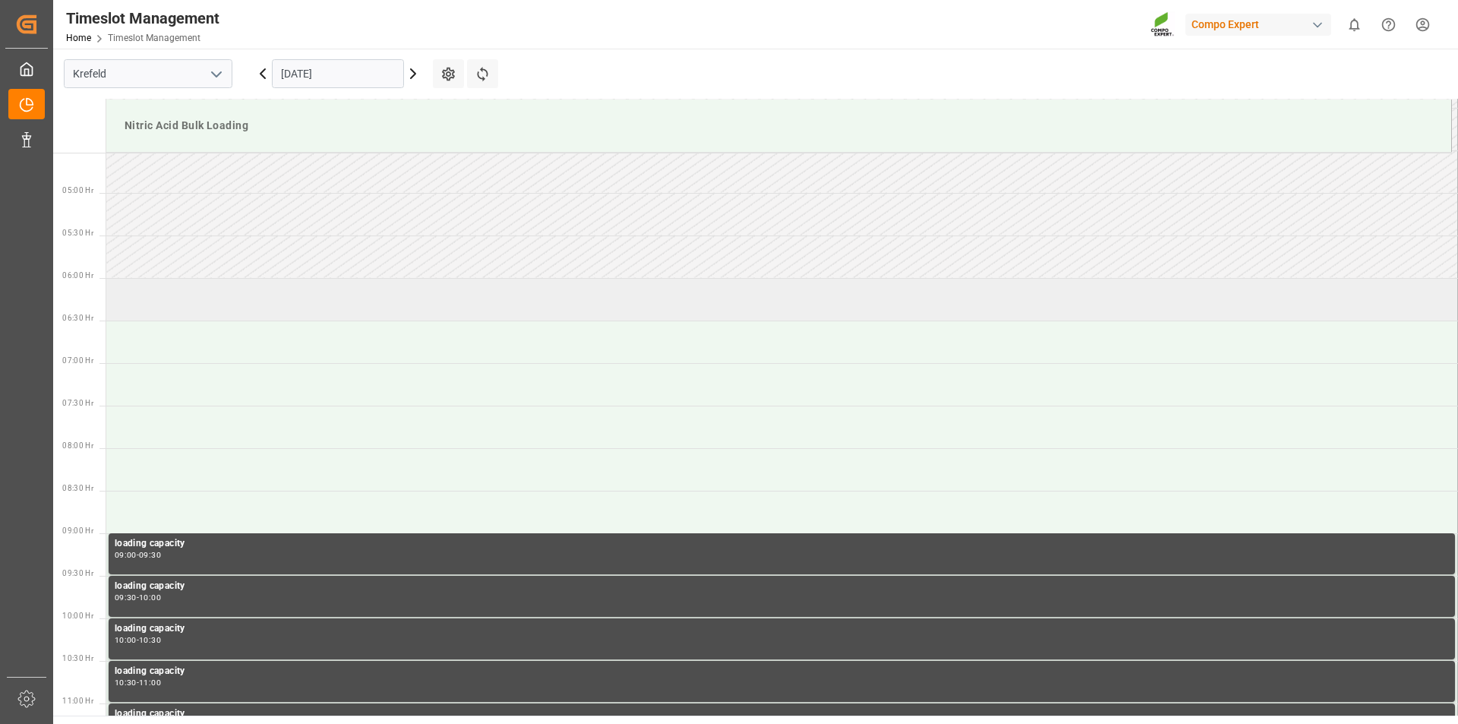
click at [231, 304] on td at bounding box center [782, 299] width 1352 height 43
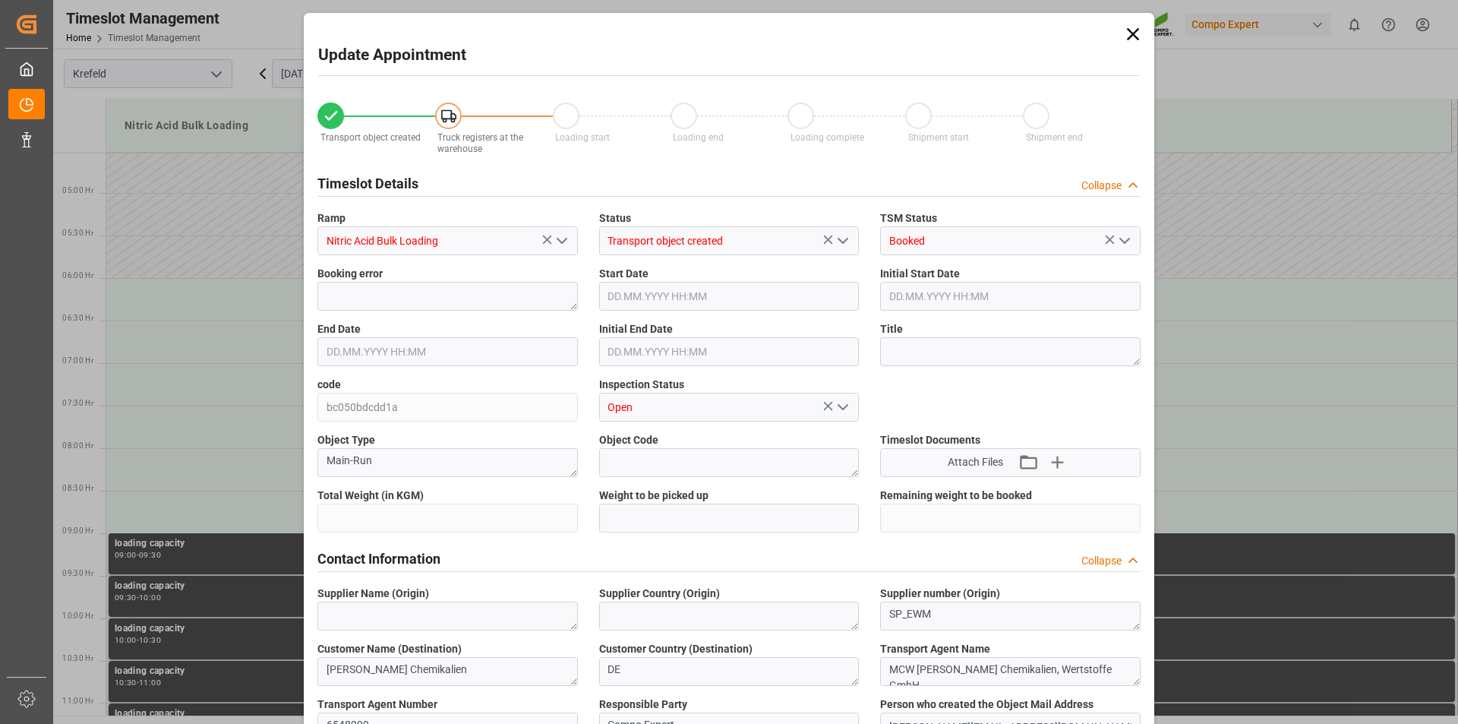
type input "7000"
type input "0"
type input "[DATE] 06:00"
type input "[DATE] 06:30"
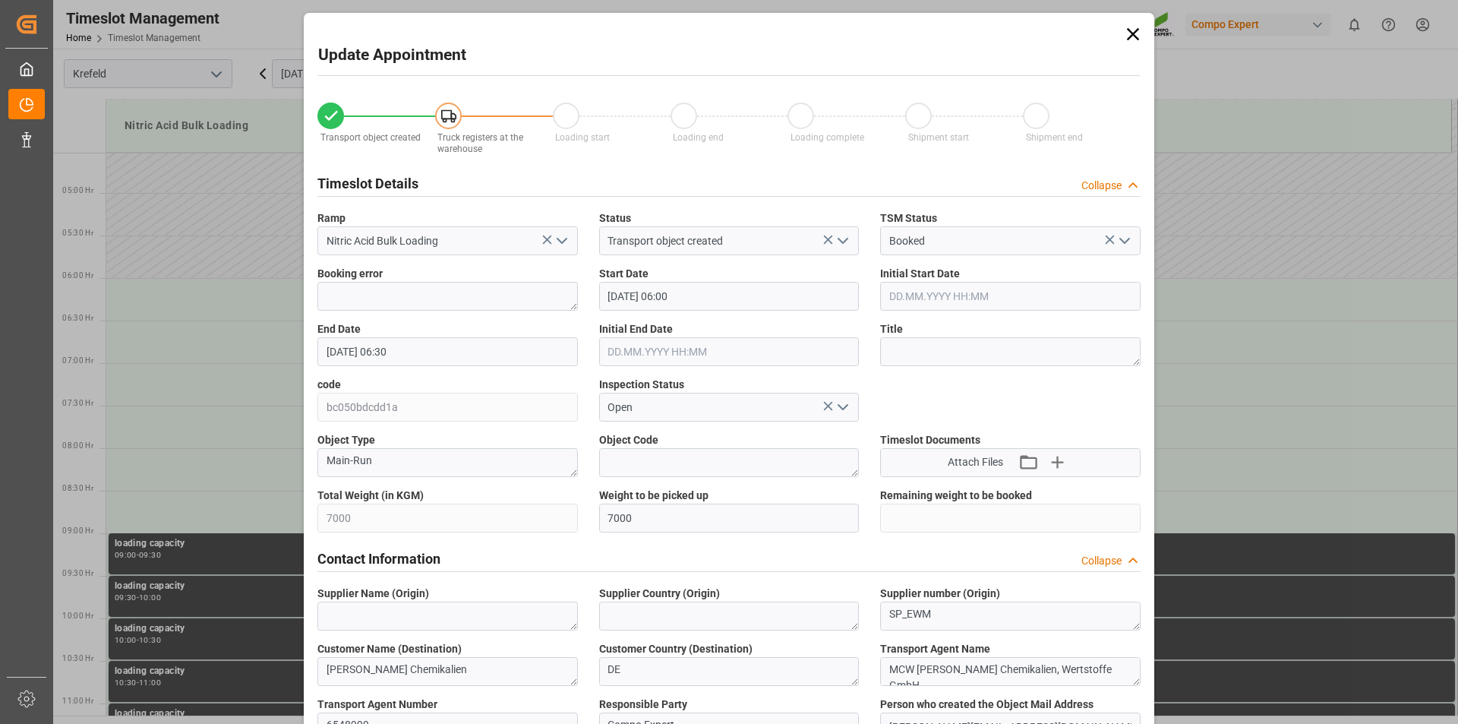
type input "[DATE] 09:31"
type input "[DATE] 08:55"
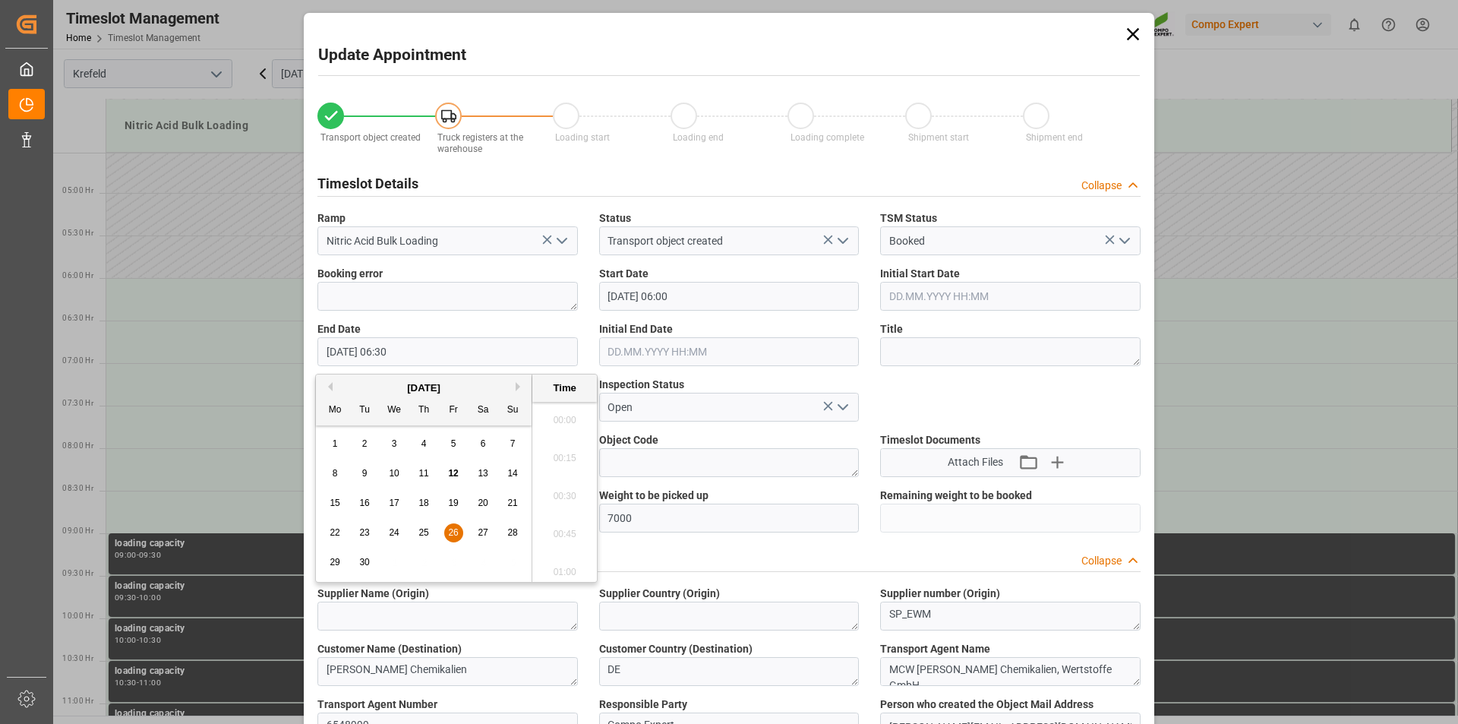
click at [454, 349] on input "[DATE] 06:30" at bounding box center [447, 351] width 260 height 29
drag, startPoint x: 455, startPoint y: 532, endPoint x: 465, endPoint y: 537, distance: 11.9
click at [455, 532] on span "26" at bounding box center [453, 532] width 10 height 11
click at [573, 569] on li "07:00" at bounding box center [564, 567] width 65 height 38
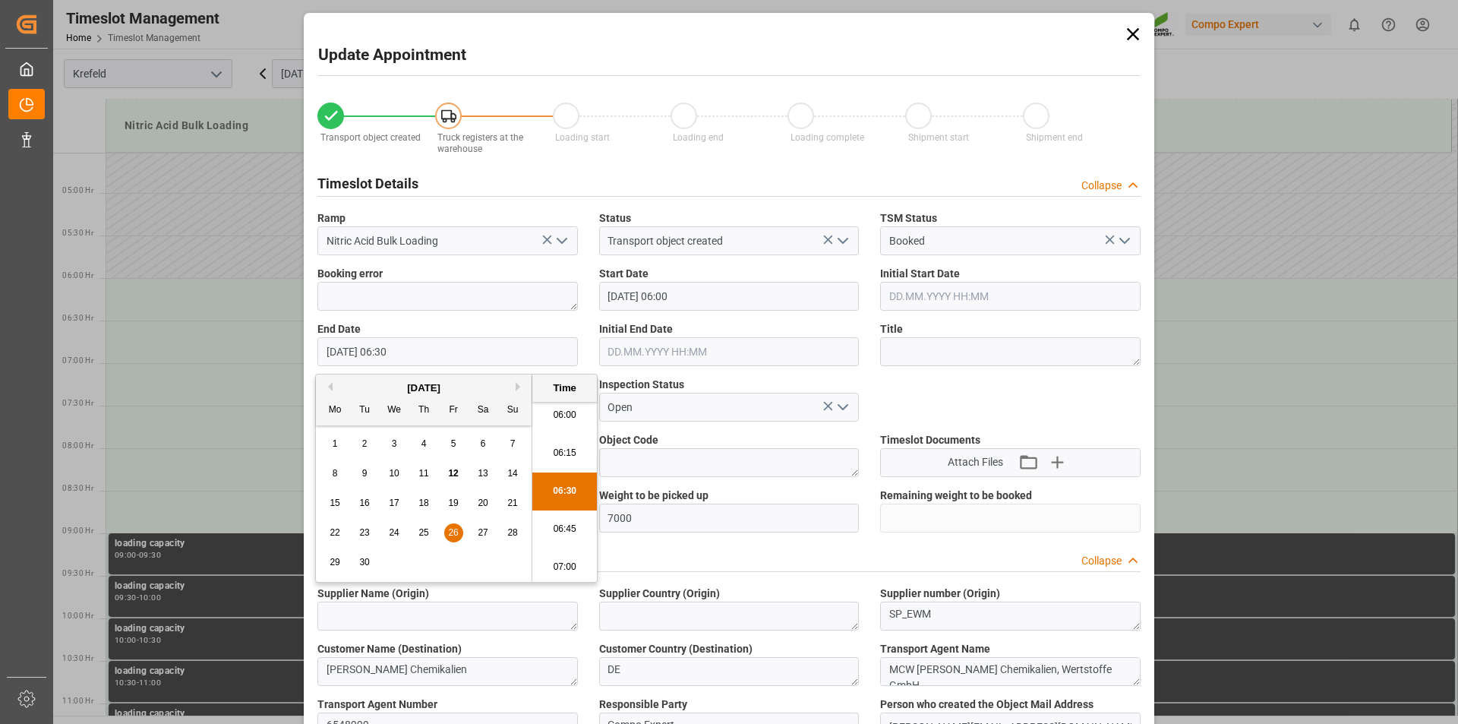
type input "[DATE] 07:00"
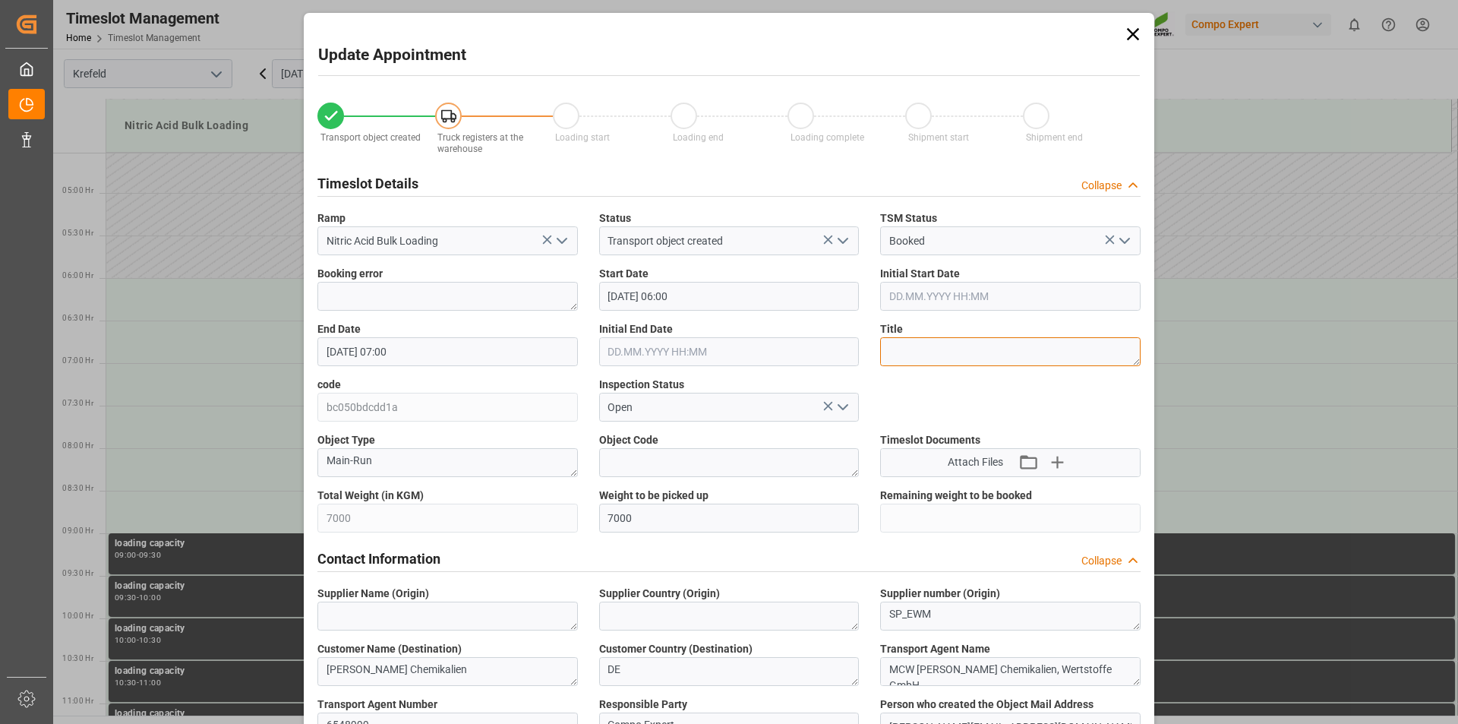
click at [908, 350] on textarea at bounding box center [1010, 351] width 260 height 29
type textarea "163174"
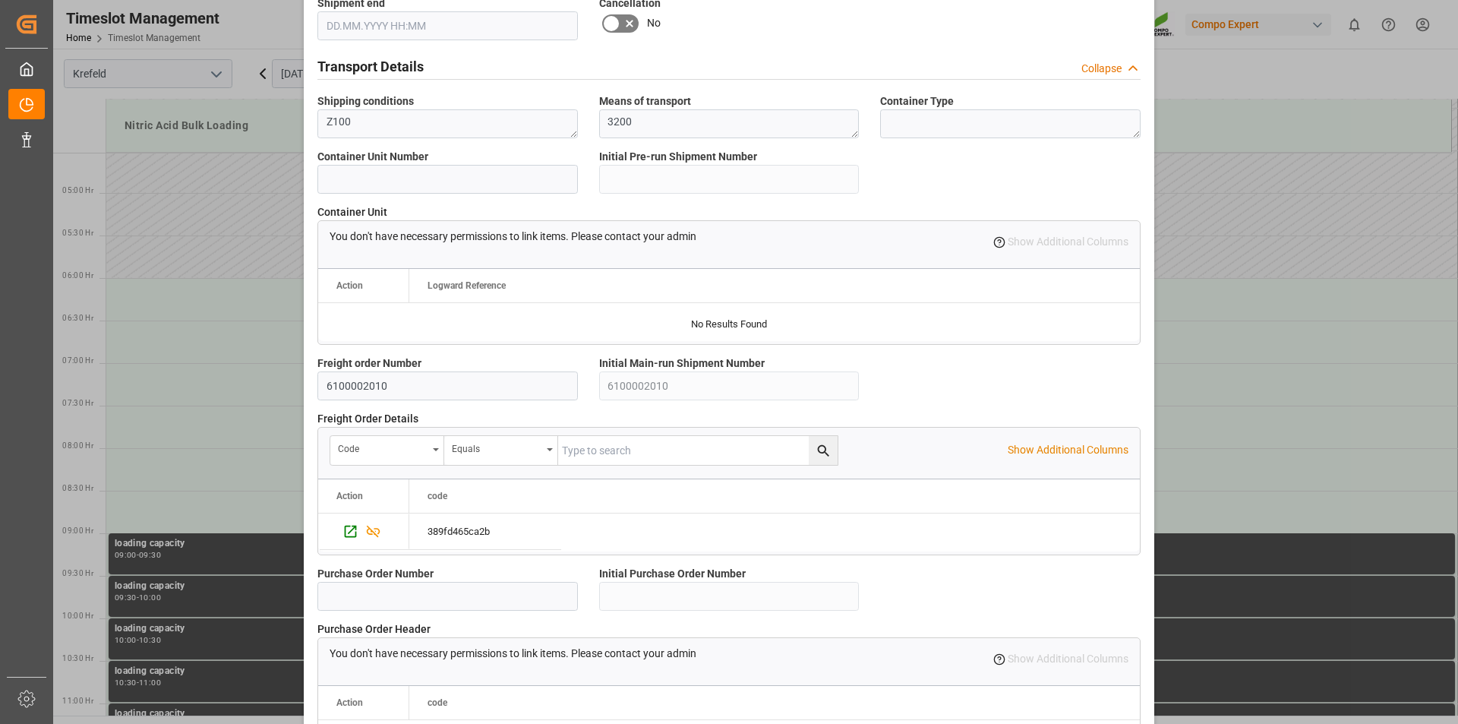
scroll to position [1276, 0]
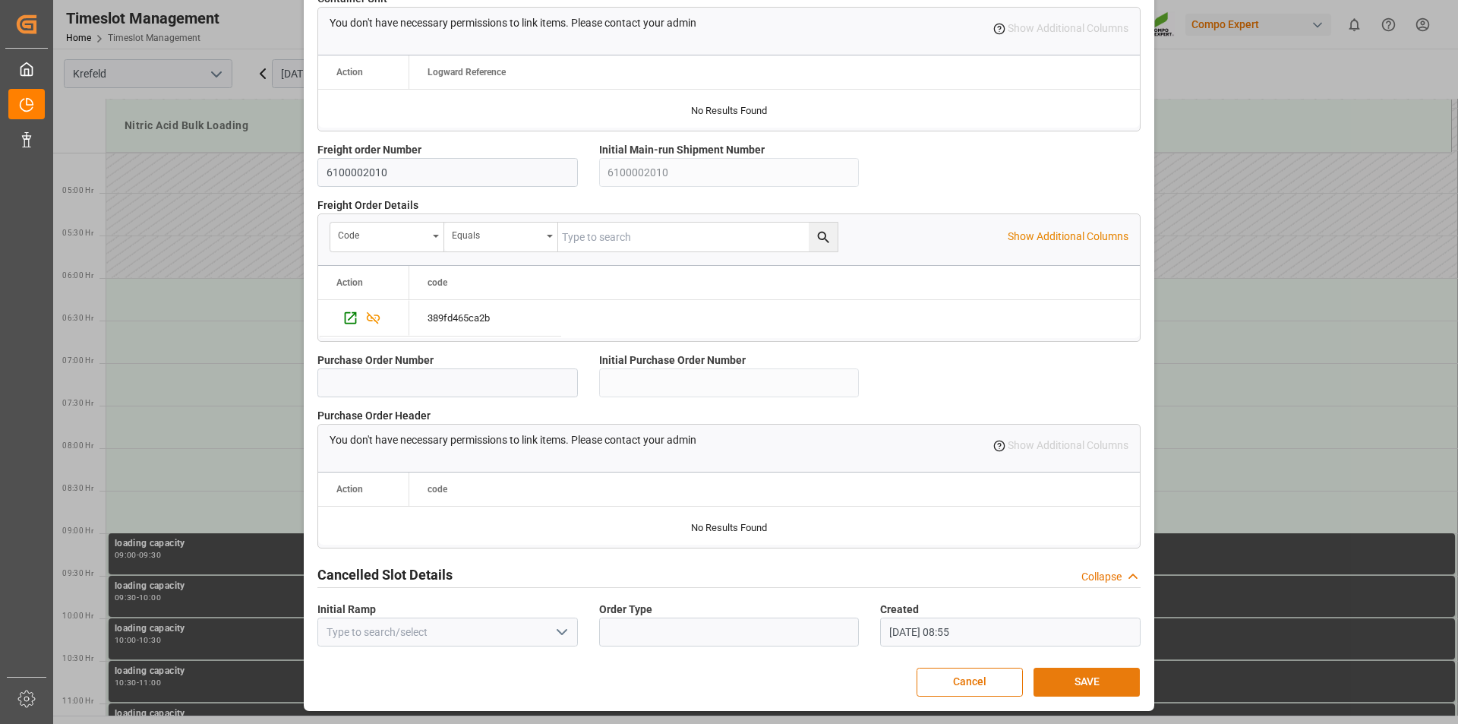
click at [1085, 680] on button "SAVE" at bounding box center [1086, 681] width 106 height 29
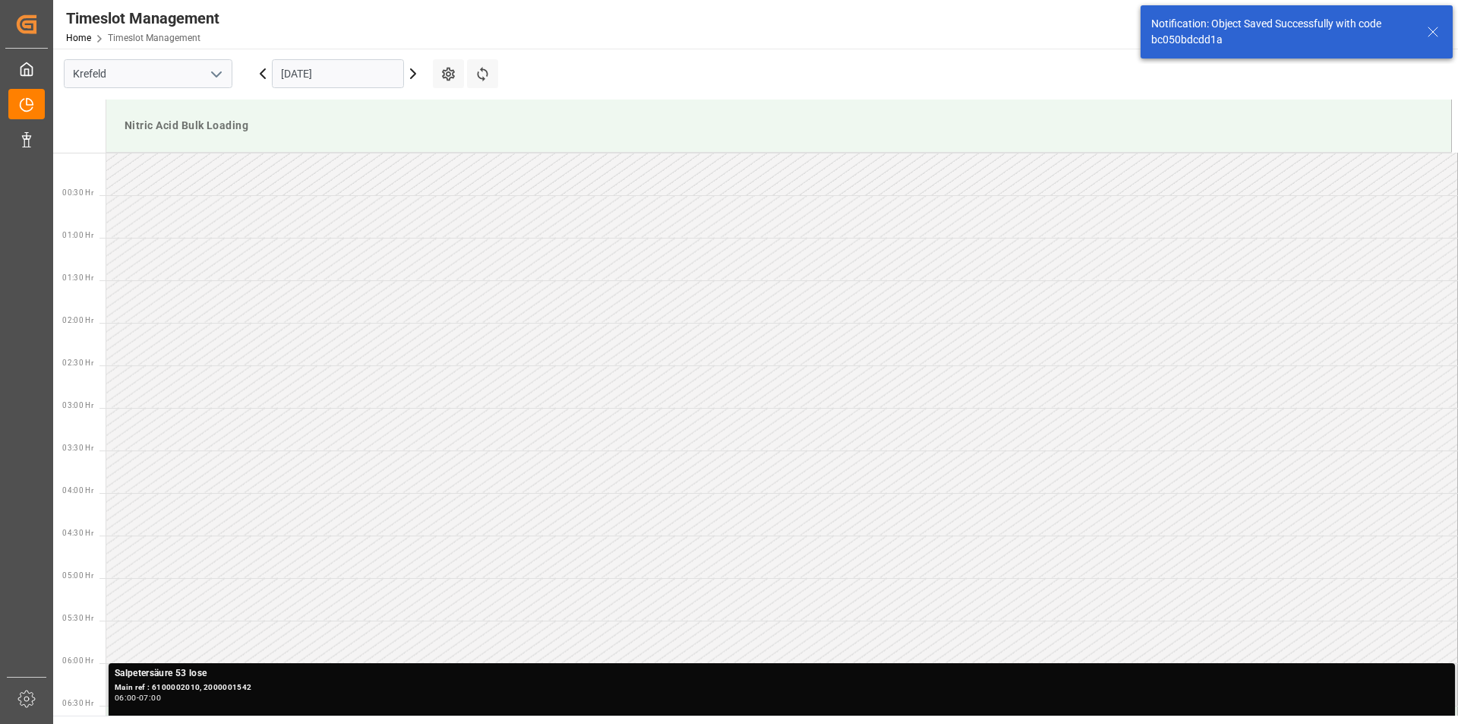
scroll to position [415, 0]
